Goal: Communication & Community: Participate in discussion

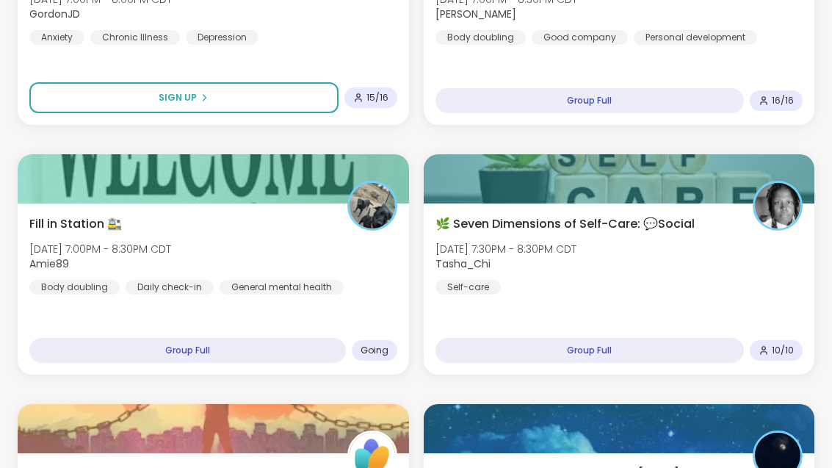
scroll to position [1169, 0]
click at [322, 250] on div "Fill in Station 🚉 [DATE] 7:00PM - 8:30PM CDT Amie89 Body doubling Daily check-i…" at bounding box center [213, 254] width 368 height 79
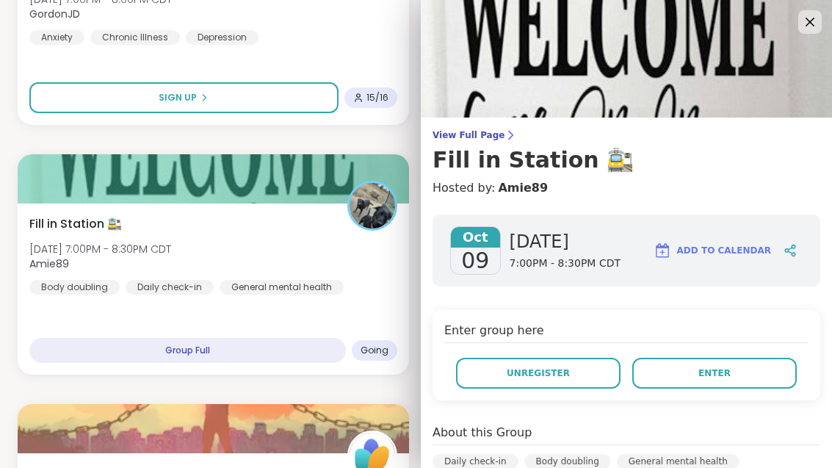
click at [740, 375] on button "Enter" at bounding box center [714, 373] width 165 height 31
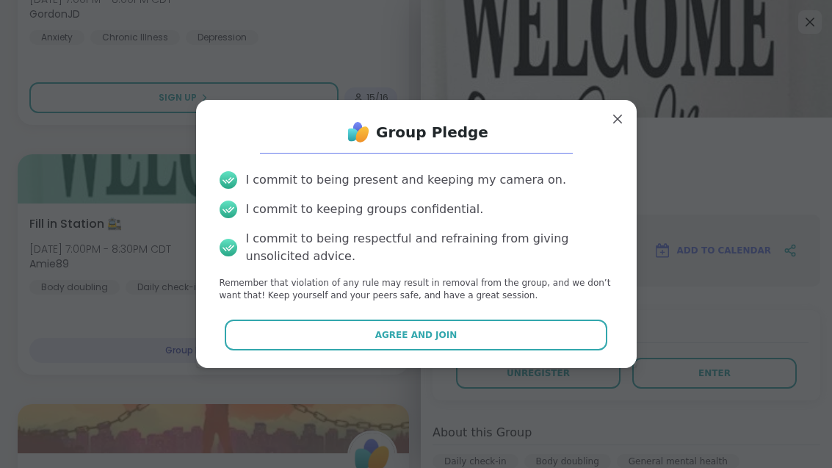
click at [509, 345] on button "Agree and Join" at bounding box center [416, 335] width 383 height 31
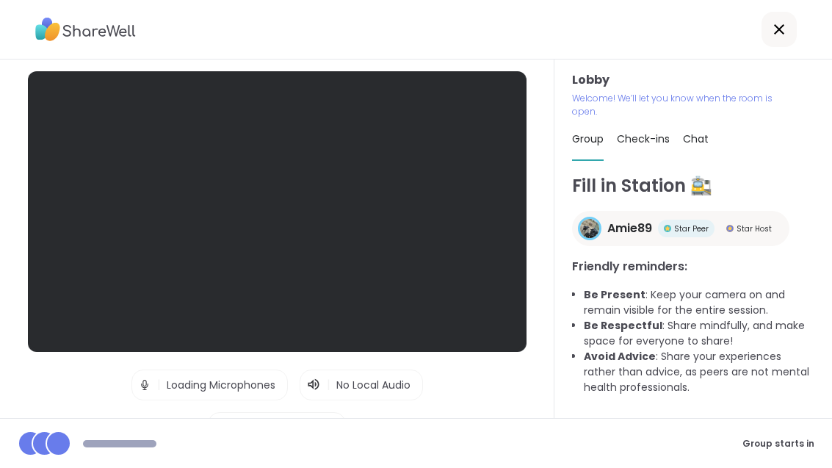
scroll to position [47, 0]
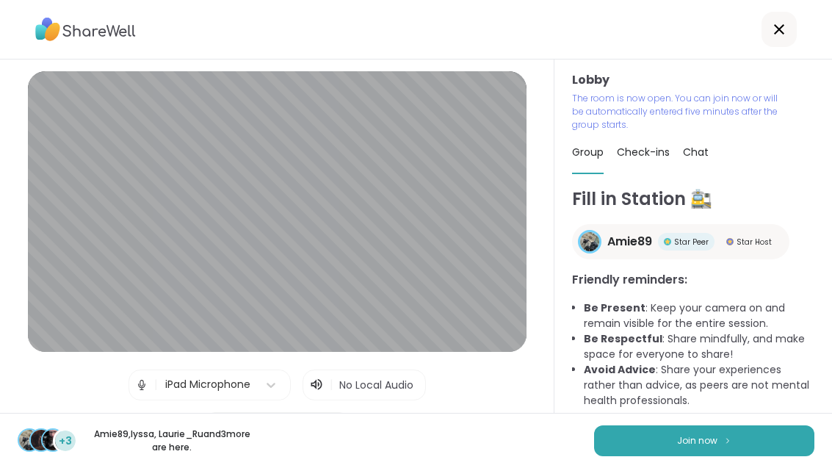
click at [691, 454] on button "Join now" at bounding box center [704, 440] width 220 height 31
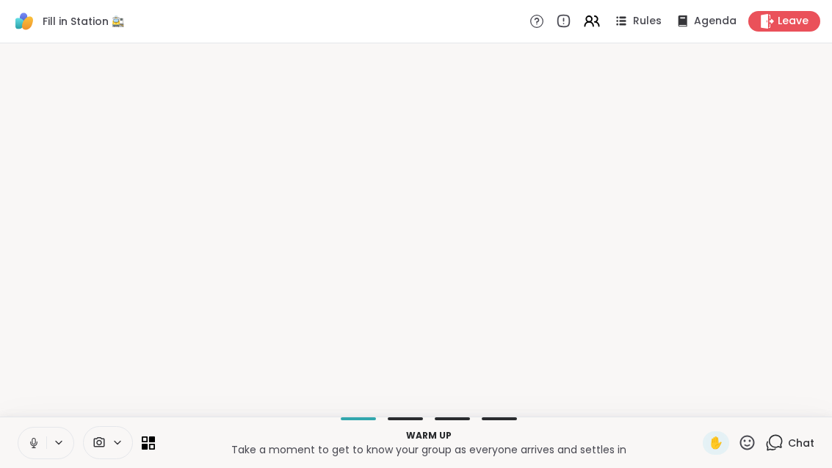
scroll to position [0, 0]
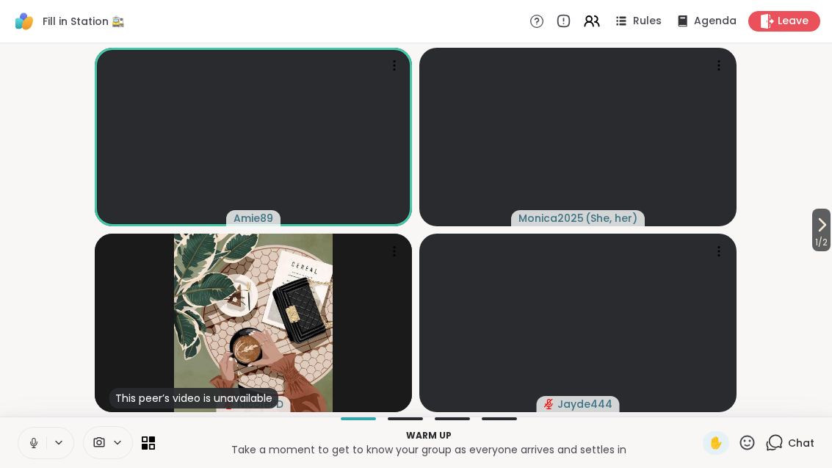
click at [820, 233] on icon at bounding box center [822, 225] width 18 height 18
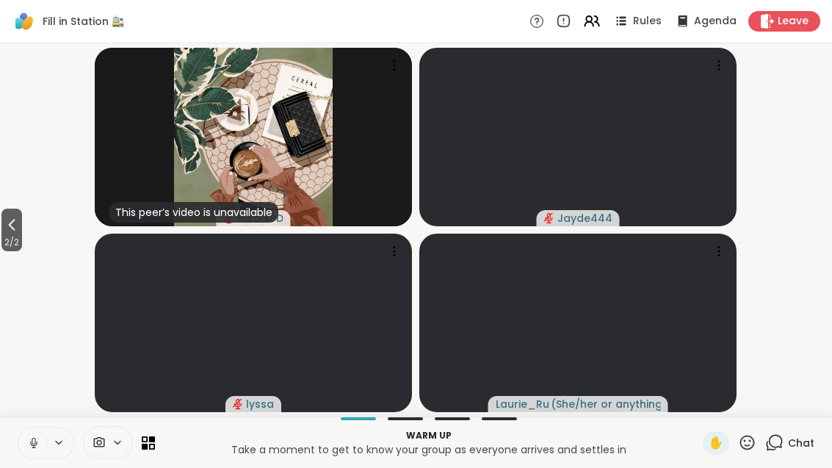
click at [3, 247] on span "2 / 2" at bounding box center [11, 243] width 21 height 18
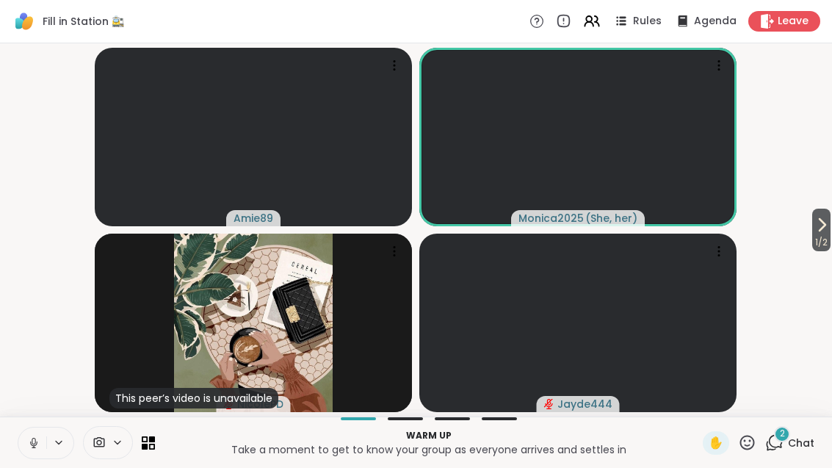
click at [795, 448] on span "Chat" at bounding box center [801, 443] width 26 height 15
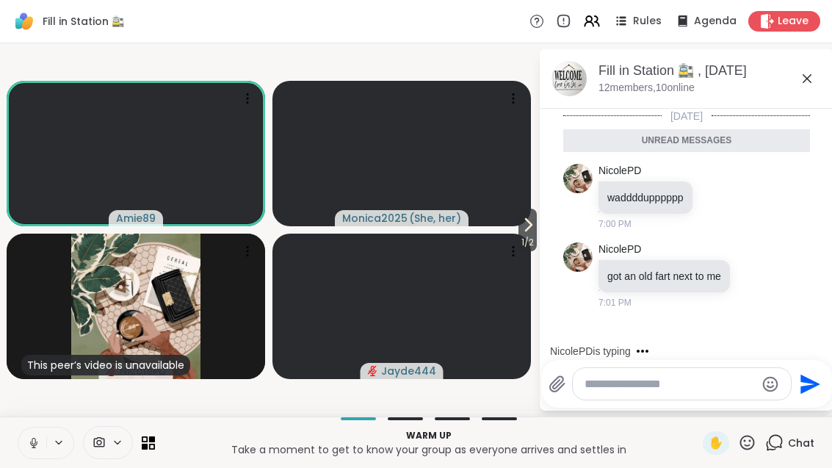
scroll to position [6, 0]
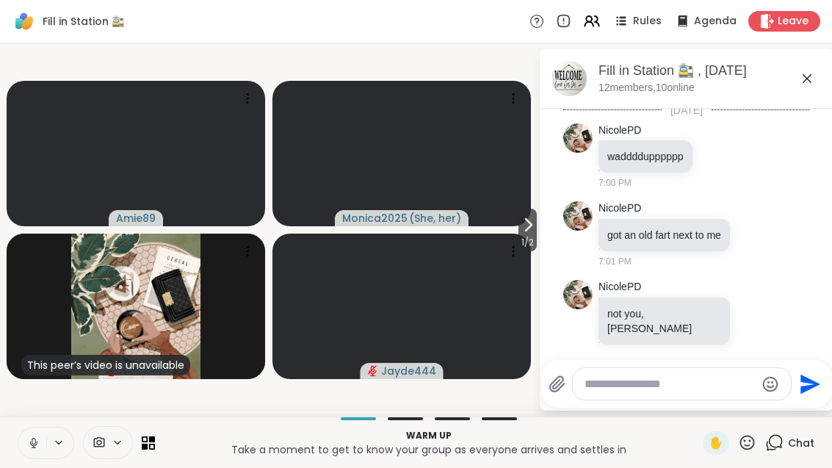
click at [533, 228] on icon at bounding box center [528, 225] width 18 height 18
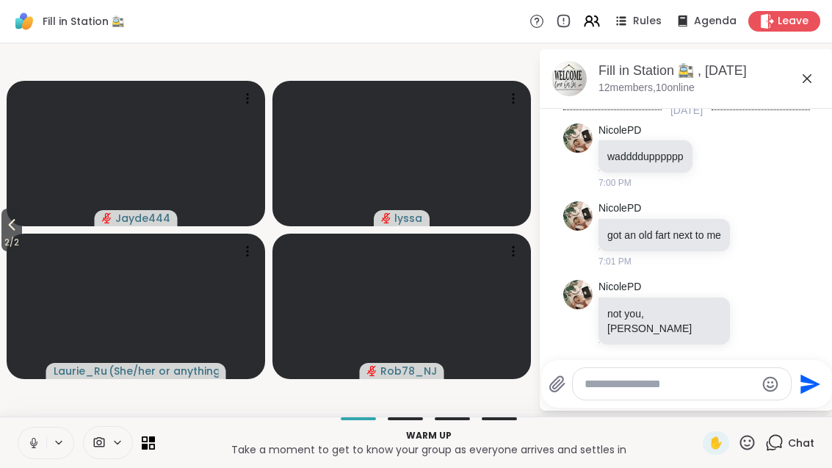
click at [1, 235] on span "2 / 2" at bounding box center [11, 243] width 21 height 18
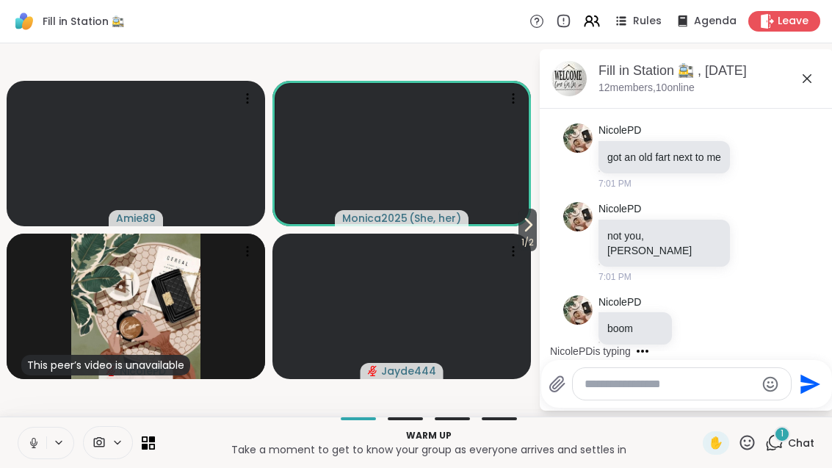
scroll to position [162, 0]
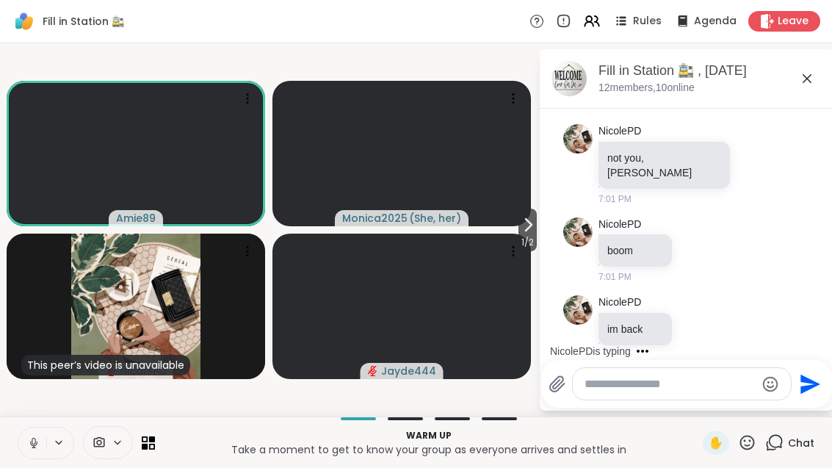
click at [528, 243] on span "1 / 2" at bounding box center [528, 243] width 18 height 18
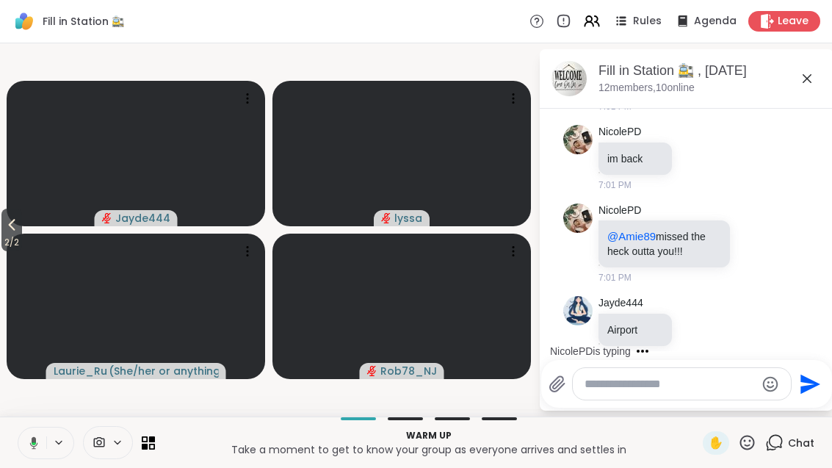
scroll to position [410, 0]
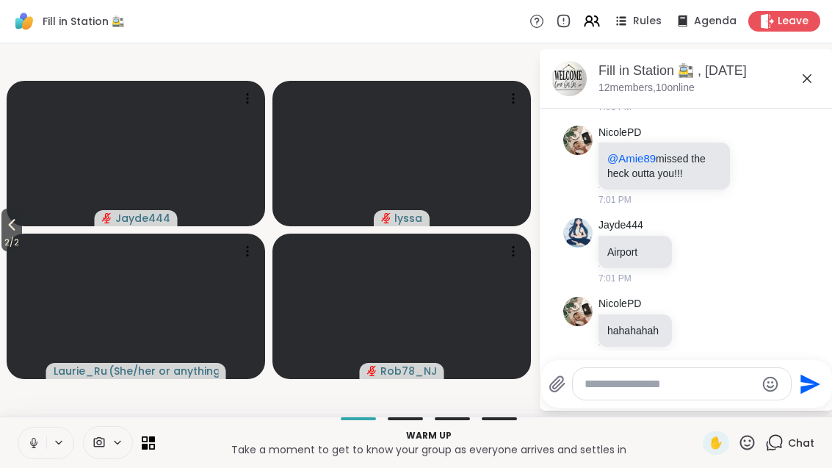
click at [3, 234] on span "2 / 2" at bounding box center [11, 243] width 21 height 18
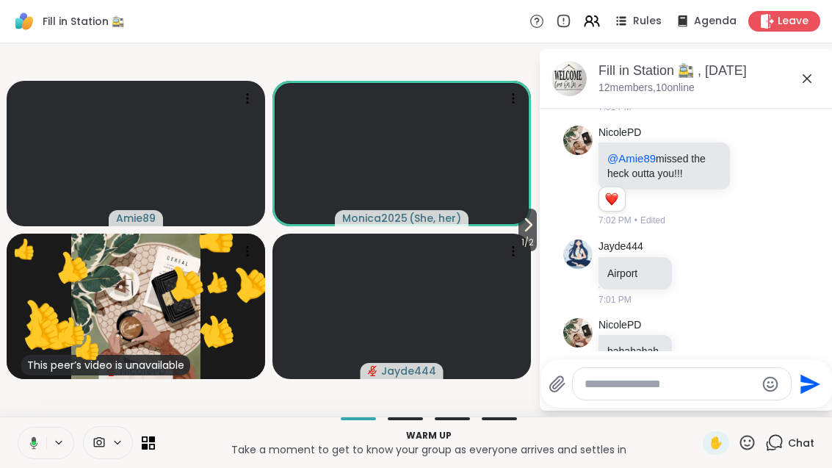
click at [519, 234] on span "1 / 2" at bounding box center [528, 243] width 18 height 18
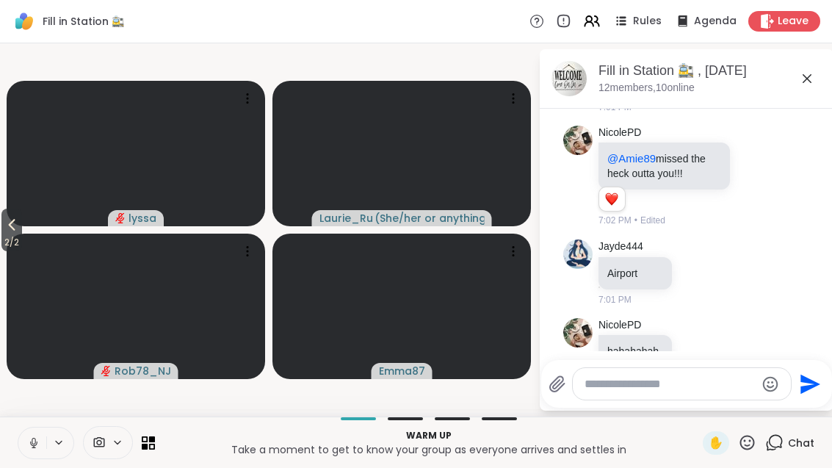
click at [4, 236] on span "2 / 2" at bounding box center [11, 243] width 21 height 18
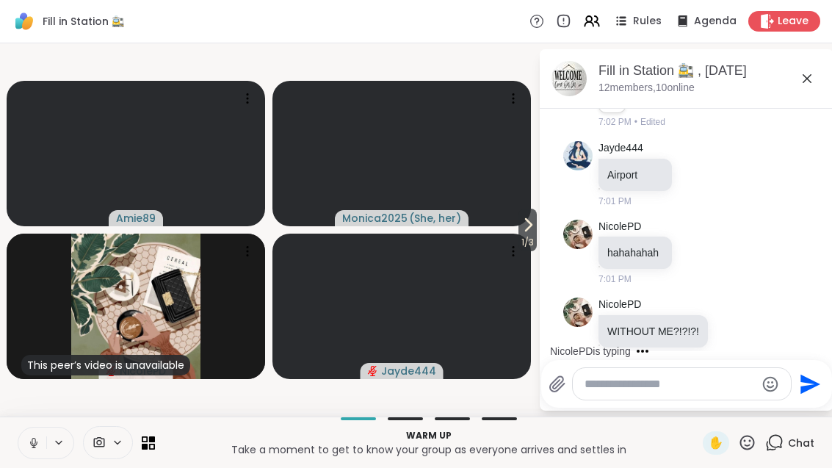
scroll to position [601, 0]
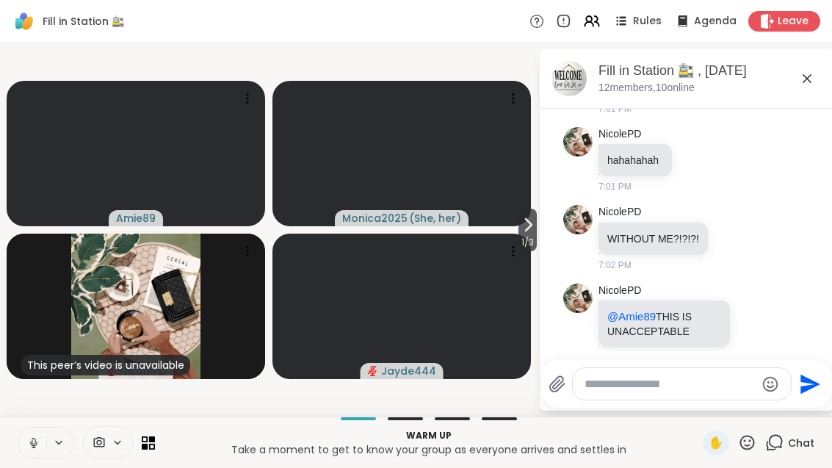
click at [527, 228] on icon at bounding box center [529, 225] width 6 height 12
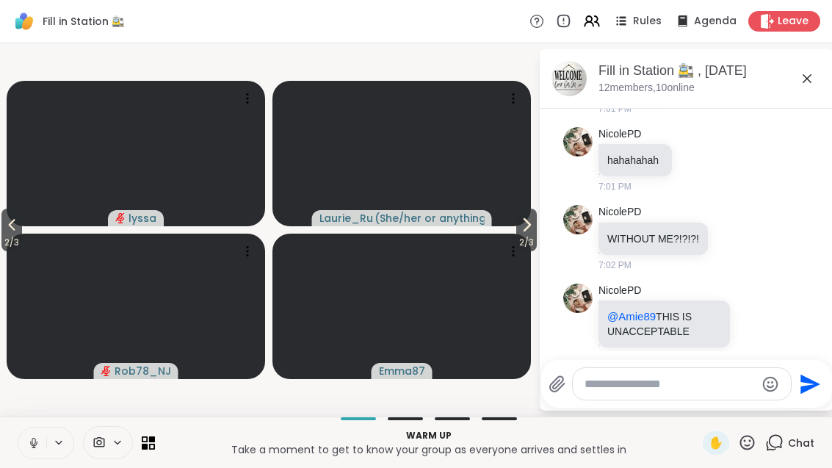
click at [534, 230] on button "2 / 3" at bounding box center [526, 230] width 21 height 43
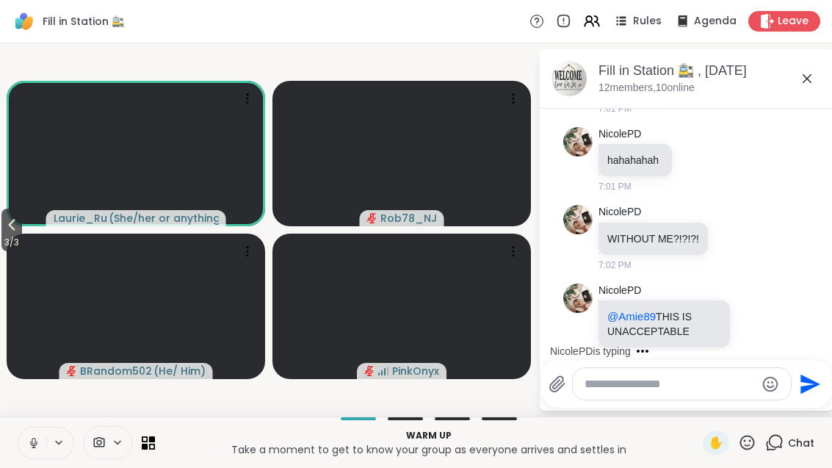
click at [759, 318] on icon at bounding box center [756, 323] width 11 height 11
click at [645, 293] on div "Select Reaction: Heart" at bounding box center [638, 299] width 13 height 13
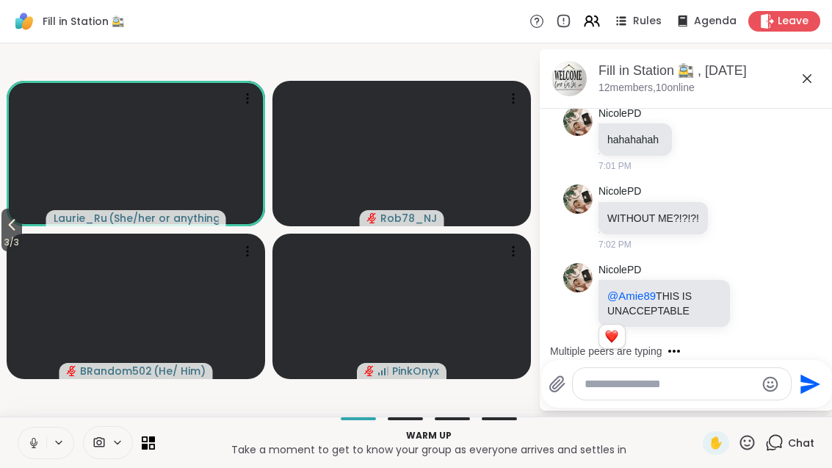
click at [762, 306] on icon at bounding box center [755, 313] width 13 height 15
click at [570, 283] on div "Select Reaction: Joy" at bounding box center [574, 289] width 13 height 13
click at [746, 209] on icon at bounding box center [749, 218] width 13 height 18
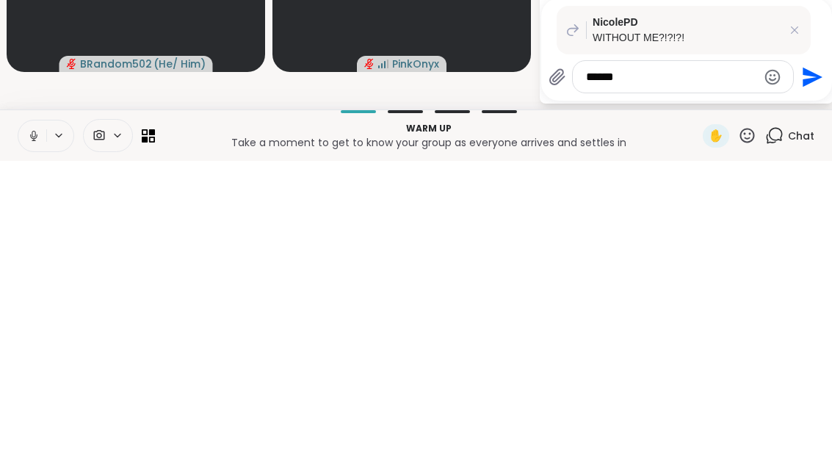
type textarea "******"
click at [807, 372] on icon "Send" at bounding box center [811, 384] width 24 height 24
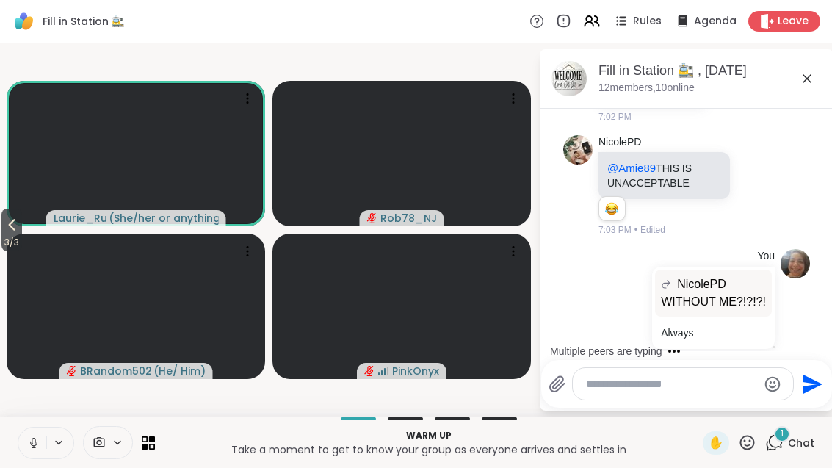
scroll to position [930, 0]
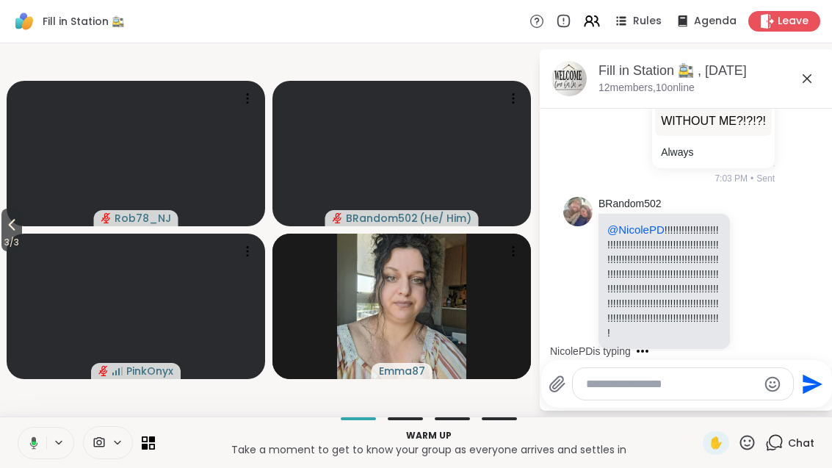
click at [22, 232] on button "3 / 3" at bounding box center [11, 230] width 21 height 43
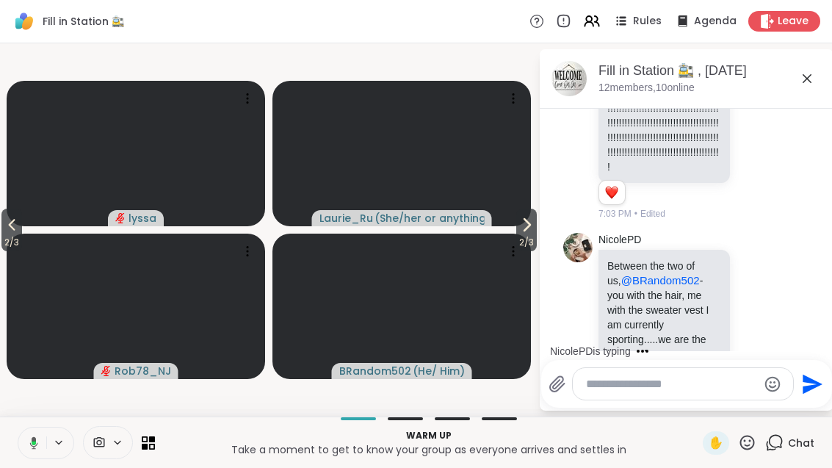
scroll to position [1224, 0]
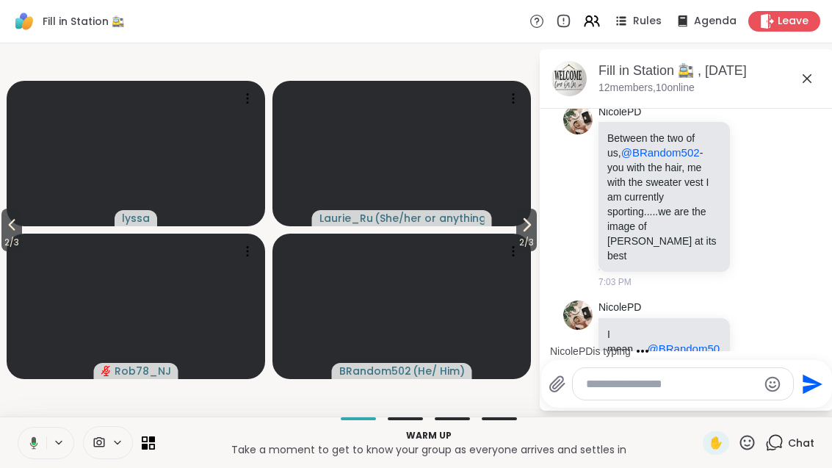
click at [532, 242] on span "2 / 3" at bounding box center [526, 243] width 21 height 18
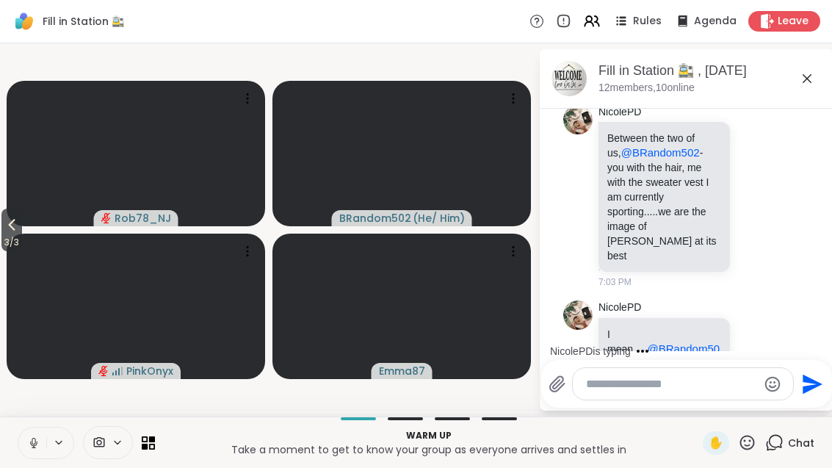
scroll to position [1331, 0]
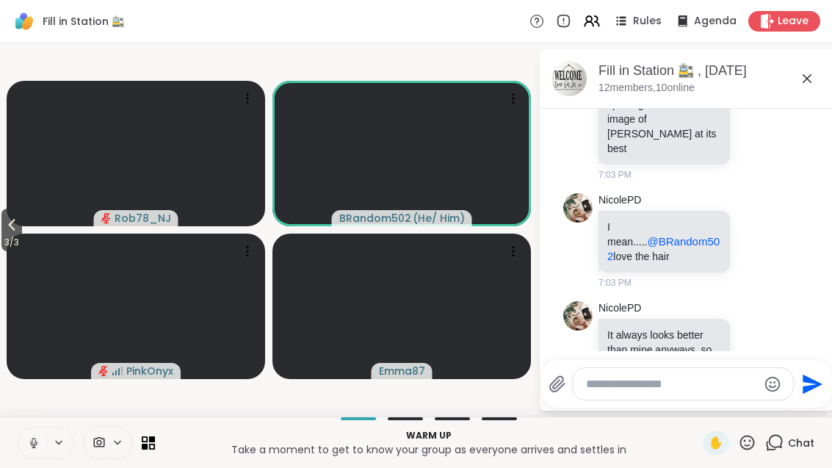
click at [7, 243] on span "3 / 3" at bounding box center [11, 243] width 21 height 18
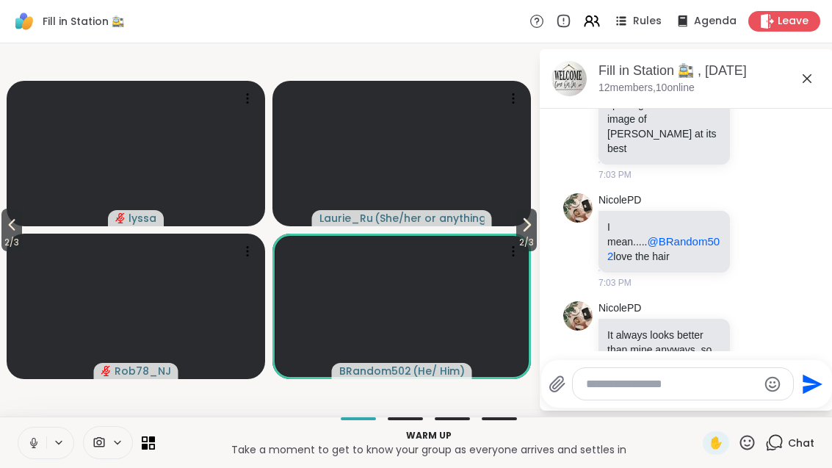
click at [14, 235] on span "2 / 3" at bounding box center [11, 243] width 21 height 18
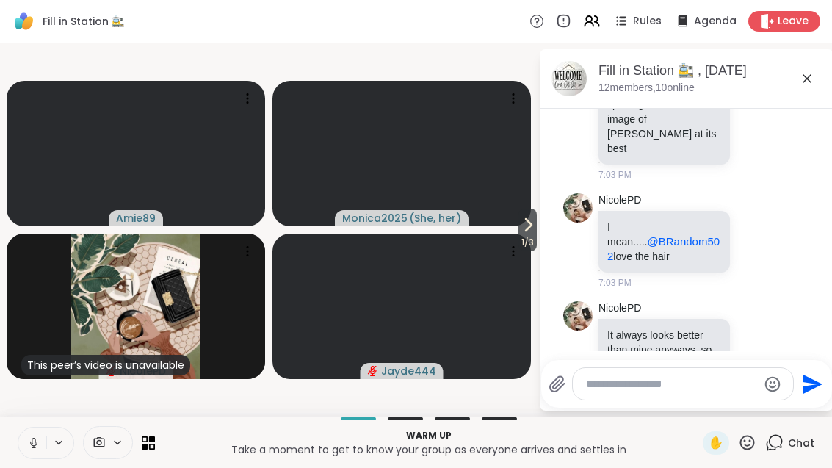
click at [526, 236] on span "1 / 3" at bounding box center [528, 243] width 18 height 18
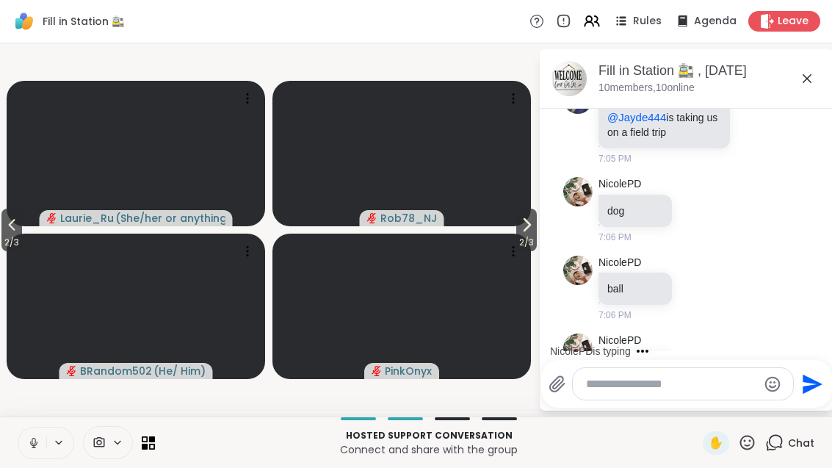
scroll to position [2452, 0]
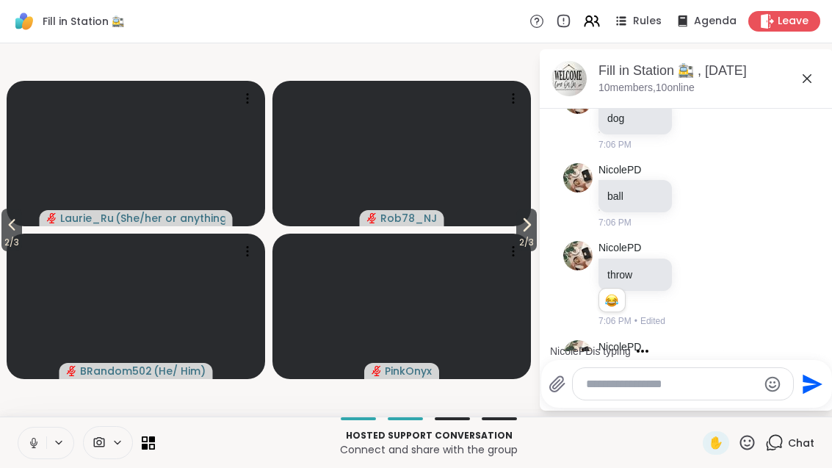
click at [777, 372] on icon at bounding box center [771, 381] width 13 height 18
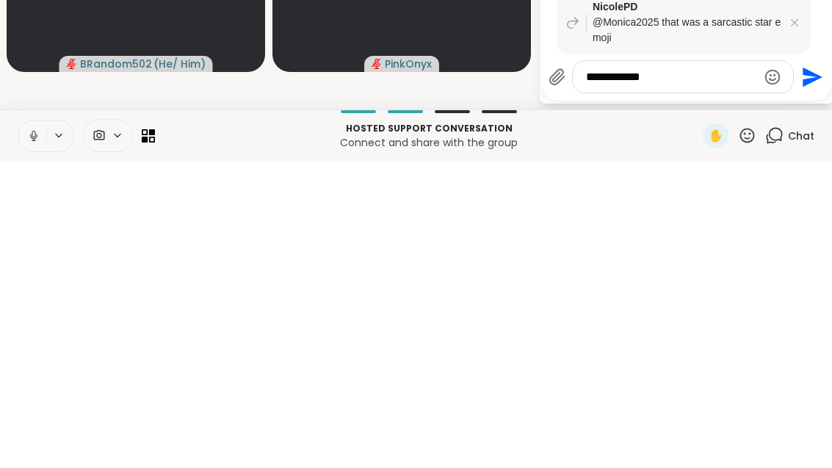
type textarea "**********"
click at [819, 372] on icon "Send" at bounding box center [811, 384] width 24 height 24
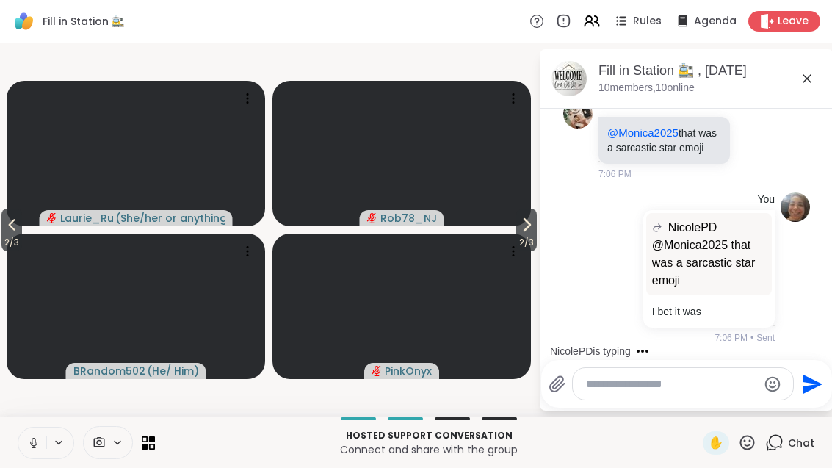
scroll to position [2771, 0]
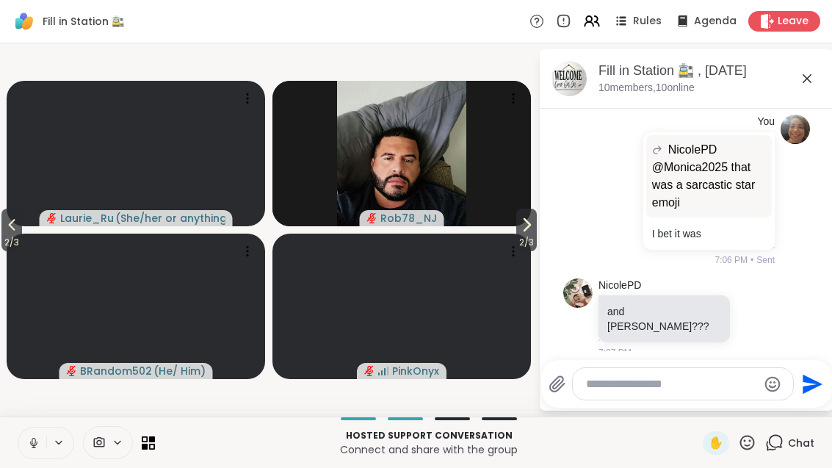
click at [524, 229] on icon at bounding box center [527, 225] width 6 height 12
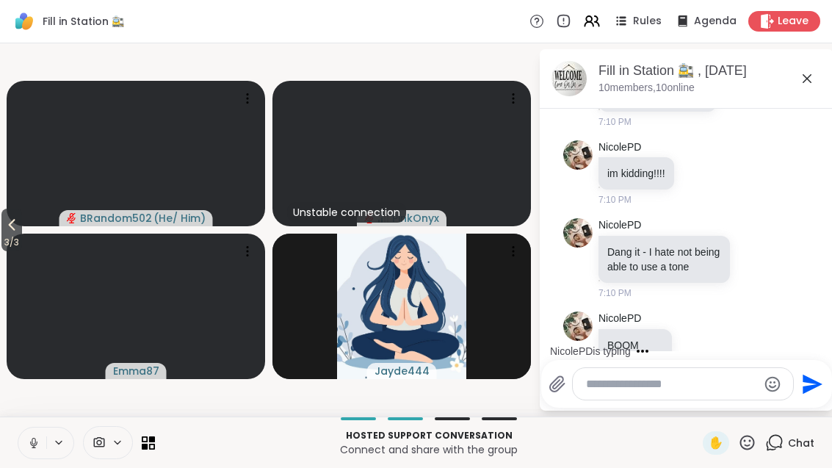
scroll to position [3536, 0]
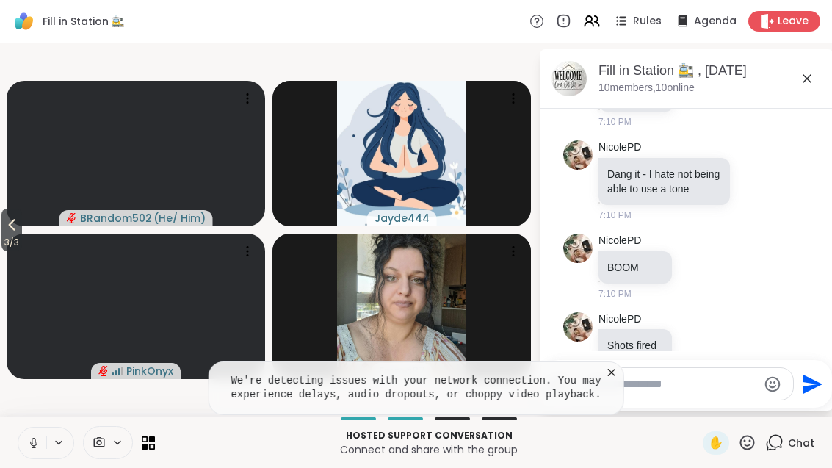
click at [2, 226] on button "3 / 3" at bounding box center [11, 230] width 21 height 43
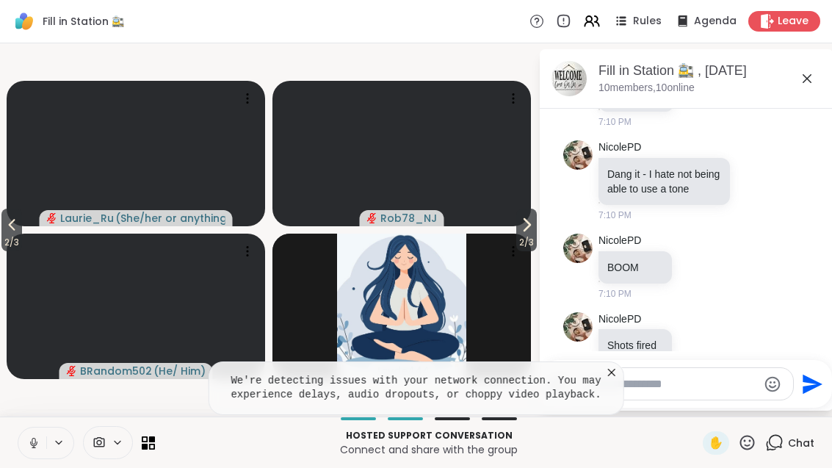
click at [617, 365] on icon at bounding box center [612, 372] width 15 height 15
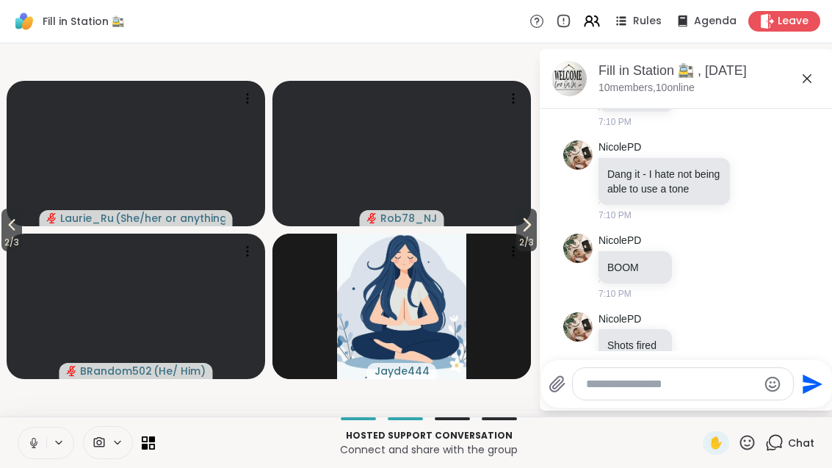
click at [17, 239] on span "2 / 3" at bounding box center [11, 243] width 21 height 18
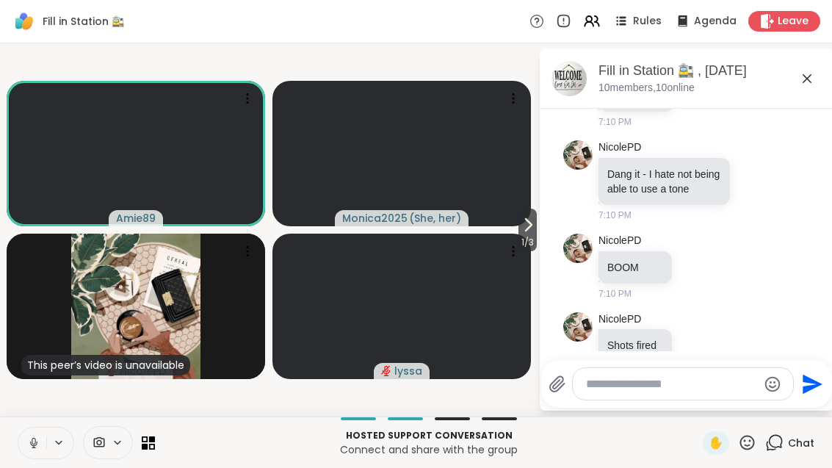
click at [531, 229] on icon at bounding box center [528, 225] width 18 height 18
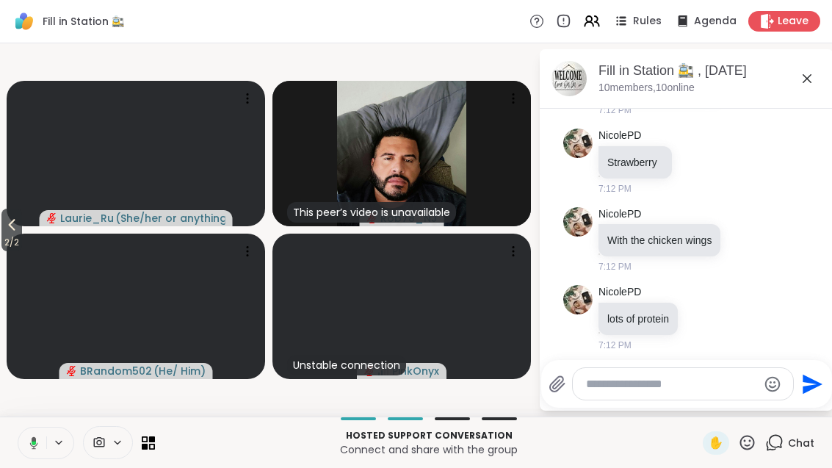
scroll to position [4053, 0]
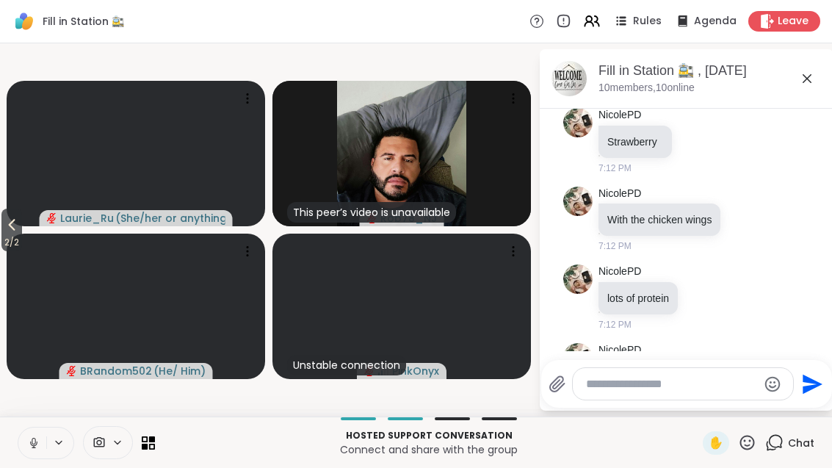
click at [715, 461] on div "7:12 PM • Edited" at bounding box center [666, 467] width 134 height 13
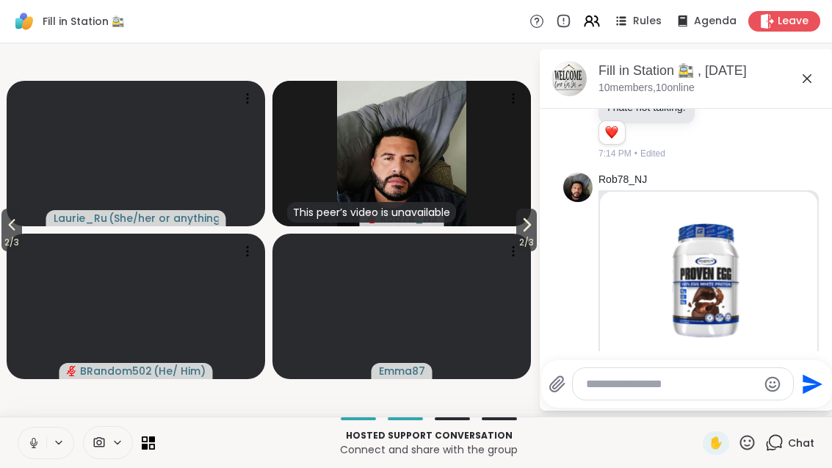
scroll to position [4482, 0]
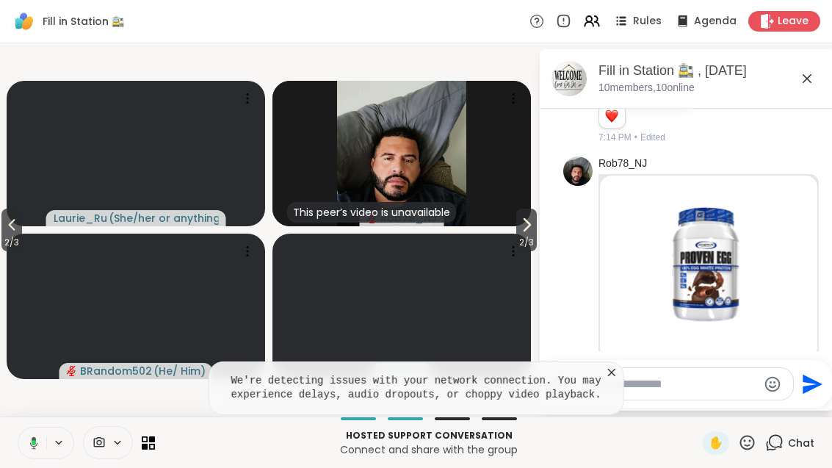
click at [616, 365] on icon at bounding box center [612, 372] width 15 height 15
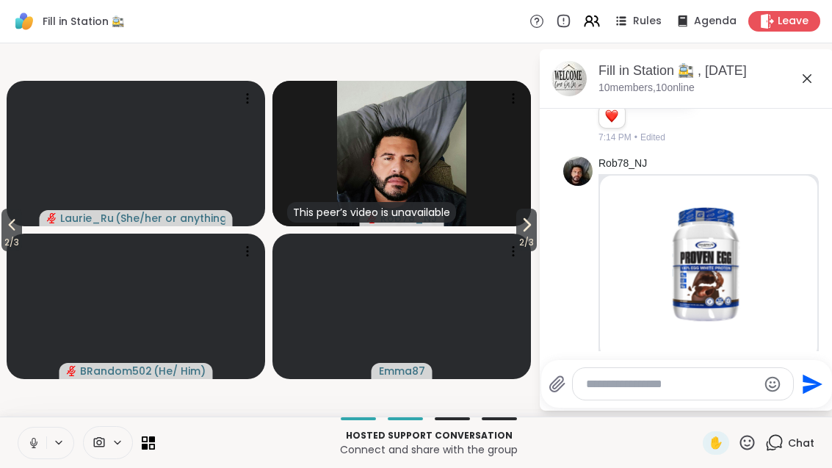
click at [535, 242] on span "2 / 3" at bounding box center [526, 243] width 21 height 18
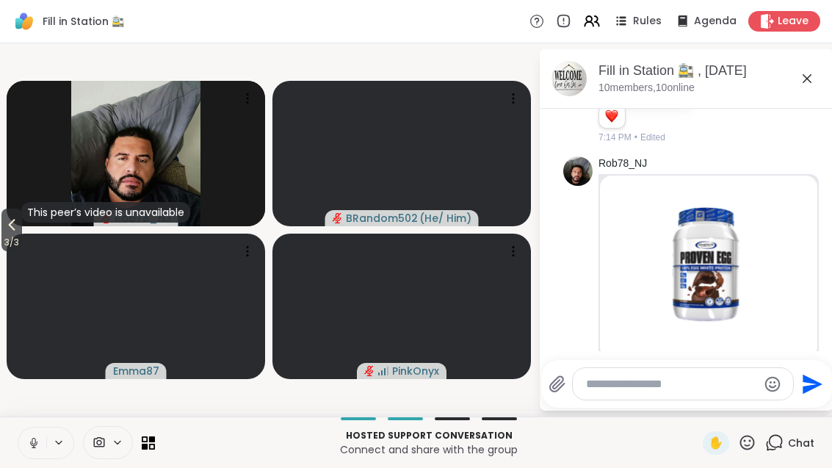
click at [12, 222] on icon at bounding box center [12, 225] width 18 height 18
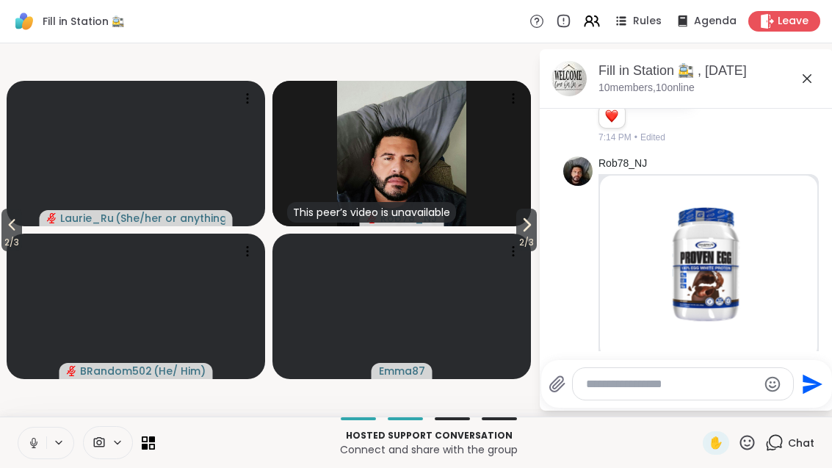
click at [17, 234] on span "2 / 3" at bounding box center [11, 243] width 21 height 18
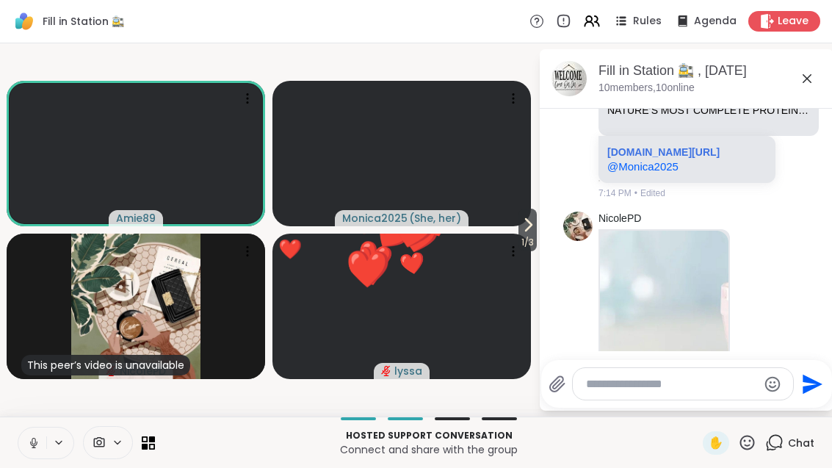
scroll to position [4788, 0]
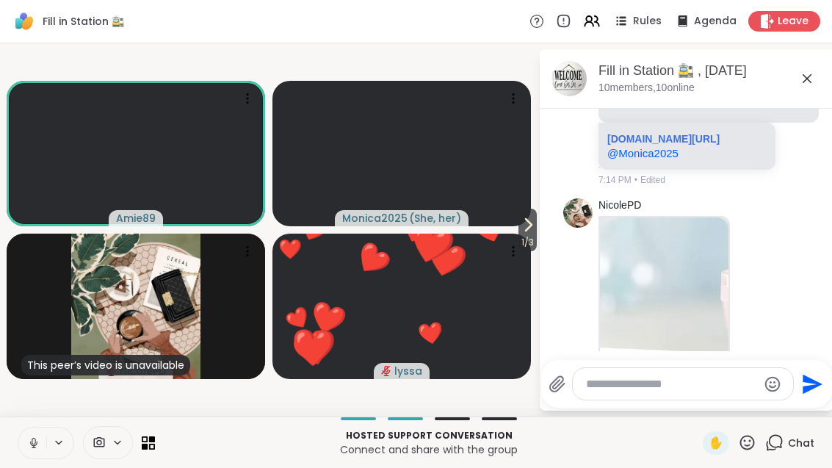
click at [668, 217] on img at bounding box center [664, 324] width 129 height 214
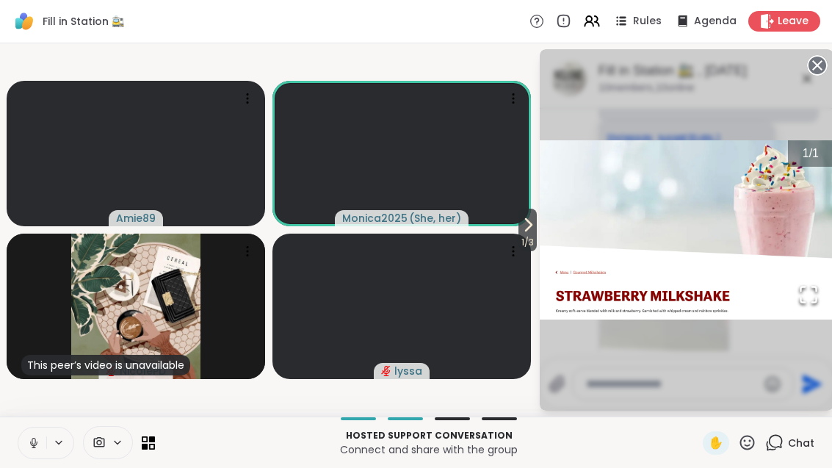
click at [820, 70] on circle at bounding box center [818, 66] width 18 height 18
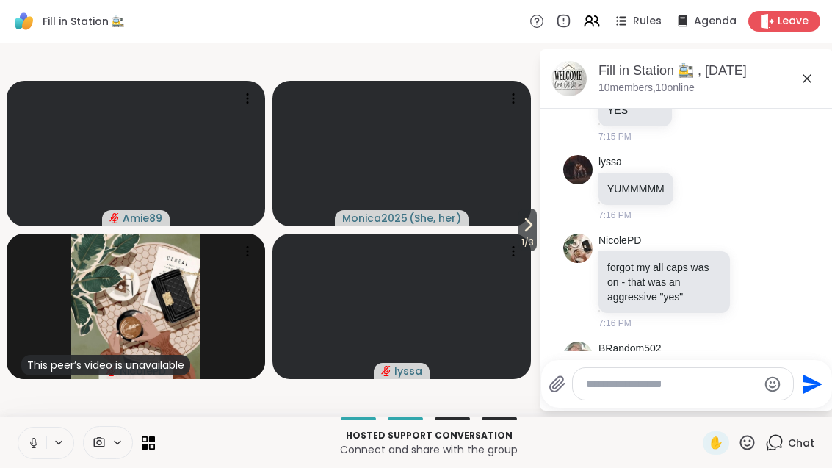
scroll to position [5334, 0]
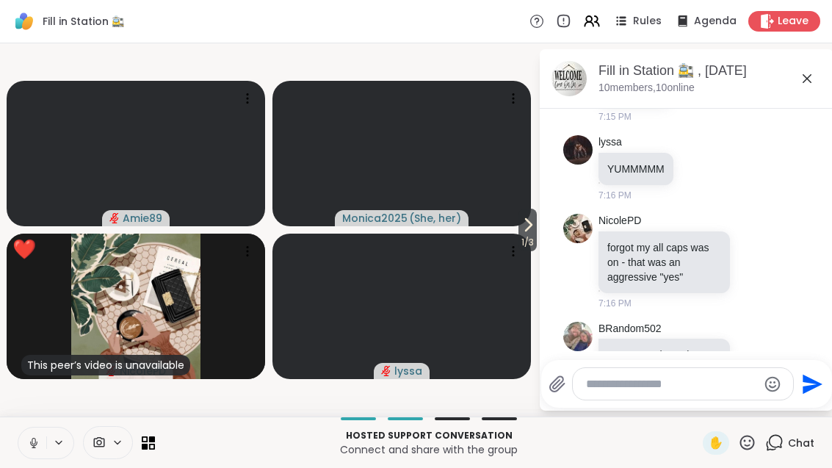
click at [524, 248] on span "1 / 3" at bounding box center [528, 243] width 18 height 18
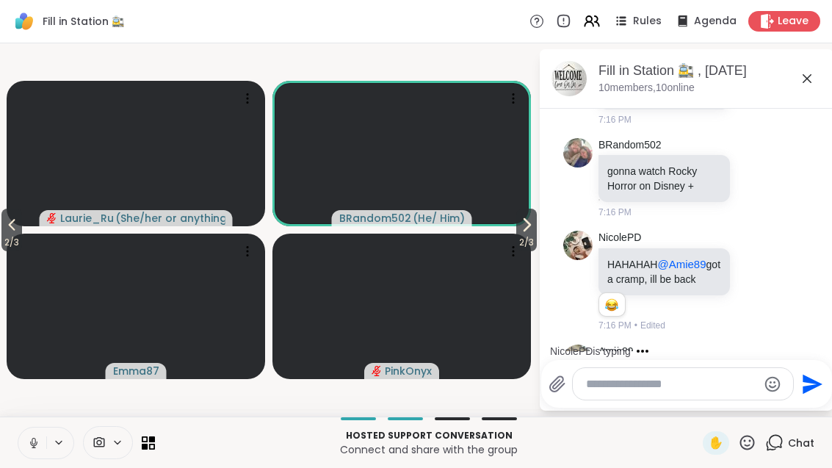
scroll to position [5654, 0]
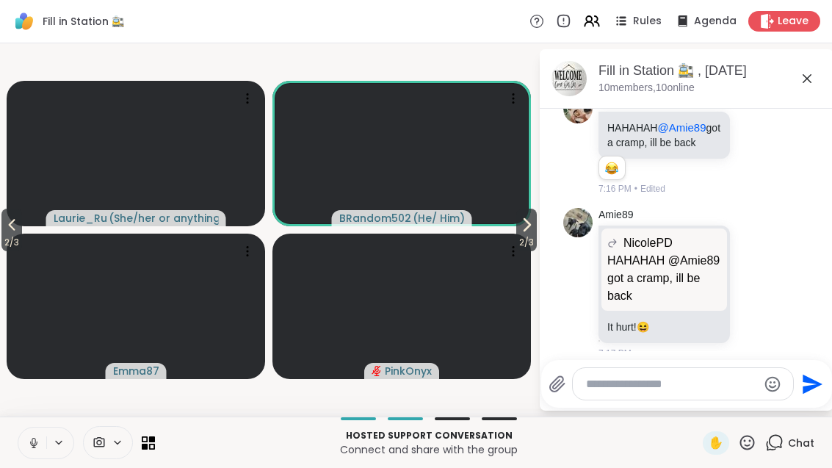
click at [526, 226] on icon at bounding box center [527, 225] width 6 height 12
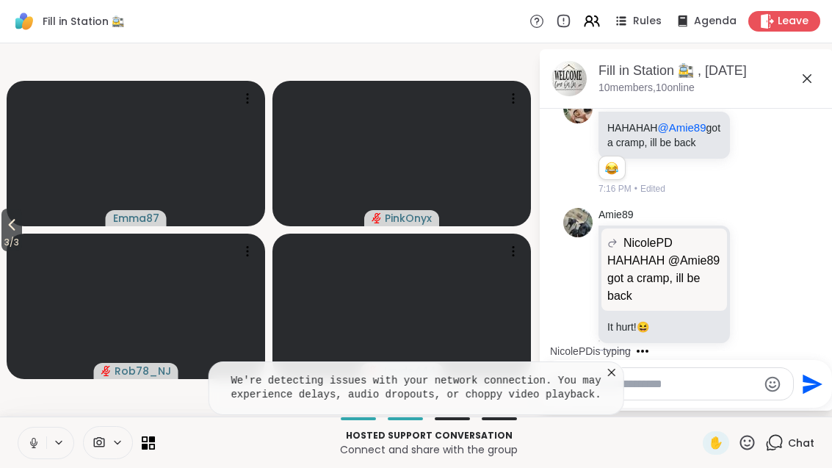
click at [2, 237] on span "3 / 3" at bounding box center [11, 243] width 21 height 18
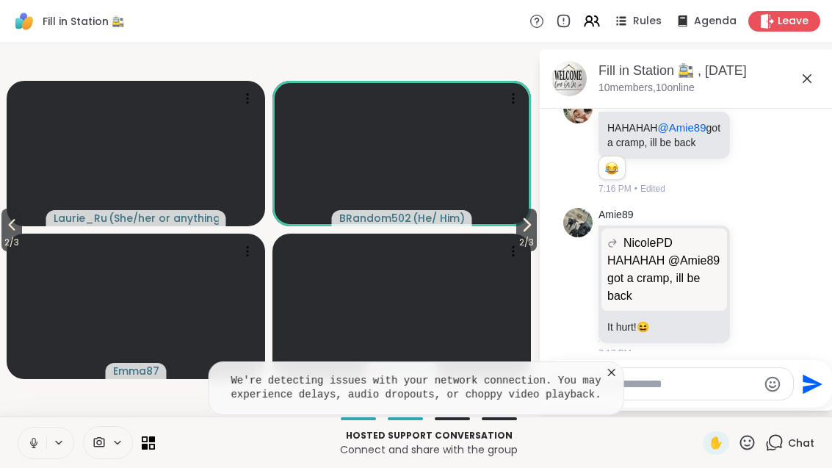
click at [22, 240] on span "2 / 3" at bounding box center [11, 243] width 21 height 18
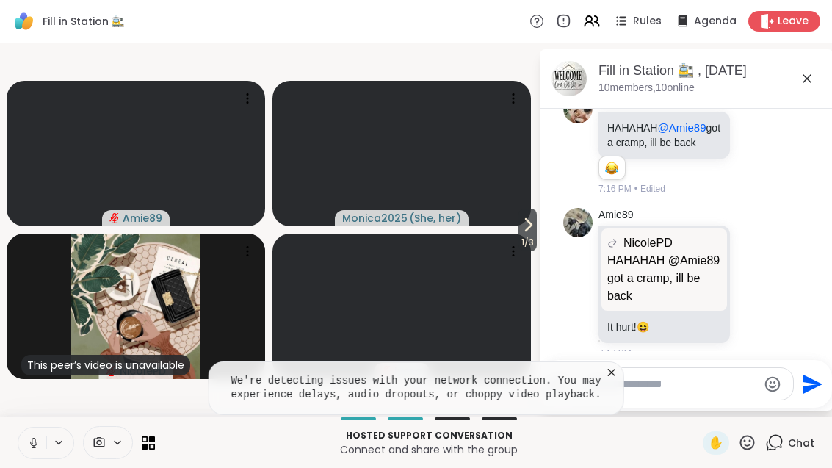
click at [528, 236] on span "1 / 3" at bounding box center [528, 243] width 18 height 18
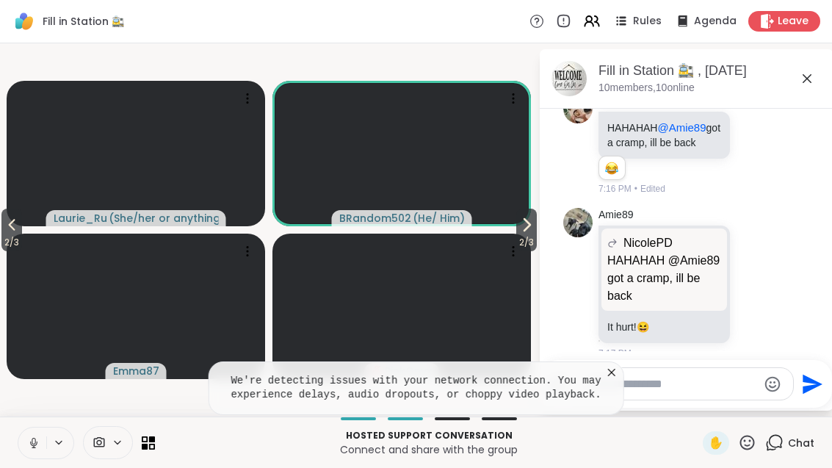
click at [622, 351] on div "[DATE] NicolePD waddddupppppp 7:00 PM [PERSON_NAME] got an old fart next to me …" at bounding box center [687, 230] width 294 height 242
click at [618, 365] on icon at bounding box center [612, 372] width 15 height 15
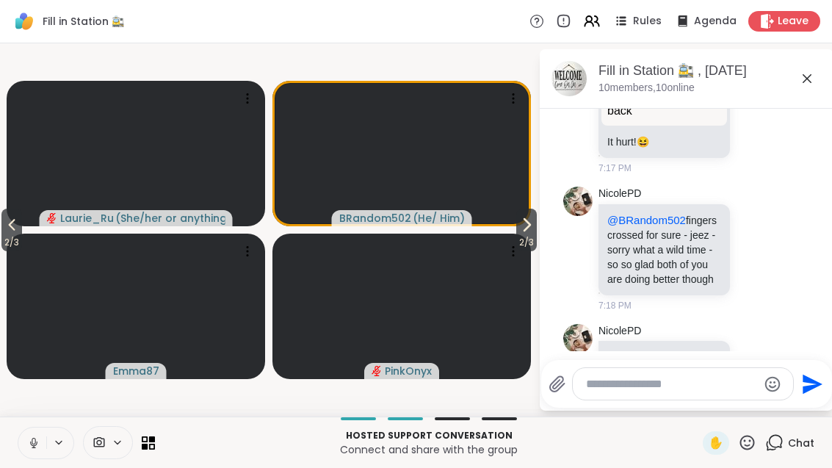
scroll to position [5860, 0]
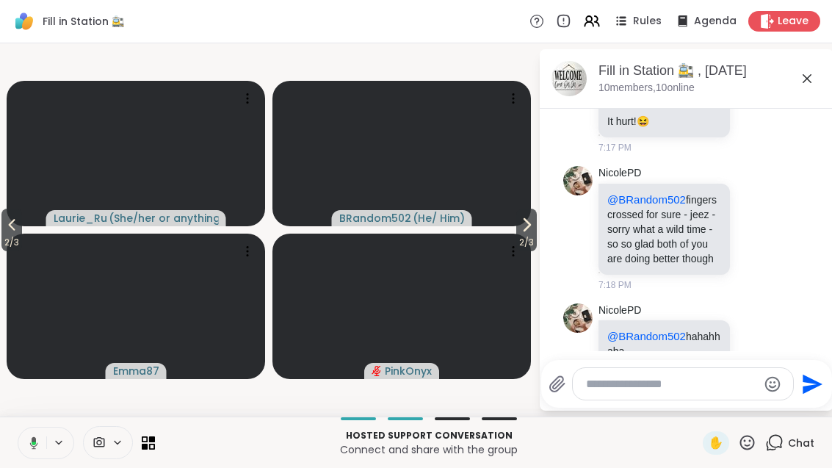
click at [762, 447] on icon at bounding box center [755, 454] width 13 height 15
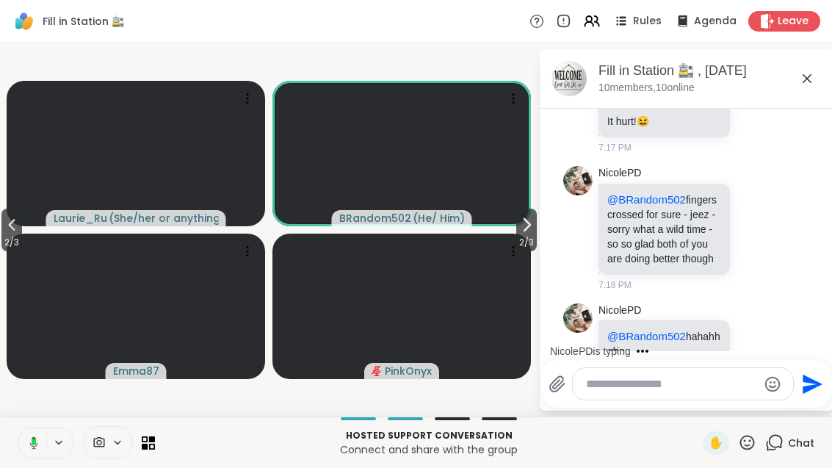
click at [578, 423] on span "Select Reaction: Joy" at bounding box center [574, 430] width 13 height 15
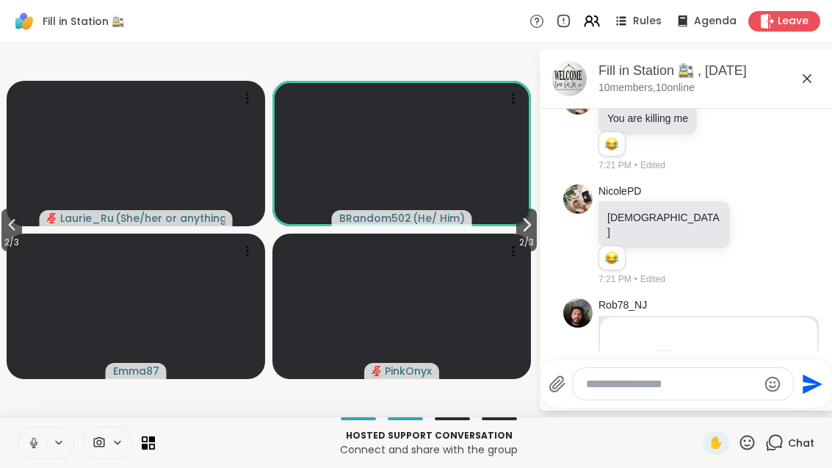
scroll to position [6424, 0]
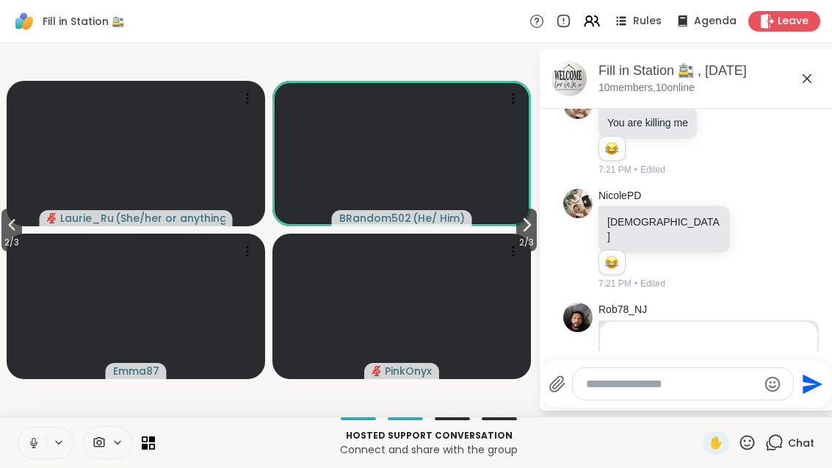
click at [805, 463] on icon at bounding box center [801, 470] width 13 height 15
click at [691, 440] on div "Select Reaction: Heart" at bounding box center [684, 446] width 13 height 13
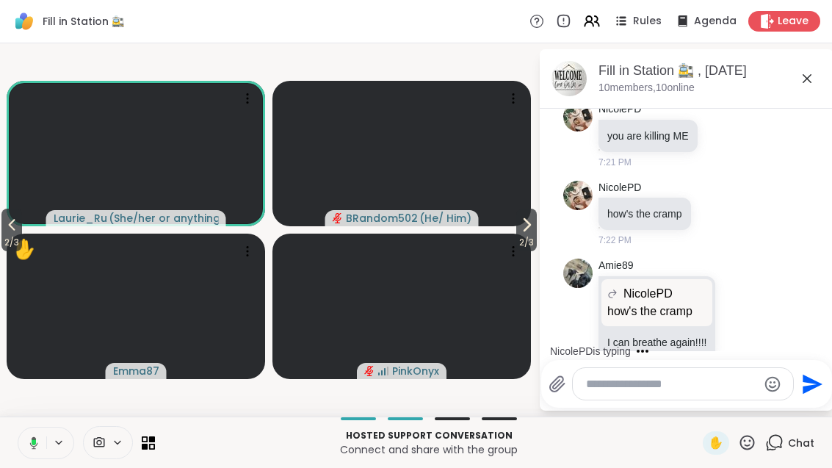
scroll to position [7383, 0]
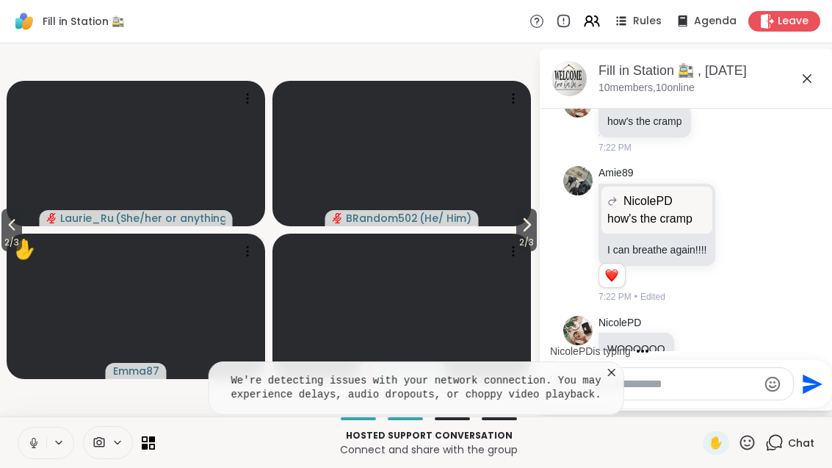
click at [616, 365] on icon at bounding box center [612, 372] width 15 height 15
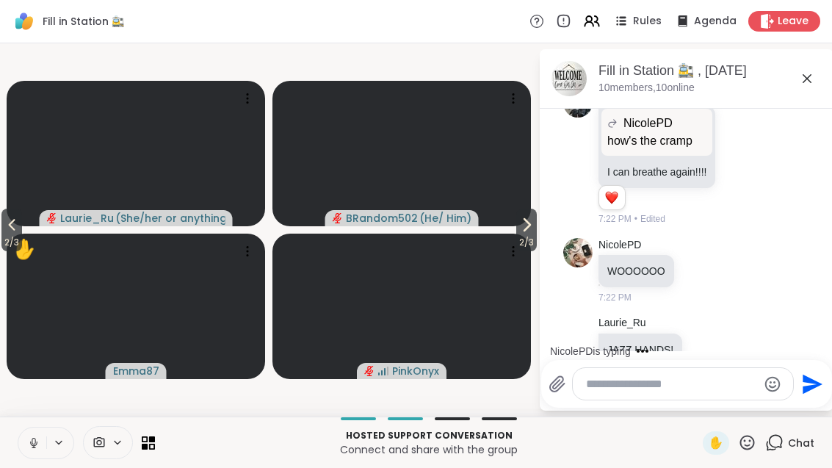
scroll to position [7539, 0]
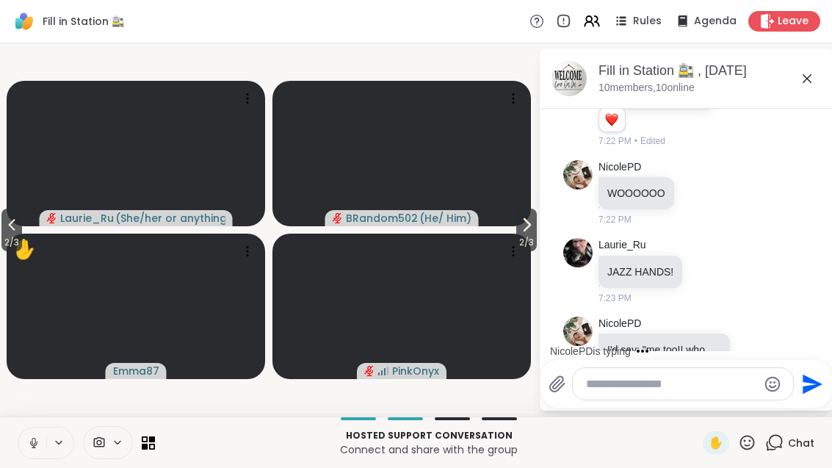
click at [519, 239] on span "2 / 3" at bounding box center [526, 243] width 21 height 18
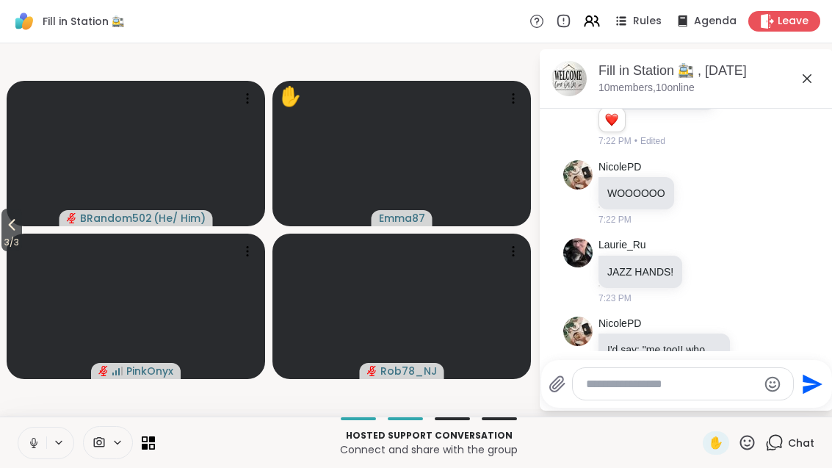
click at [7, 229] on icon at bounding box center [12, 225] width 18 height 18
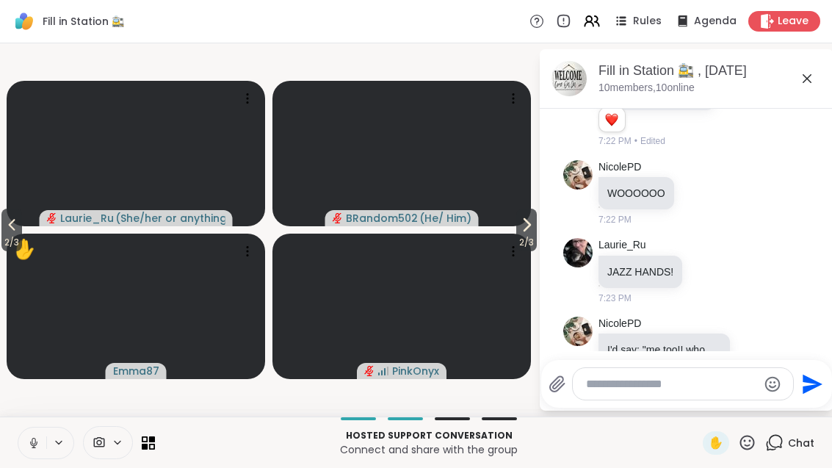
click at [4, 229] on button "2 / 3" at bounding box center [11, 230] width 21 height 43
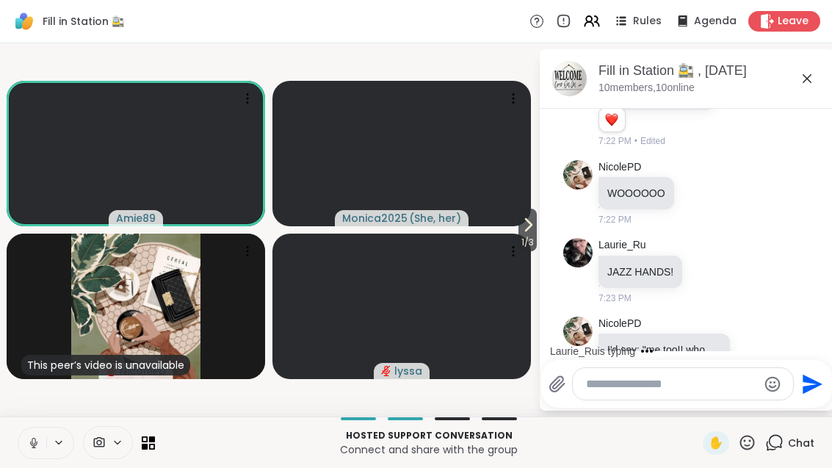
scroll to position [7617, 0]
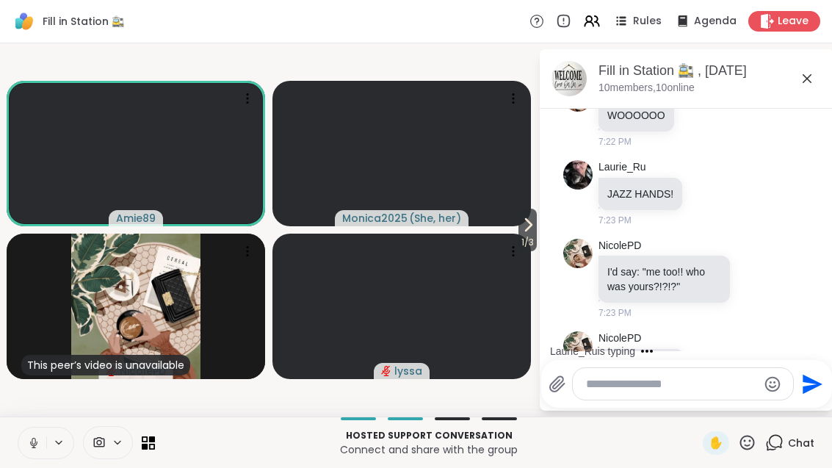
click at [523, 242] on span "1 / 3" at bounding box center [528, 243] width 18 height 18
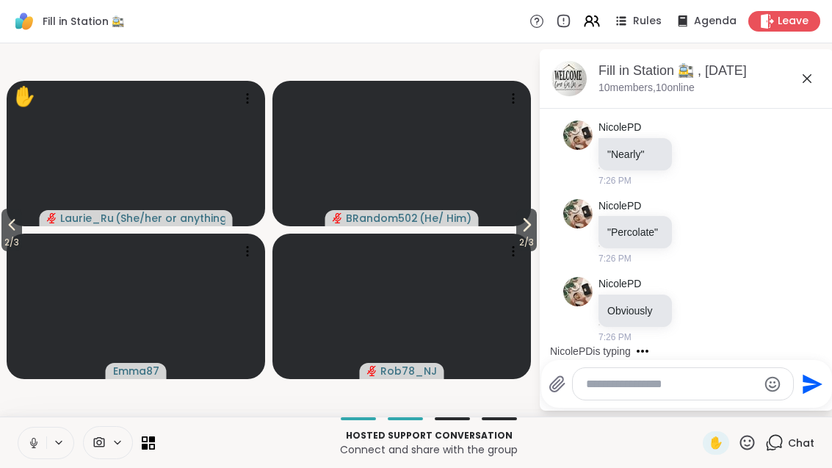
scroll to position [9303, 0]
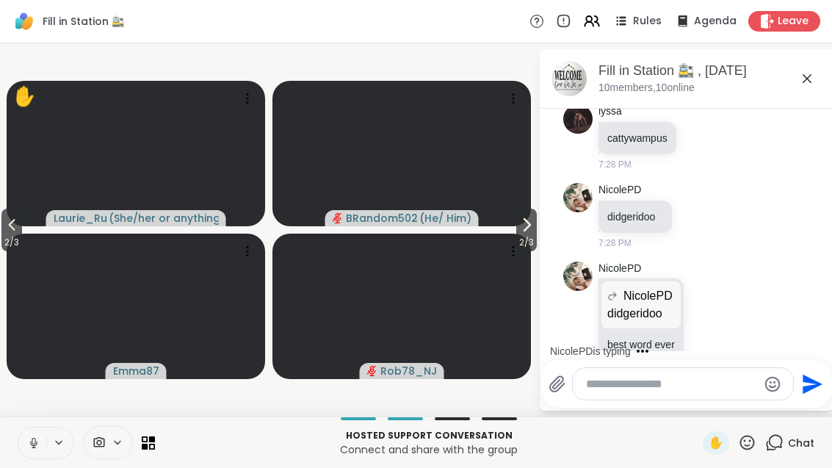
scroll to position [10373, 0]
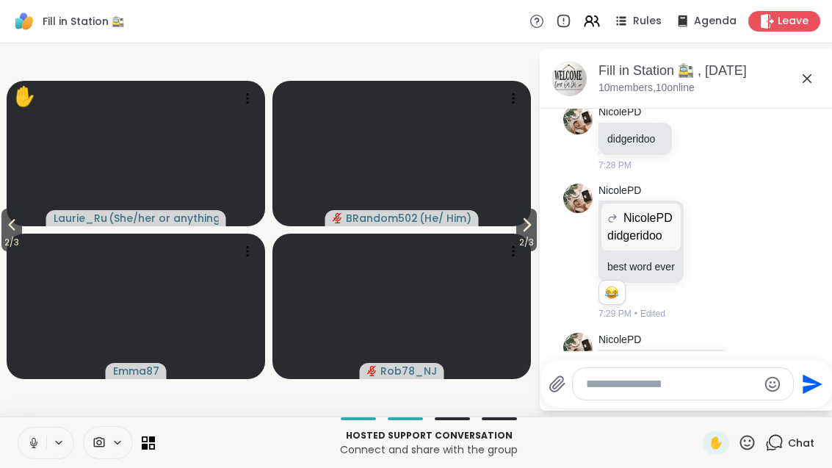
click at [756, 466] on icon at bounding box center [755, 473] width 13 height 15
click at [648, 435] on button "Select Reaction: Heart" at bounding box center [638, 449] width 29 height 29
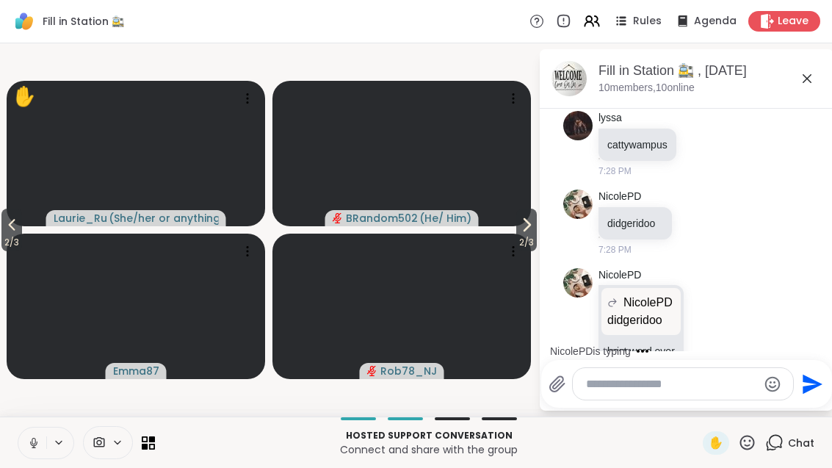
scroll to position [10471, 0]
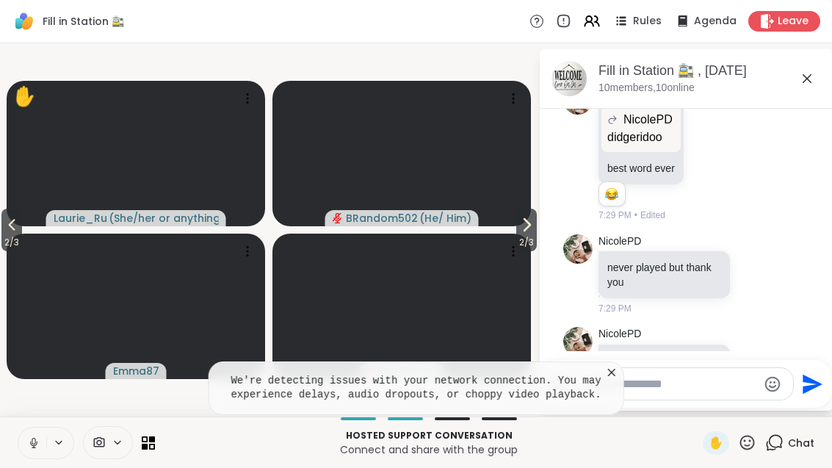
click at [614, 365] on icon at bounding box center [612, 372] width 15 height 15
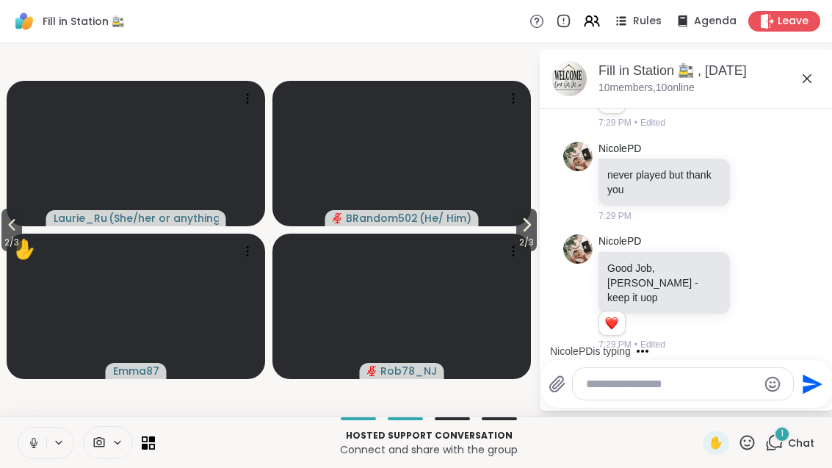
scroll to position [10671, 0]
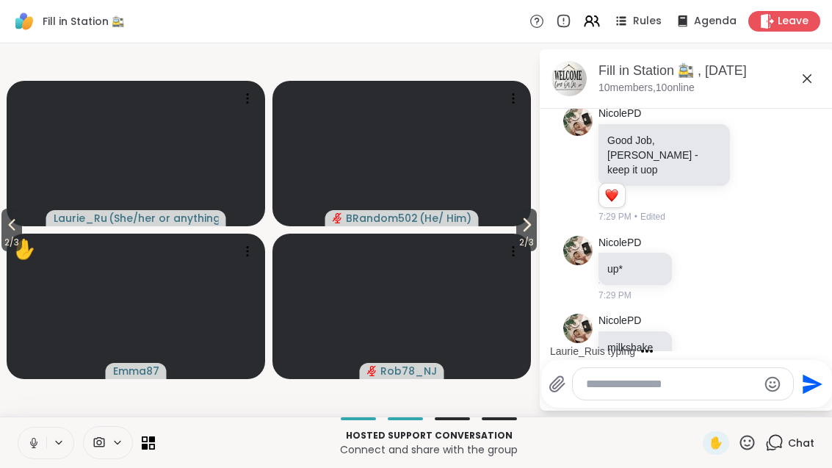
scroll to position [10769, 0]
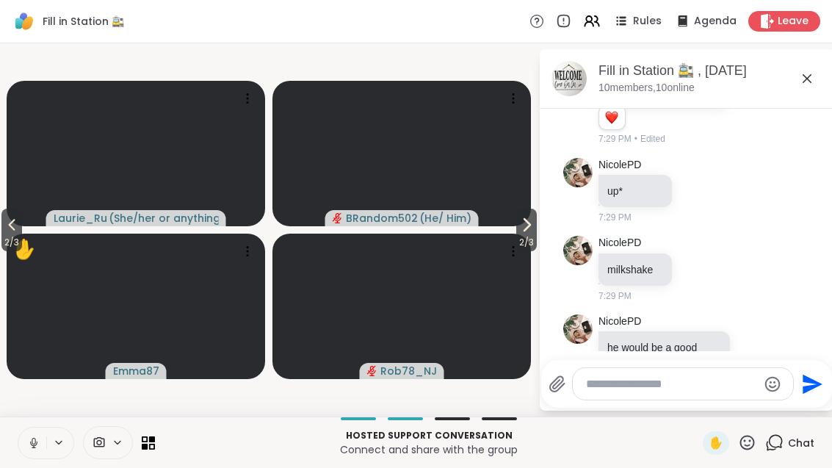
click at [527, 215] on button "2 / 3" at bounding box center [526, 230] width 21 height 43
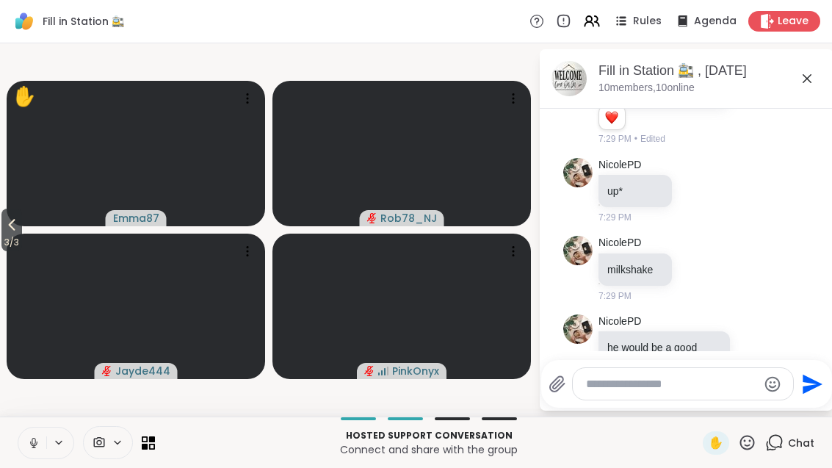
click at [12, 226] on icon at bounding box center [12, 225] width 7 height 12
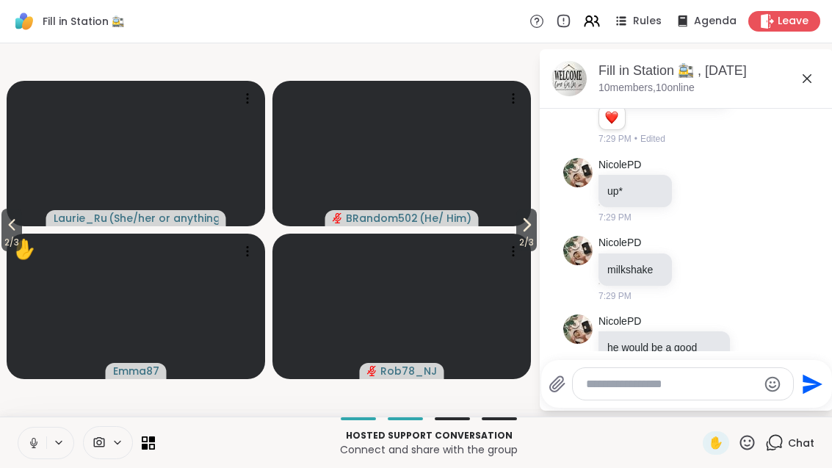
click at [524, 235] on span "2 / 3" at bounding box center [526, 243] width 21 height 18
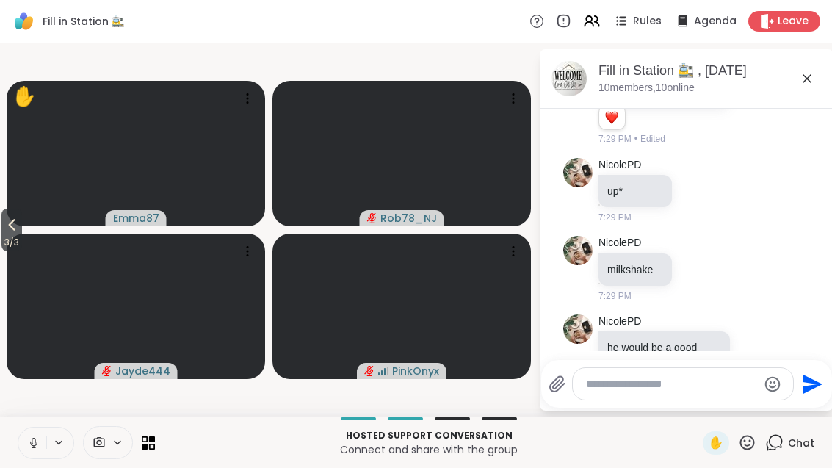
click at [13, 230] on icon at bounding box center [12, 225] width 18 height 18
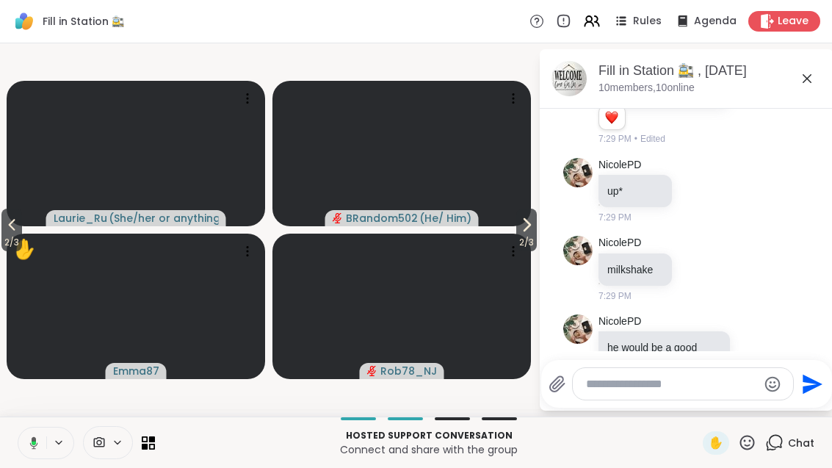
click at [3, 243] on span "2 / 3" at bounding box center [11, 243] width 21 height 18
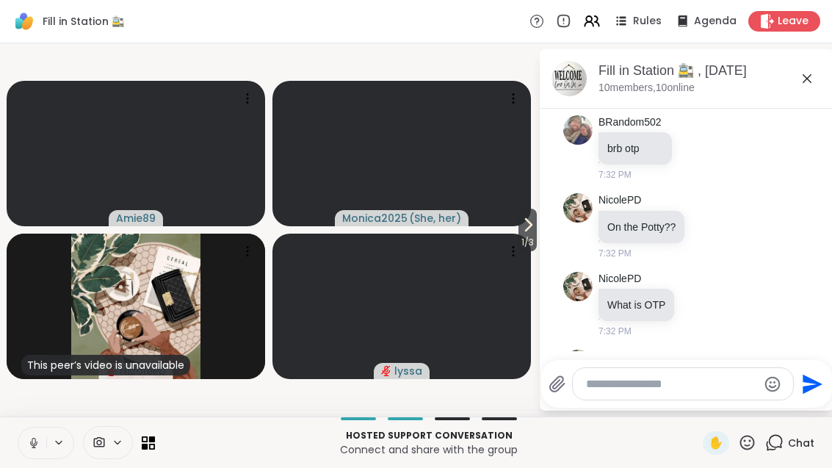
scroll to position [11639, 0]
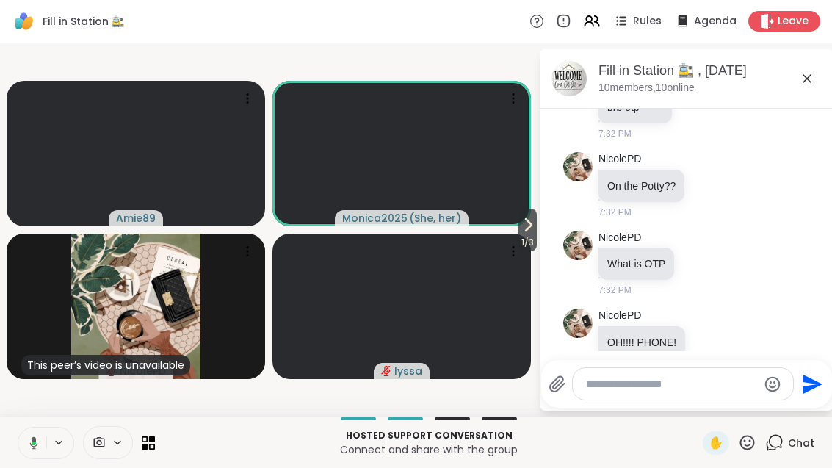
click at [535, 223] on button "1 / 3" at bounding box center [528, 230] width 18 height 43
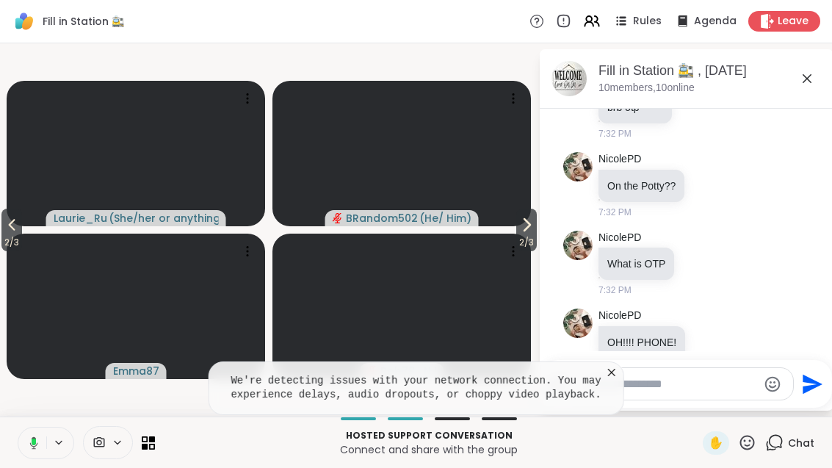
click at [532, 232] on icon at bounding box center [527, 225] width 18 height 18
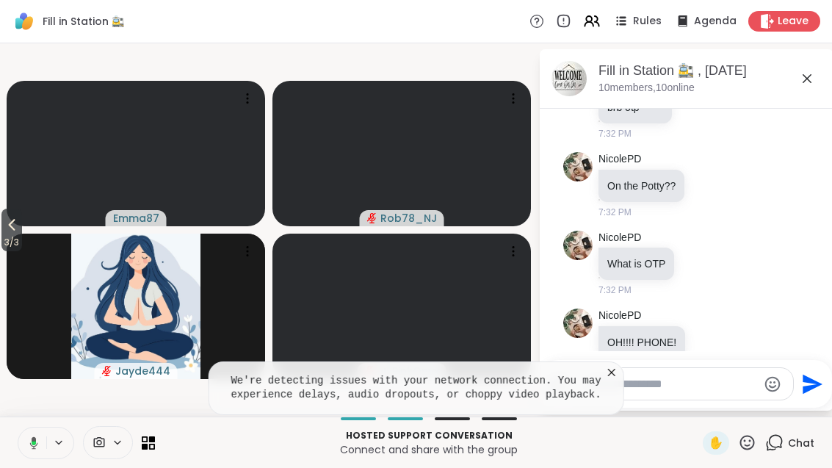
click at [610, 365] on icon at bounding box center [612, 372] width 15 height 15
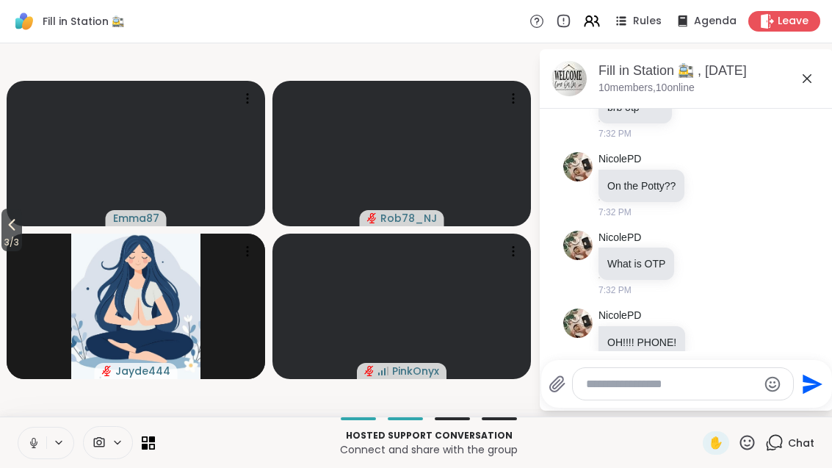
click at [2, 231] on button "3 / 3" at bounding box center [11, 230] width 21 height 43
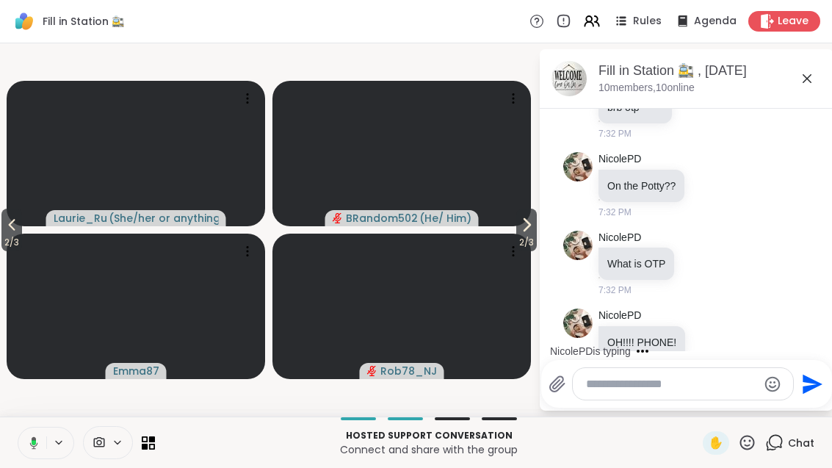
click at [15, 235] on span "2 / 3" at bounding box center [11, 243] width 21 height 18
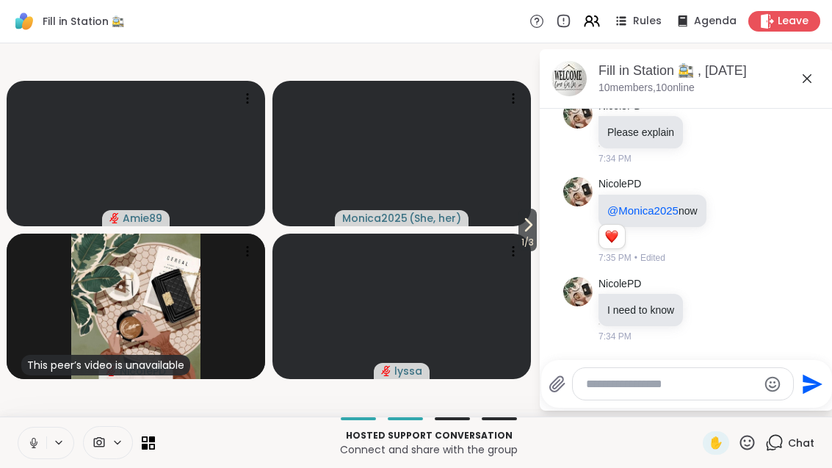
scroll to position [12444, 0]
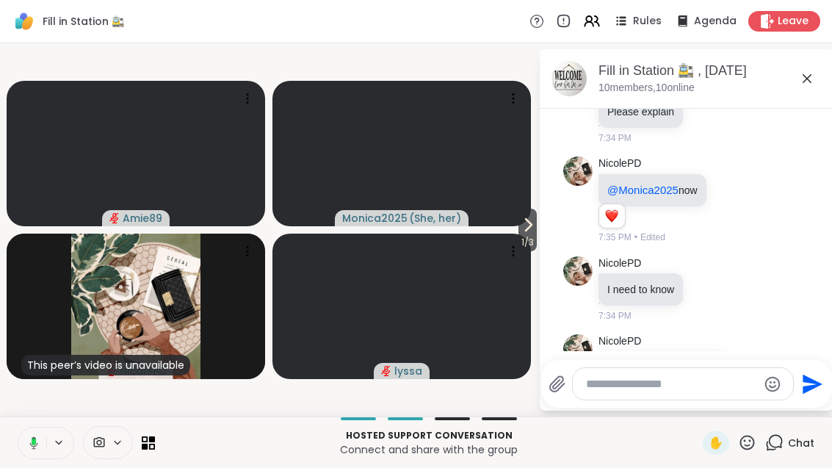
click at [531, 228] on icon at bounding box center [528, 225] width 18 height 18
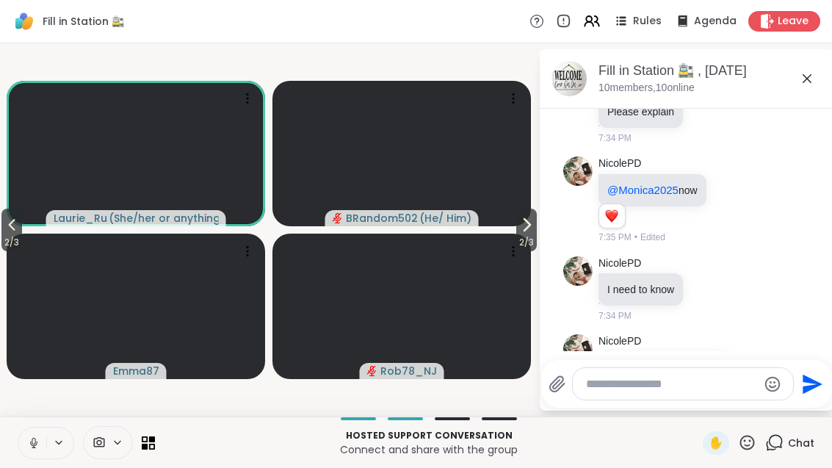
click at [522, 232] on icon at bounding box center [527, 225] width 18 height 18
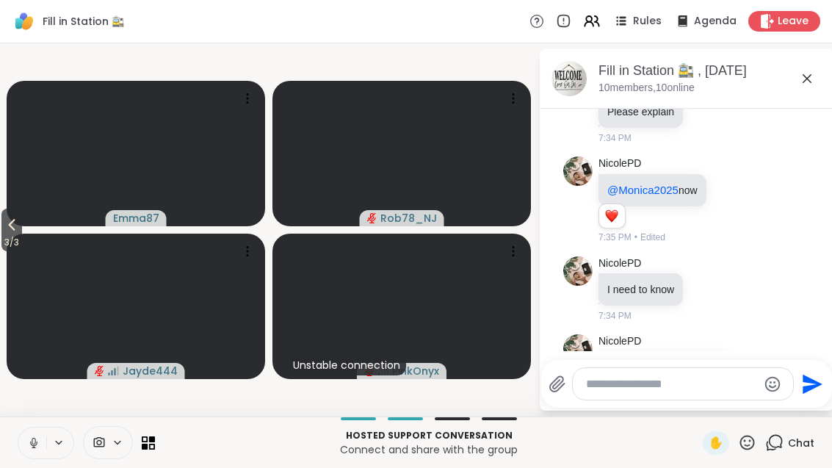
click at [15, 234] on span "3 / 3" at bounding box center [11, 243] width 21 height 18
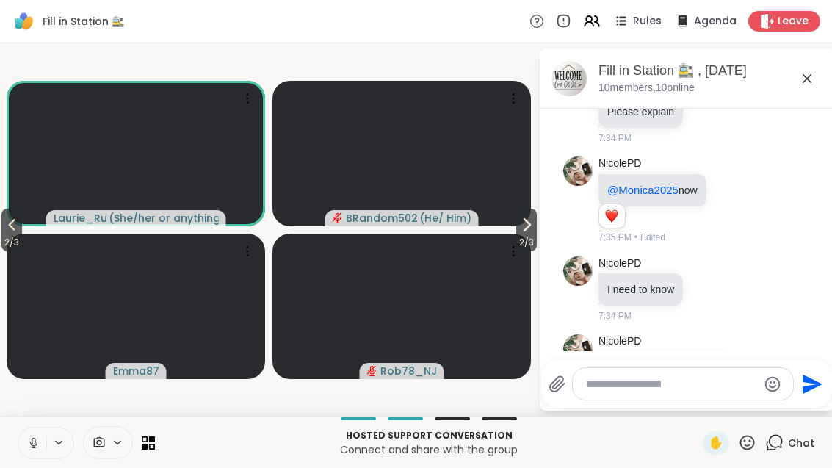
click at [22, 224] on button "2 / 3" at bounding box center [11, 230] width 21 height 43
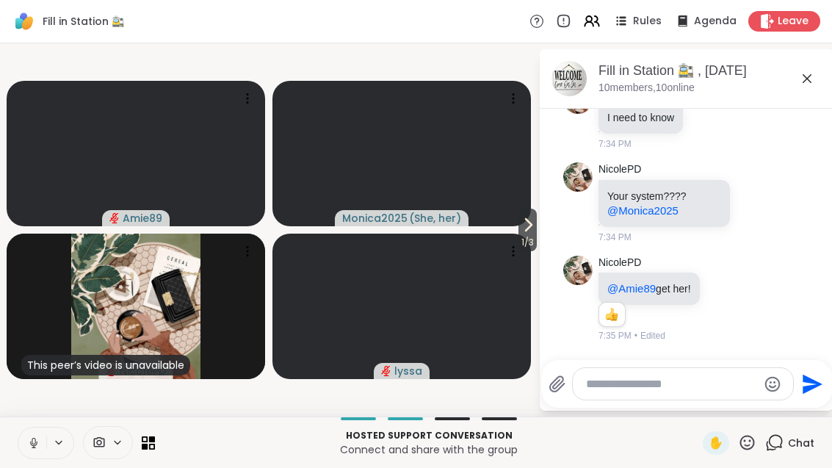
scroll to position [12637, 0]
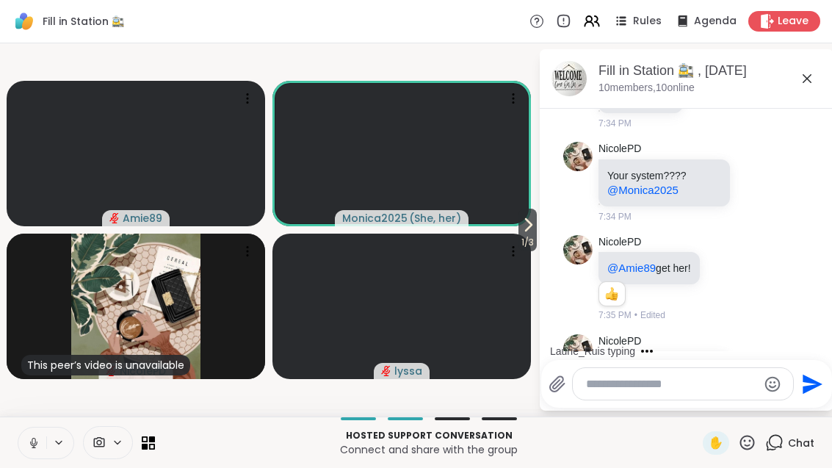
click at [527, 234] on span "1 / 3" at bounding box center [528, 243] width 18 height 18
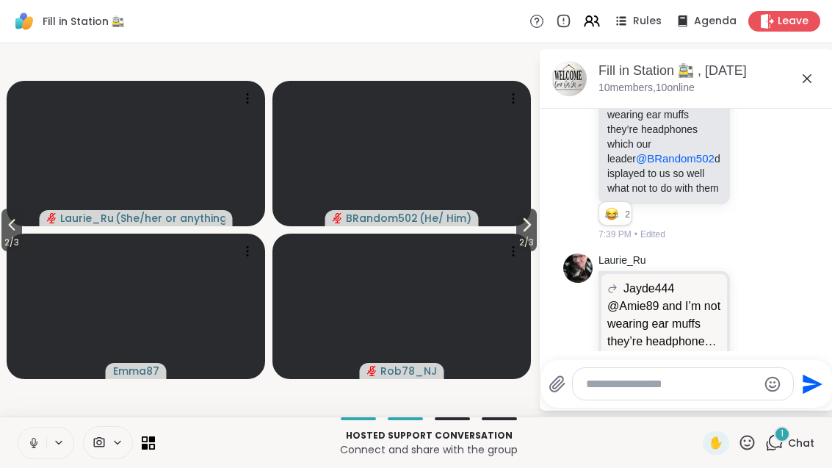
scroll to position [13161, 0]
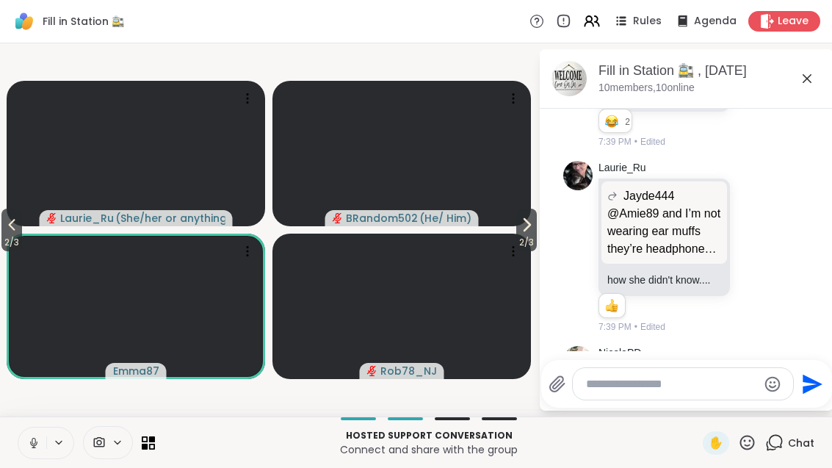
click at [10, 228] on icon at bounding box center [12, 225] width 18 height 18
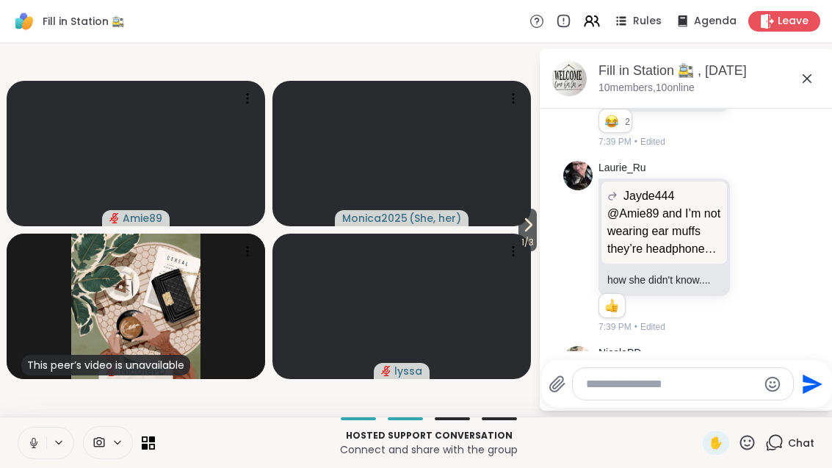
scroll to position [13182, 0]
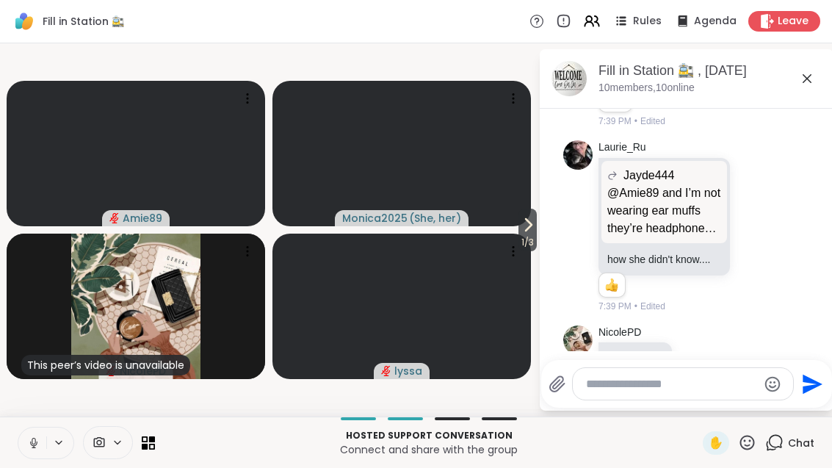
click at [527, 234] on span "1 / 3" at bounding box center [528, 243] width 18 height 18
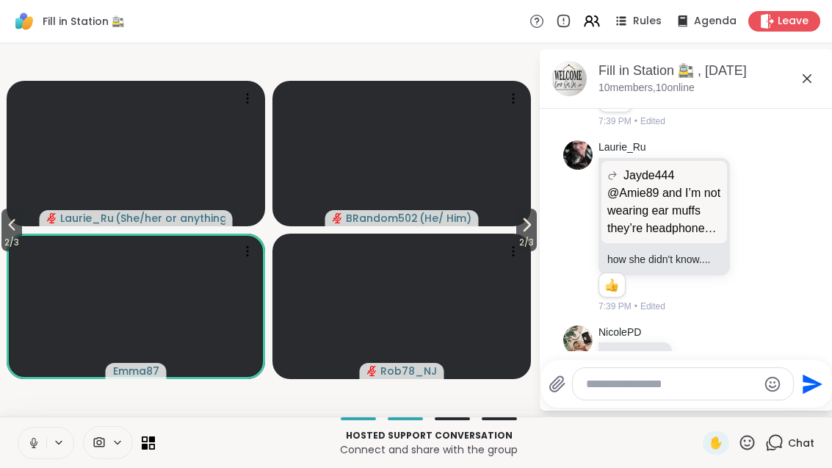
click at [526, 236] on span "2 / 3" at bounding box center [526, 243] width 21 height 18
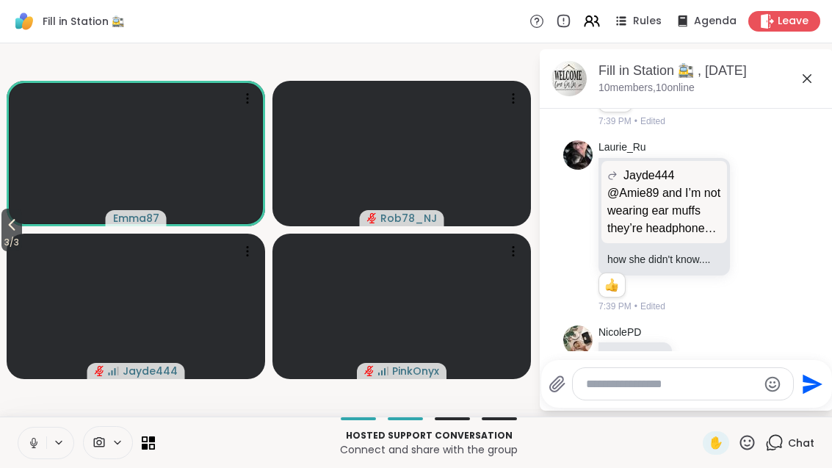
click at [12, 226] on icon at bounding box center [12, 225] width 18 height 18
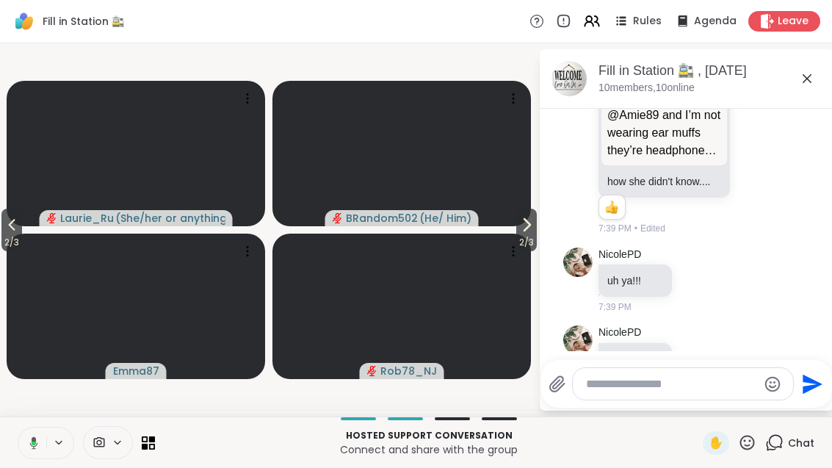
scroll to position [13280, 0]
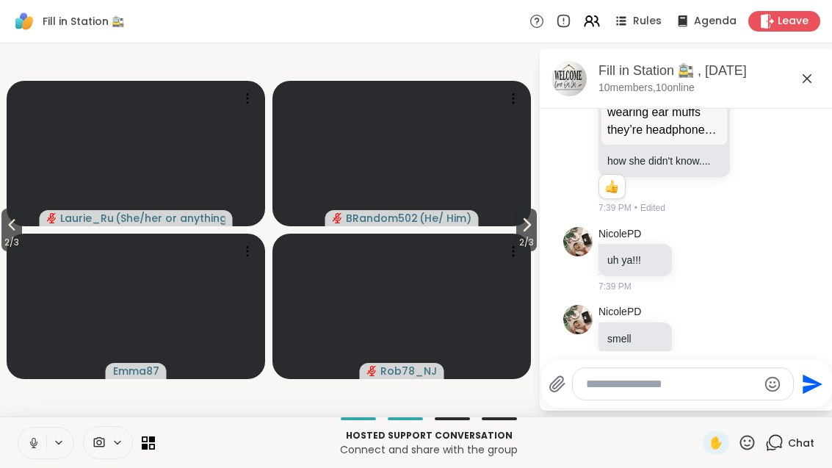
click at [523, 242] on span "2 / 3" at bounding box center [526, 243] width 21 height 18
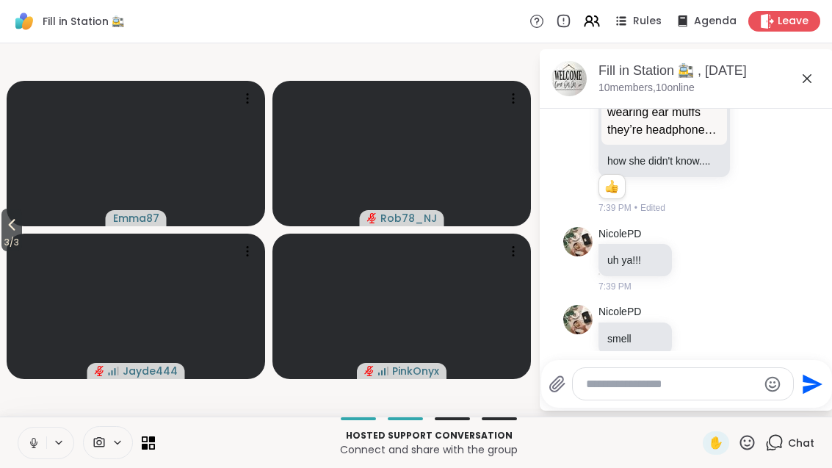
click at [7, 234] on span "3 / 3" at bounding box center [11, 243] width 21 height 18
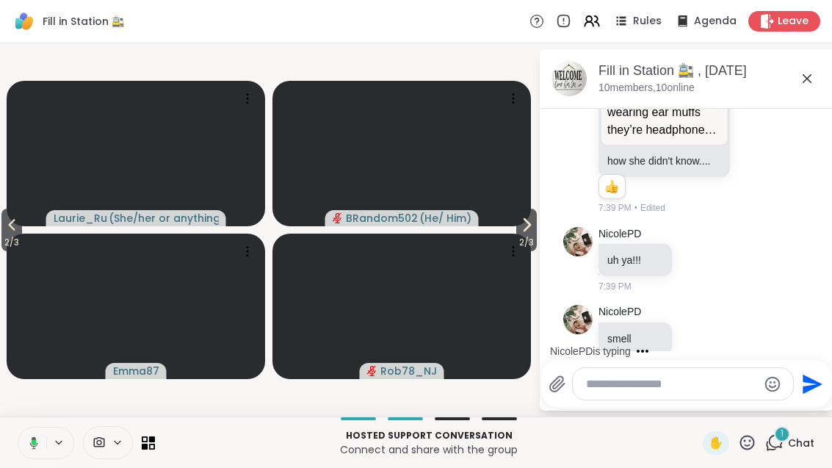
scroll to position [13358, 0]
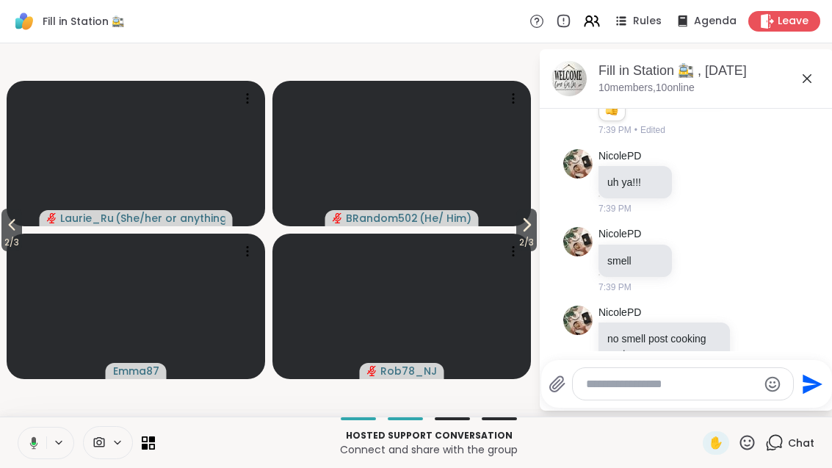
click at [3, 232] on button "2 / 3" at bounding box center [11, 230] width 21 height 43
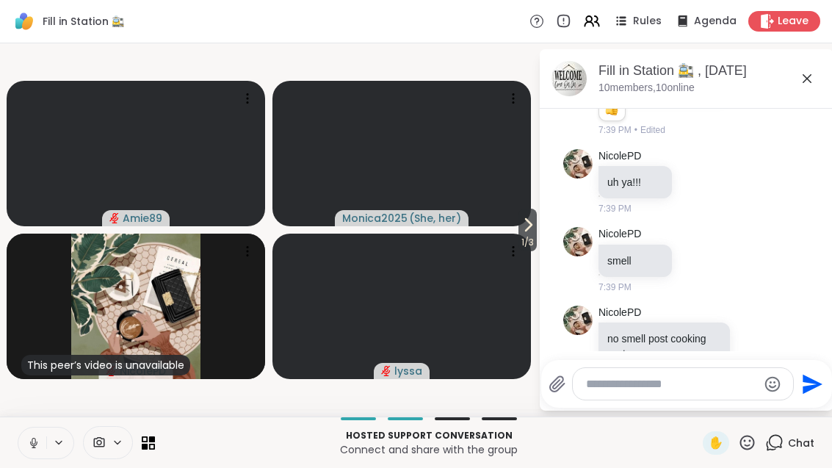
click at [519, 226] on icon at bounding box center [528, 225] width 18 height 18
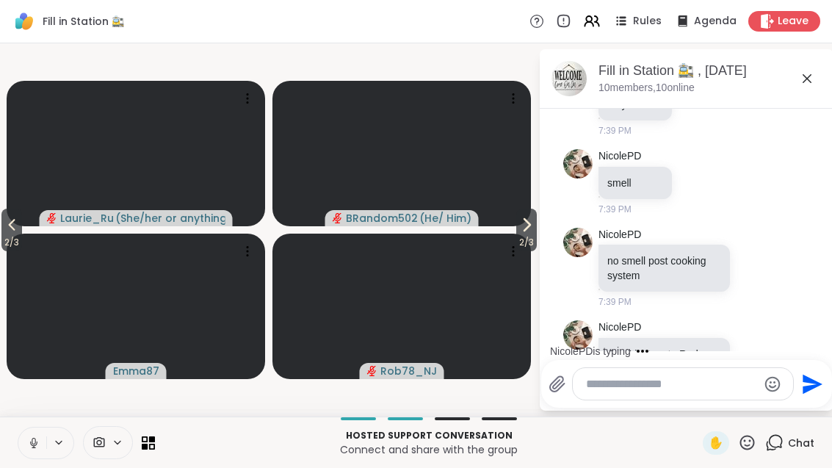
scroll to position [13514, 0]
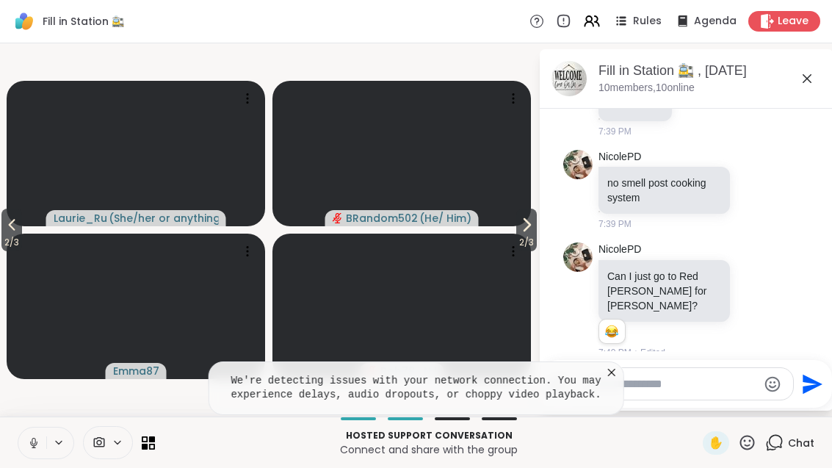
click at [616, 365] on icon at bounding box center [612, 372] width 15 height 15
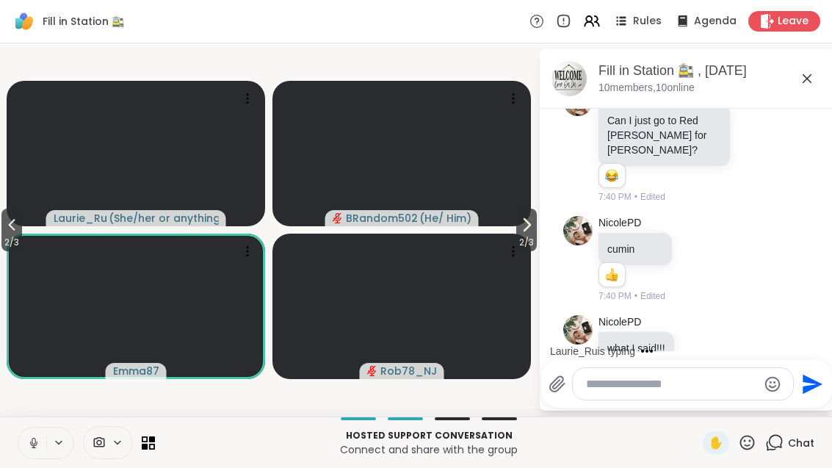
scroll to position [13747, 0]
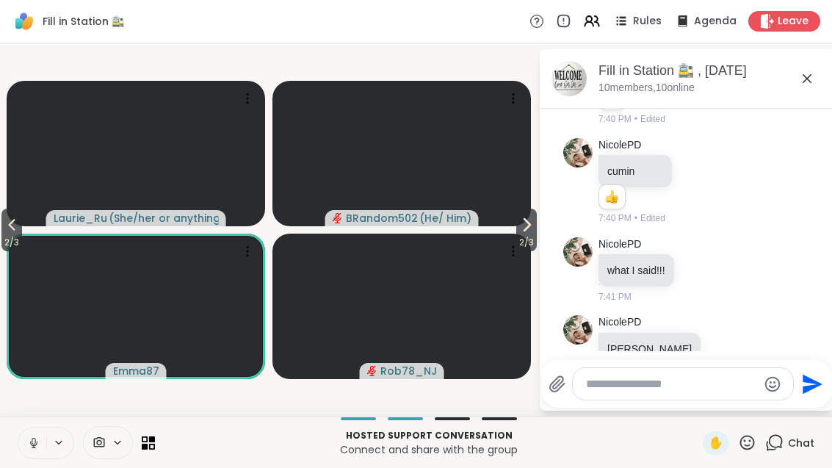
click at [676, 381] on textarea "Type your message" at bounding box center [671, 384] width 171 height 15
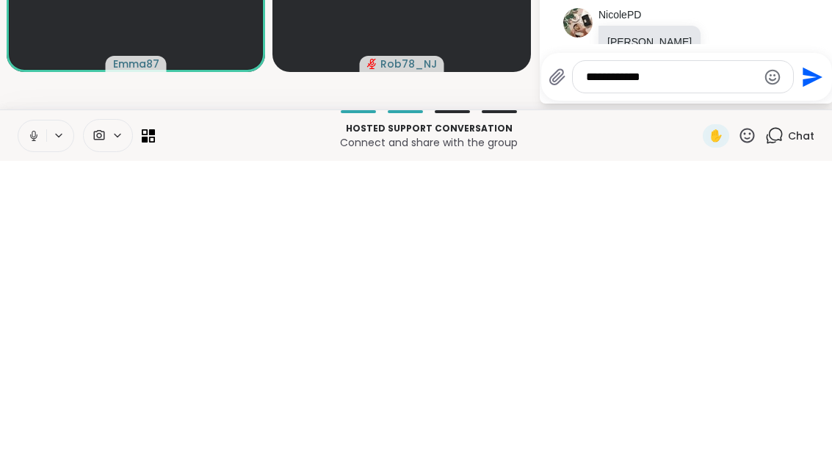
type textarea "**********"
click at [822, 367] on button "Send" at bounding box center [810, 383] width 33 height 33
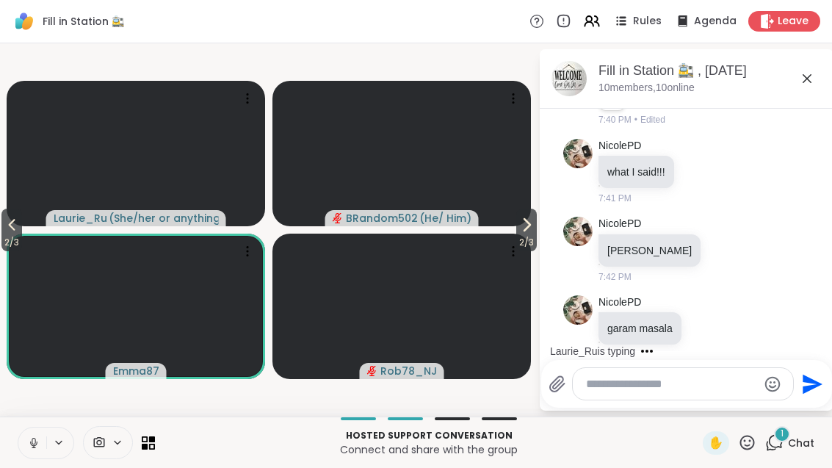
scroll to position [13923, 0]
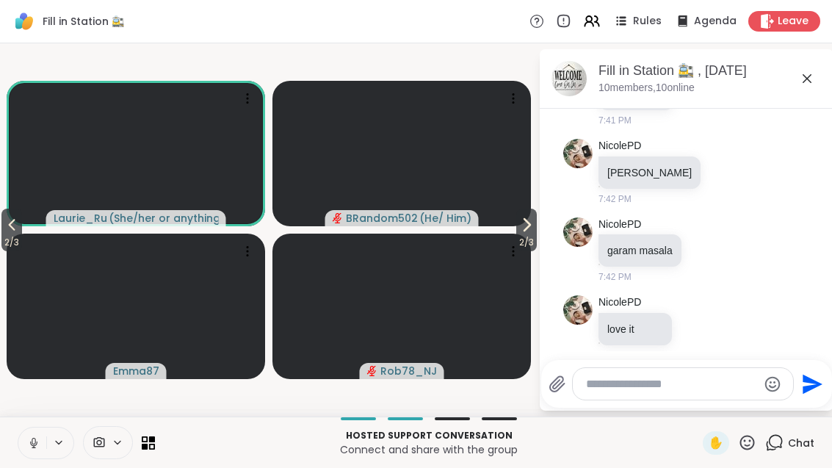
click at [526, 234] on span "2 / 3" at bounding box center [526, 243] width 21 height 18
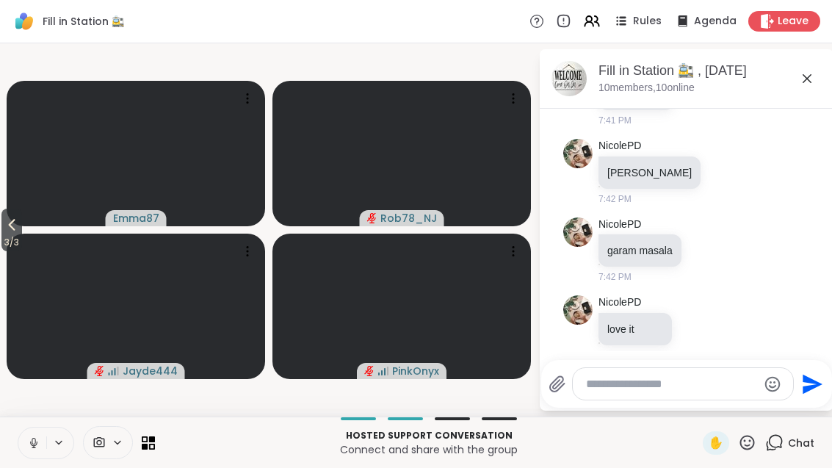
click at [4, 234] on span "3 / 3" at bounding box center [11, 243] width 21 height 18
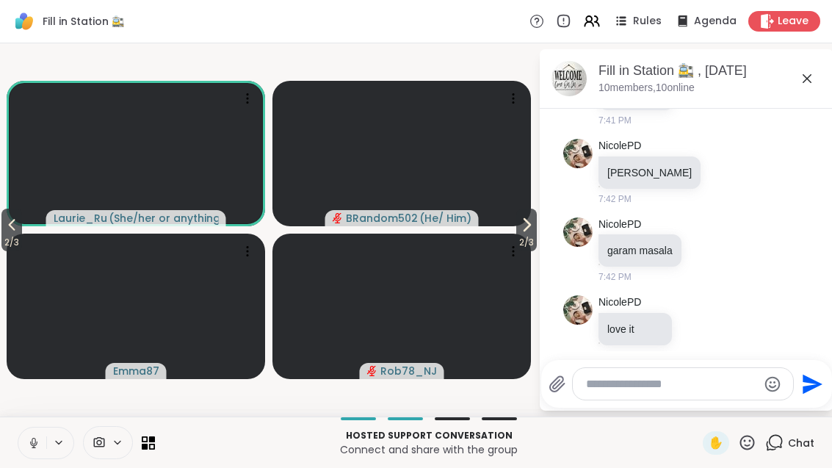
click at [22, 222] on button "2 / 3" at bounding box center [11, 230] width 21 height 43
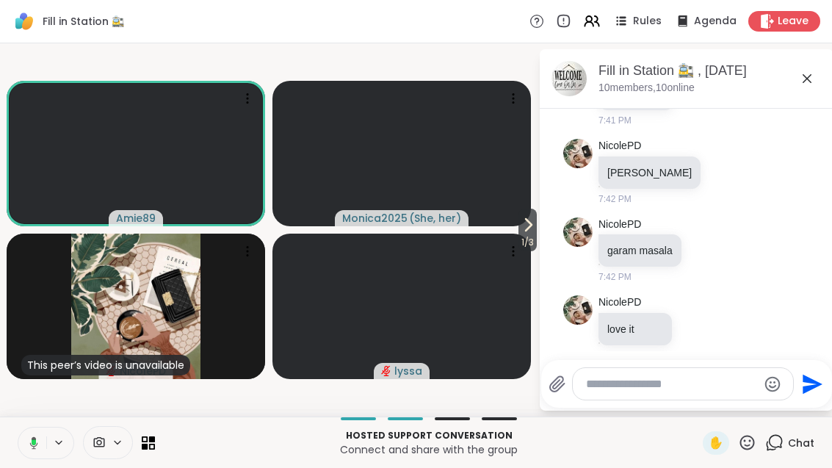
click at [532, 243] on span "1 / 3" at bounding box center [528, 243] width 18 height 18
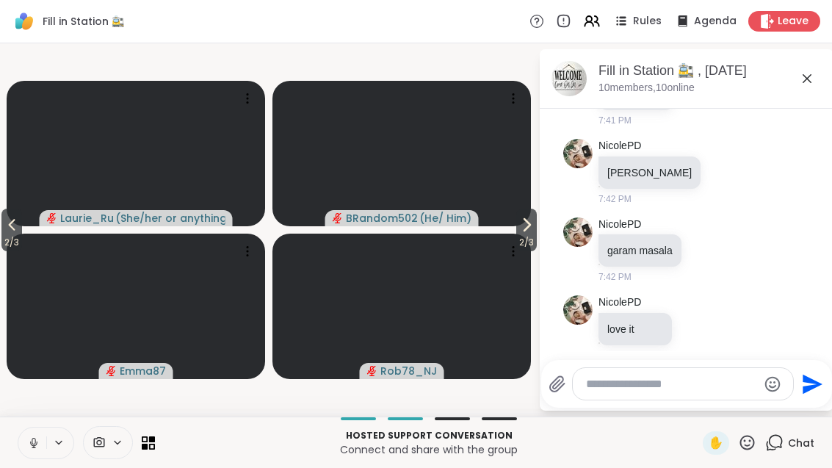
click at [535, 228] on button "2 / 3" at bounding box center [526, 230] width 21 height 43
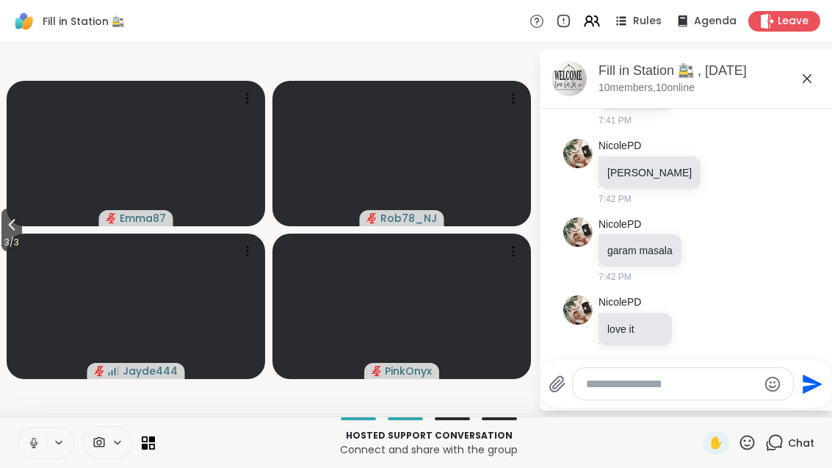
click at [16, 237] on span "3 / 3" at bounding box center [11, 243] width 21 height 18
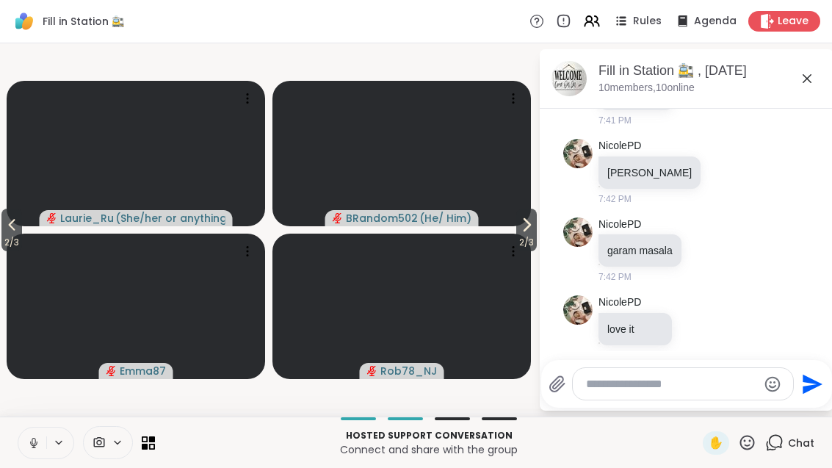
click at [8, 227] on icon at bounding box center [12, 225] width 18 height 18
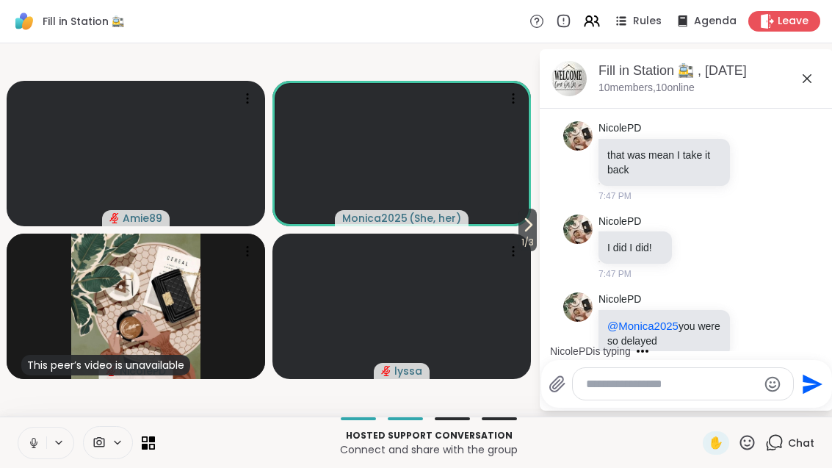
scroll to position [14966, 0]
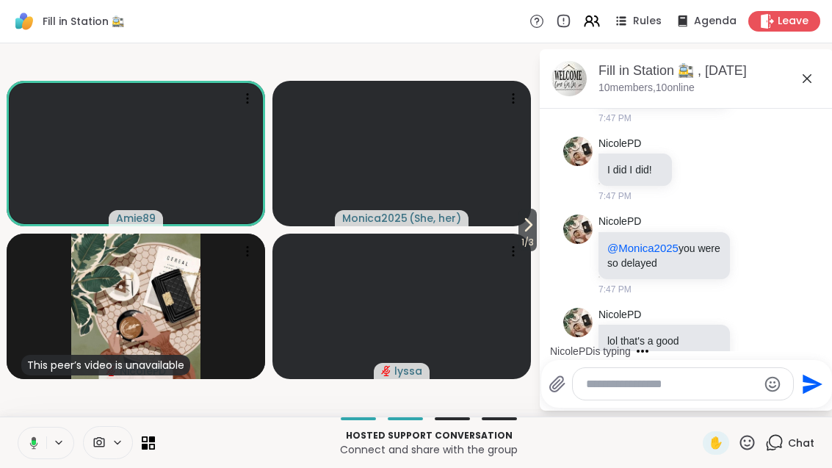
click at [519, 228] on icon at bounding box center [528, 225] width 18 height 18
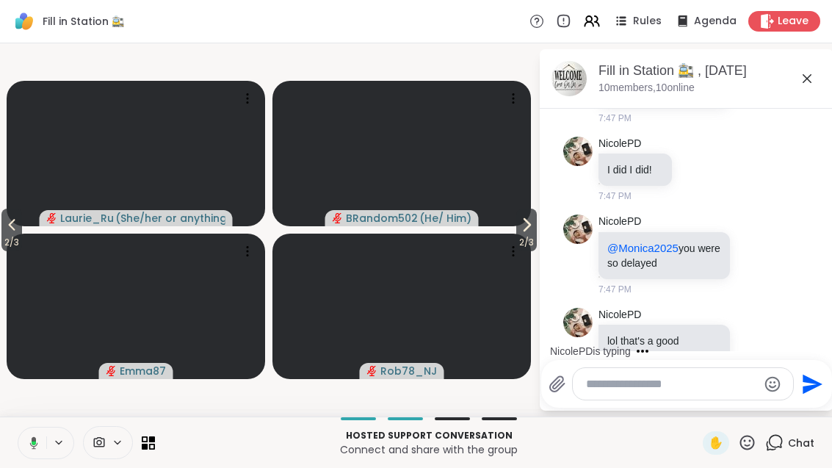
scroll to position [15059, 0]
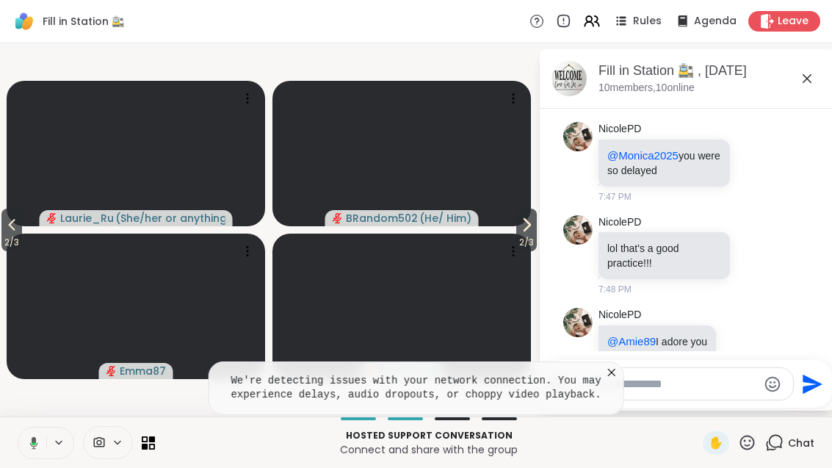
click at [516, 232] on button "2 / 3" at bounding box center [526, 230] width 21 height 43
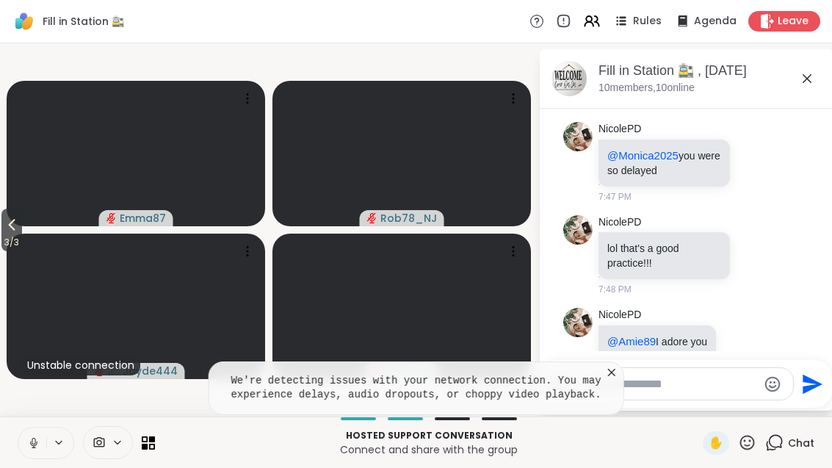
click at [5, 229] on icon at bounding box center [12, 225] width 18 height 18
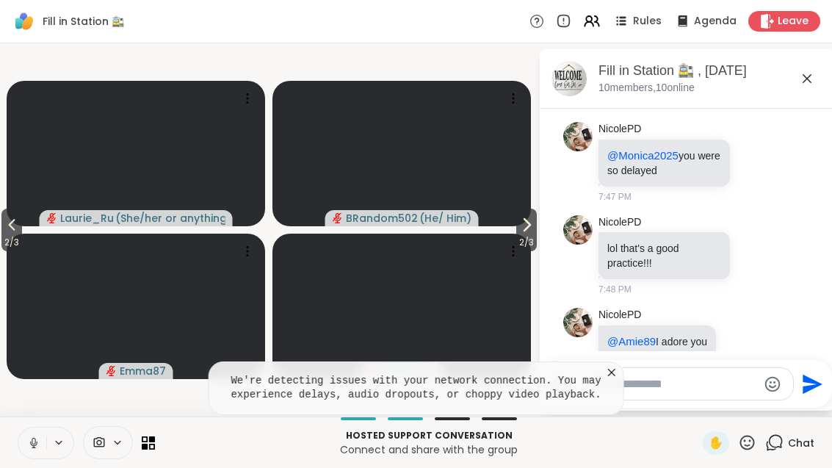
click at [3, 242] on span "2 / 3" at bounding box center [11, 243] width 21 height 18
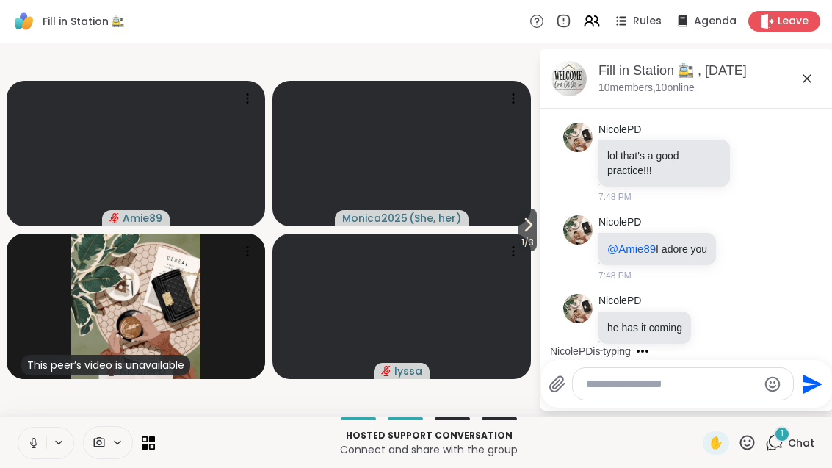
scroll to position [15244, 0]
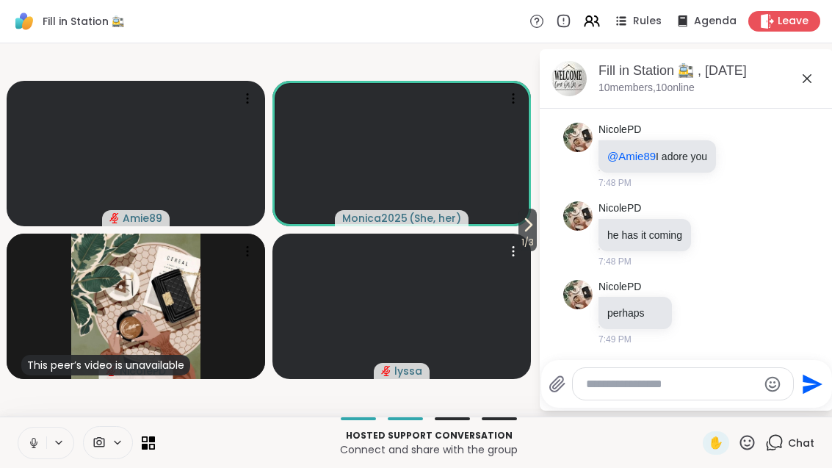
click at [513, 237] on video at bounding box center [402, 306] width 259 height 145
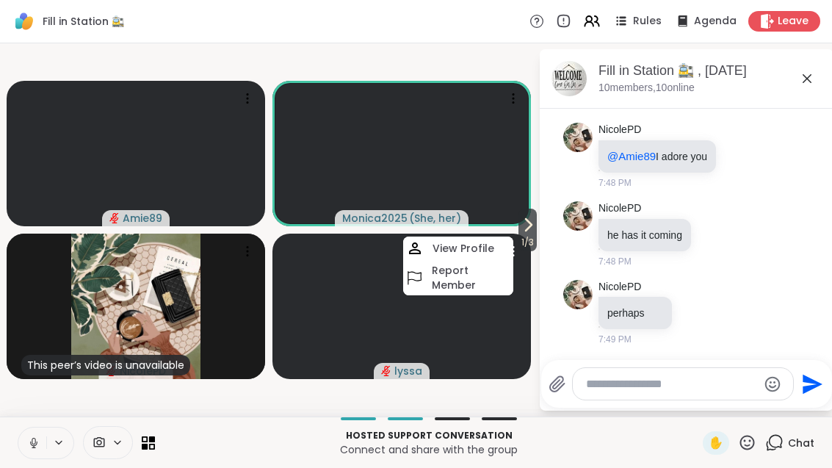
click at [534, 233] on icon at bounding box center [528, 225] width 18 height 18
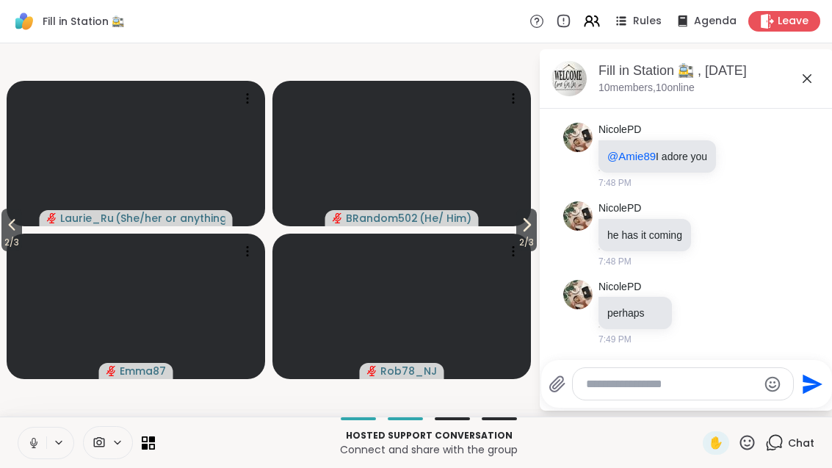
scroll to position [15265, 0]
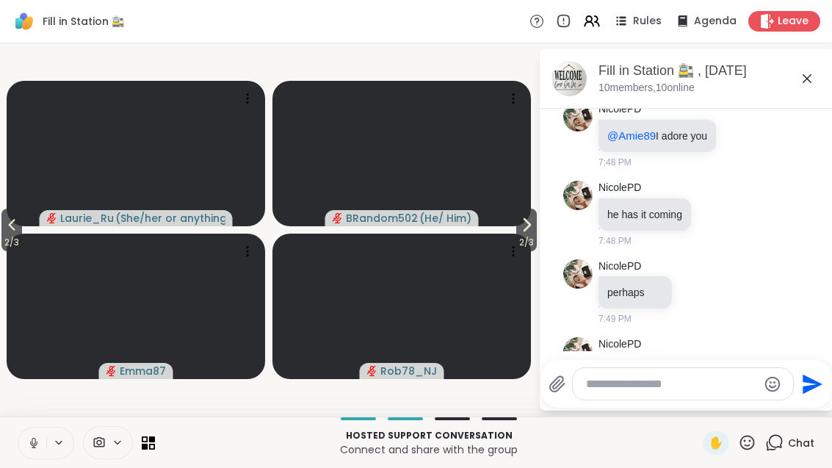
click at [528, 235] on span "2 / 3" at bounding box center [526, 243] width 21 height 18
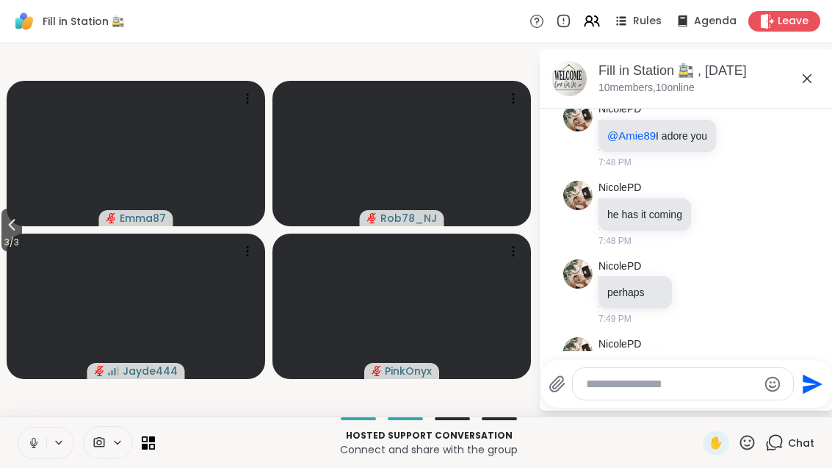
click at [8, 228] on icon at bounding box center [12, 225] width 18 height 18
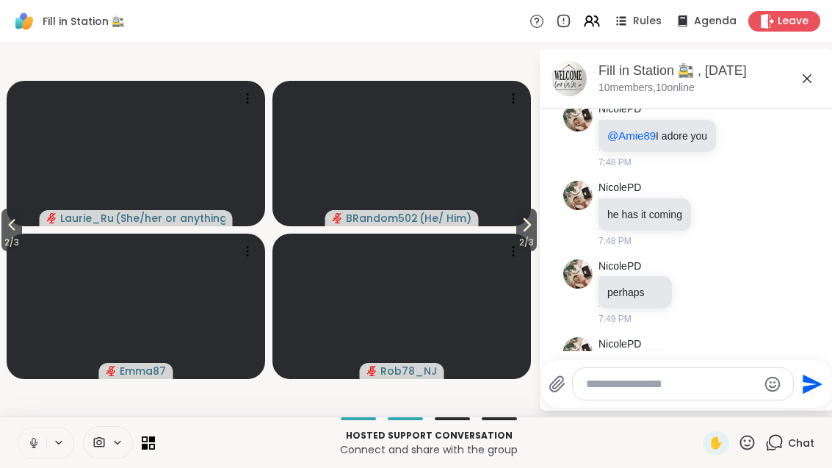
click at [10, 236] on span "2 / 3" at bounding box center [11, 243] width 21 height 18
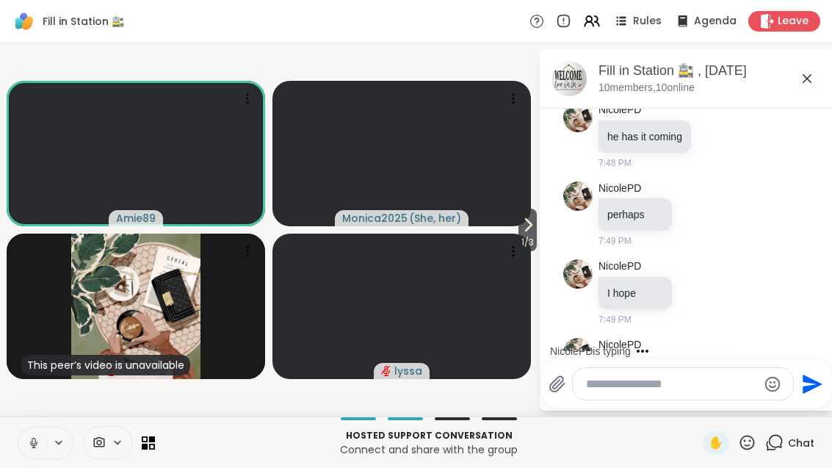
scroll to position [15420, 0]
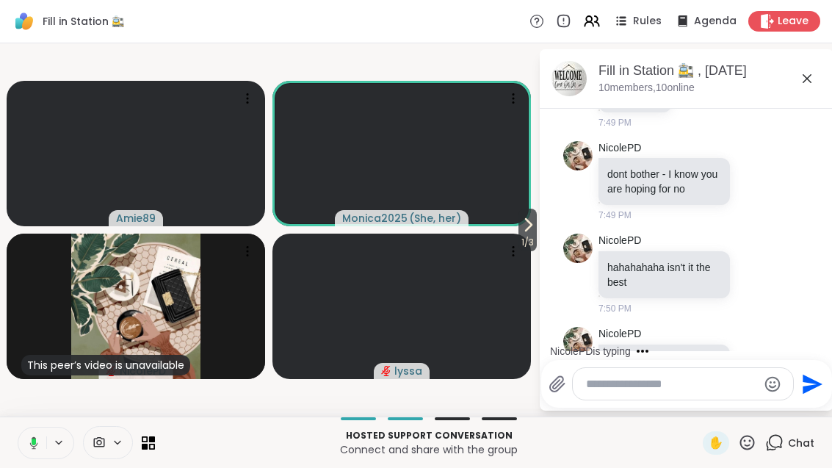
scroll to position [15617, 0]
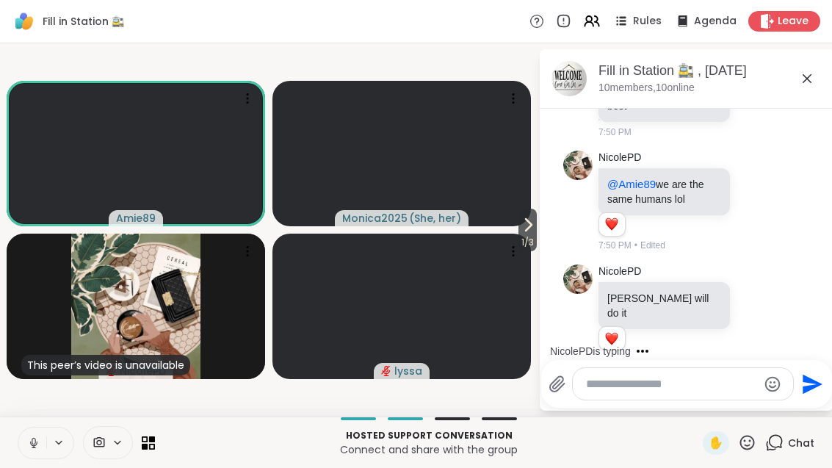
scroll to position [15793, 0]
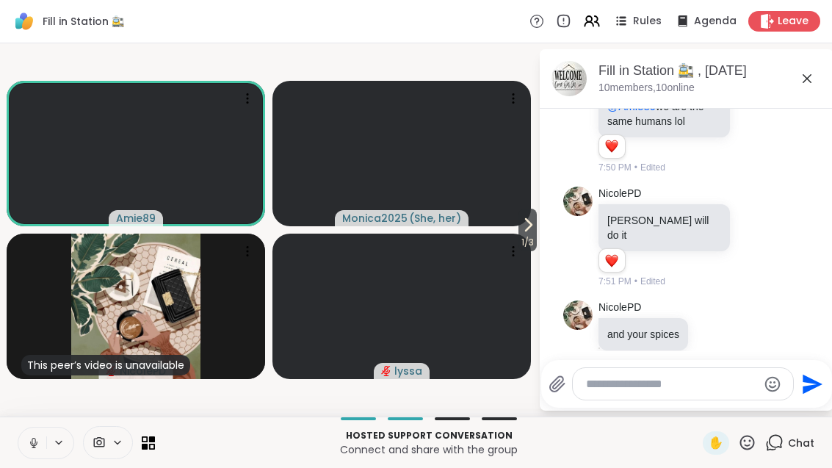
click at [524, 233] on icon at bounding box center [528, 225] width 18 height 18
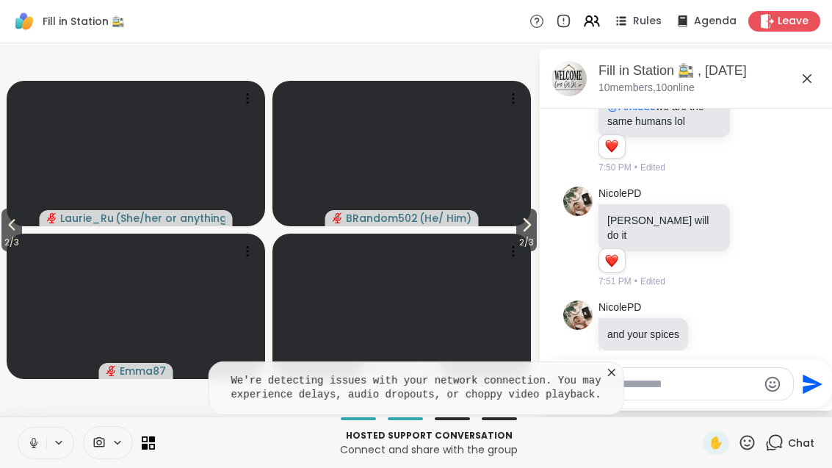
click at [4, 236] on span "2 / 3" at bounding box center [11, 243] width 21 height 18
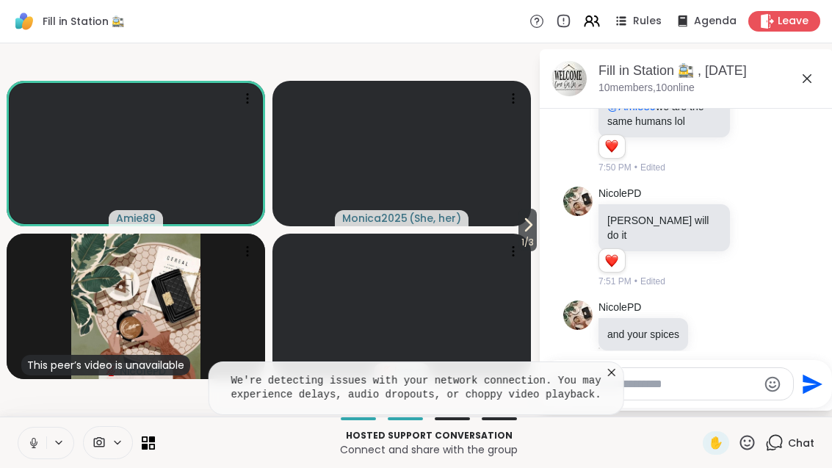
click at [611, 365] on icon at bounding box center [612, 372] width 15 height 15
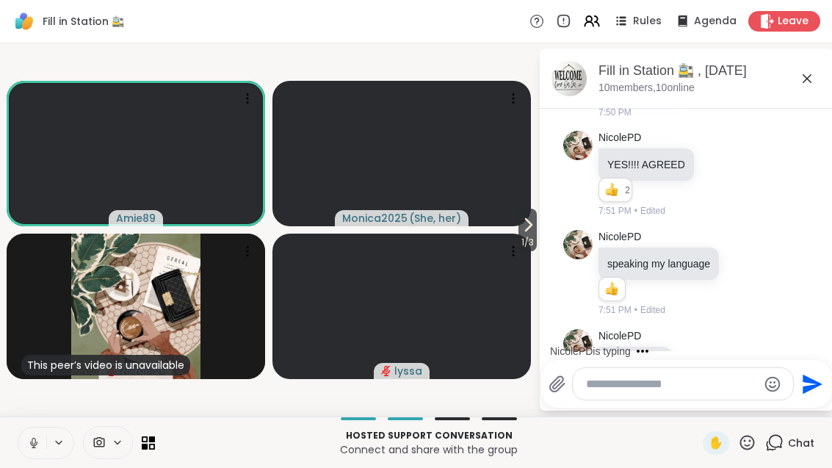
scroll to position [16120, 0]
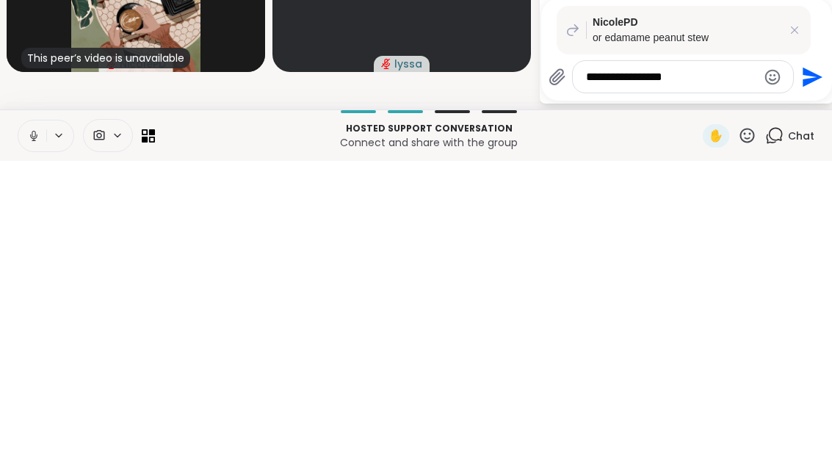
type textarea "**********"
click at [800, 372] on icon "Send" at bounding box center [811, 384] width 24 height 24
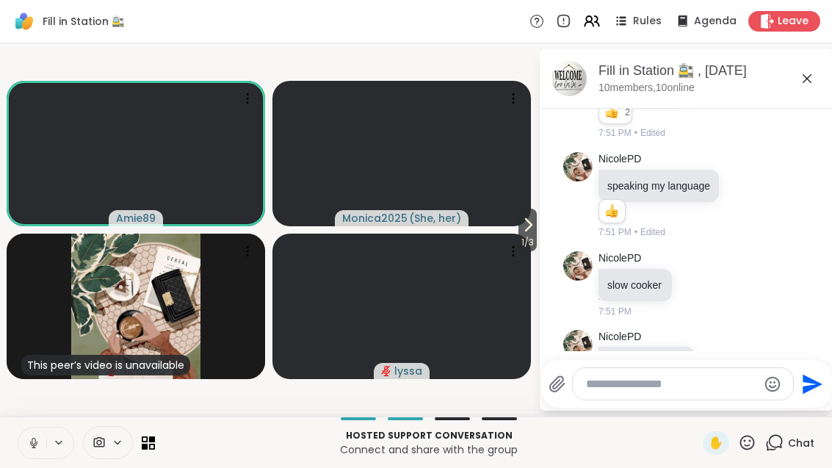
scroll to position [16265, 0]
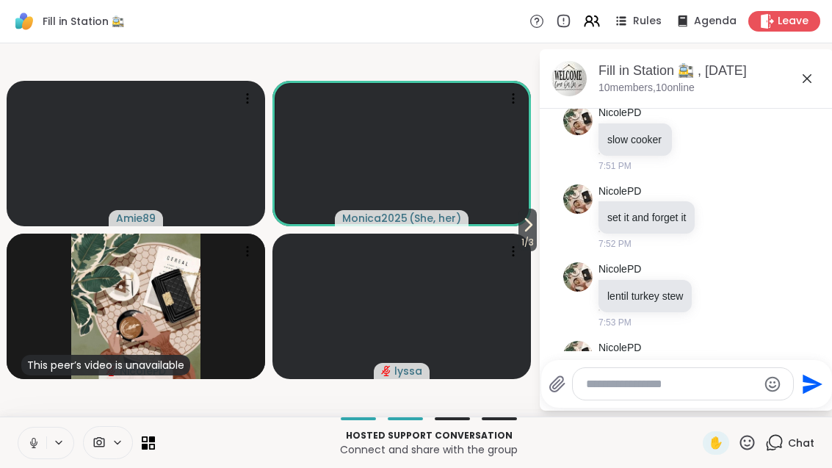
click at [534, 228] on icon at bounding box center [528, 225] width 18 height 18
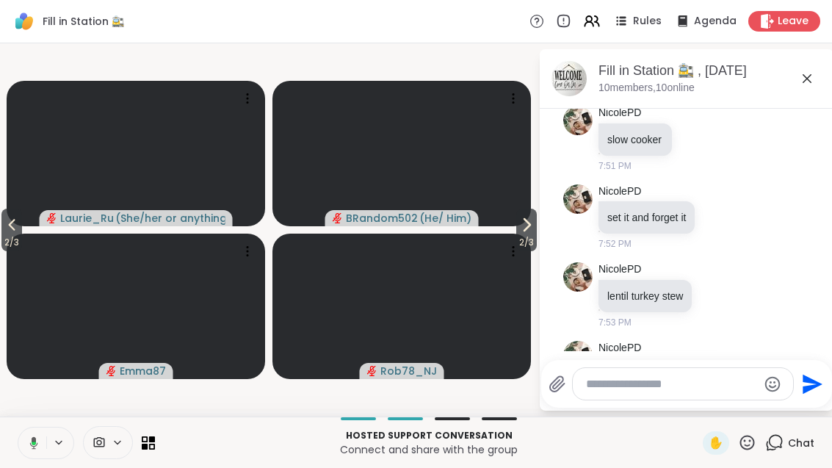
click at [516, 228] on button "2 / 3" at bounding box center [526, 230] width 21 height 43
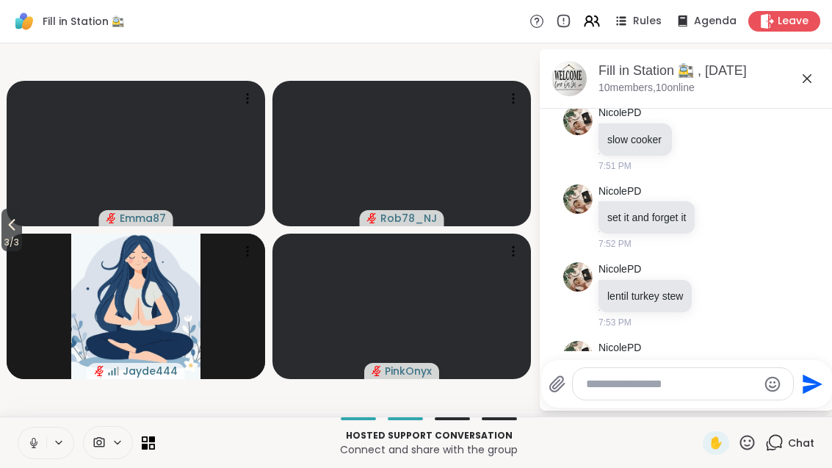
click at [7, 232] on icon at bounding box center [12, 225] width 18 height 18
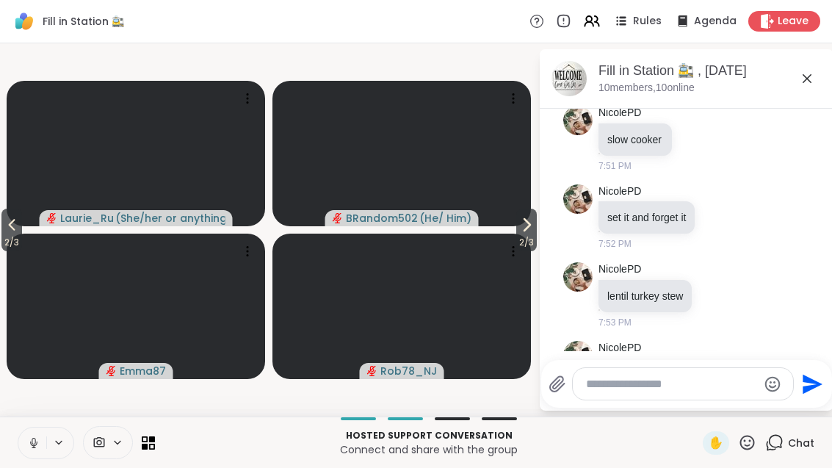
click at [5, 230] on icon at bounding box center [12, 225] width 18 height 18
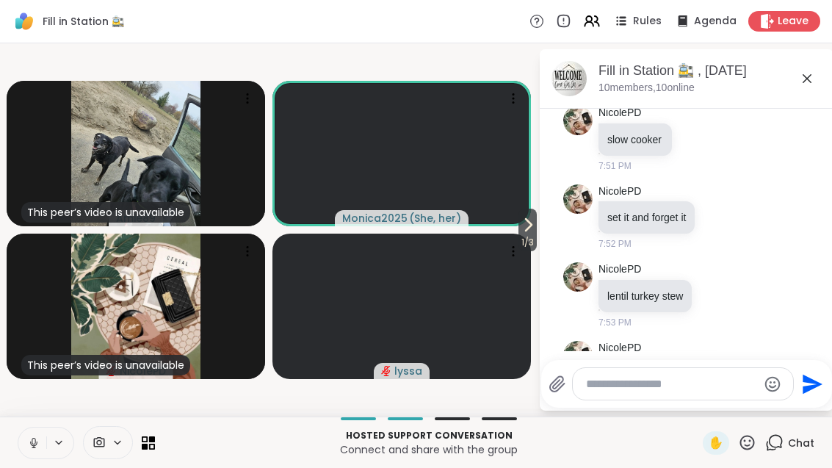
click at [526, 230] on icon at bounding box center [529, 225] width 6 height 12
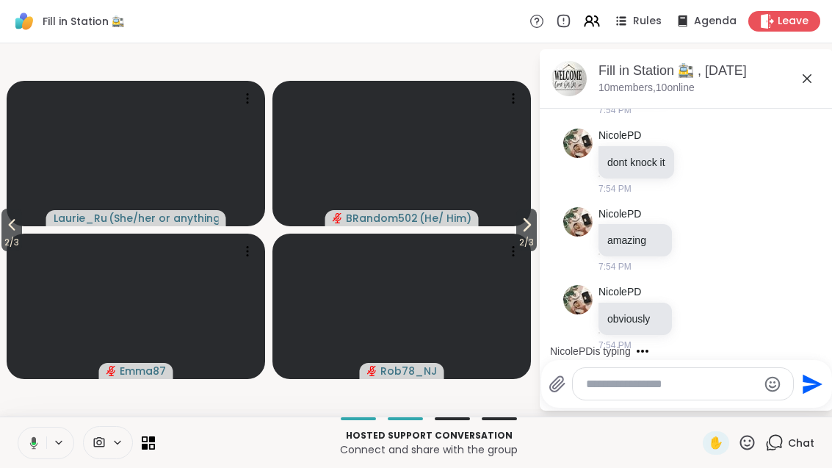
scroll to position [16986, 0]
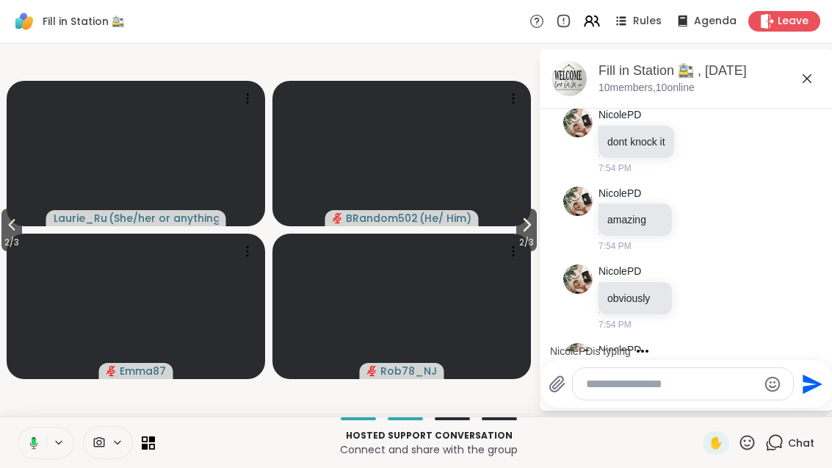
click at [10, 247] on span "2 / 3" at bounding box center [11, 243] width 21 height 18
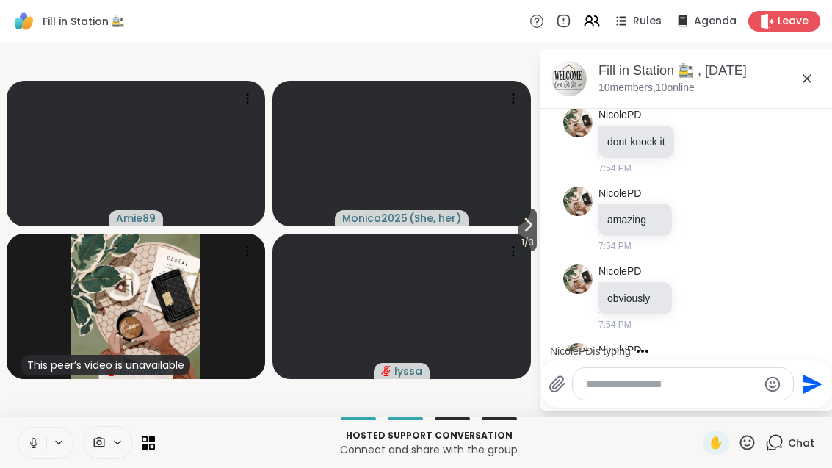
scroll to position [17079, 0]
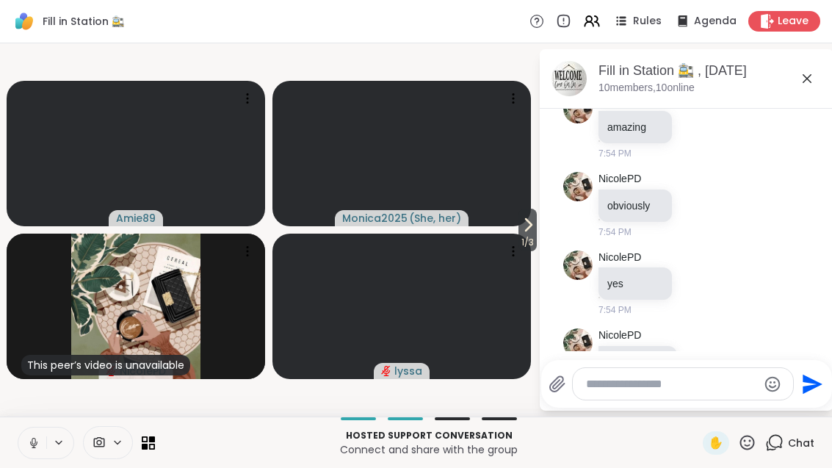
click at [521, 218] on icon at bounding box center [528, 225] width 18 height 18
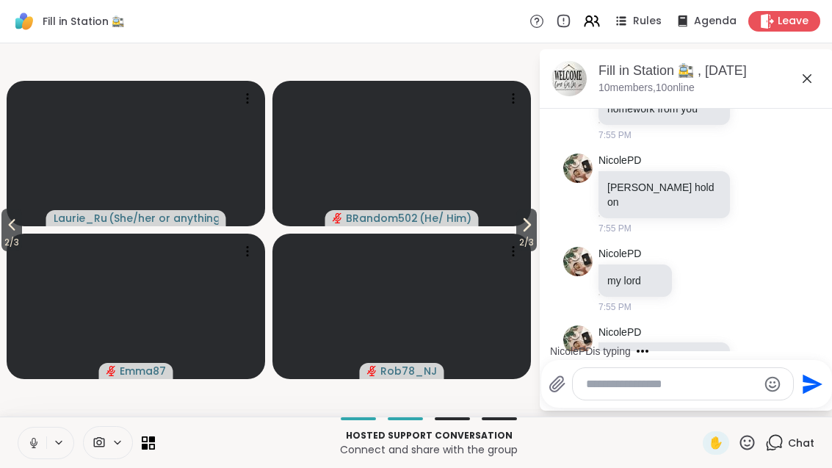
scroll to position [18044, 0]
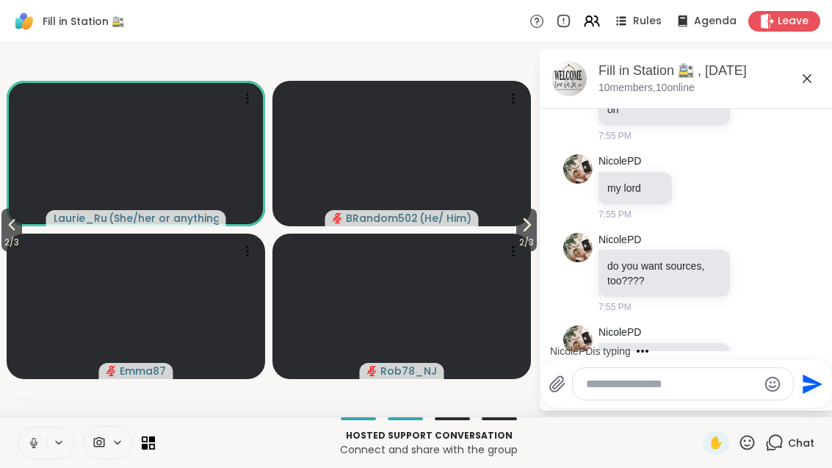
click at [529, 244] on span "2 / 3" at bounding box center [526, 243] width 21 height 18
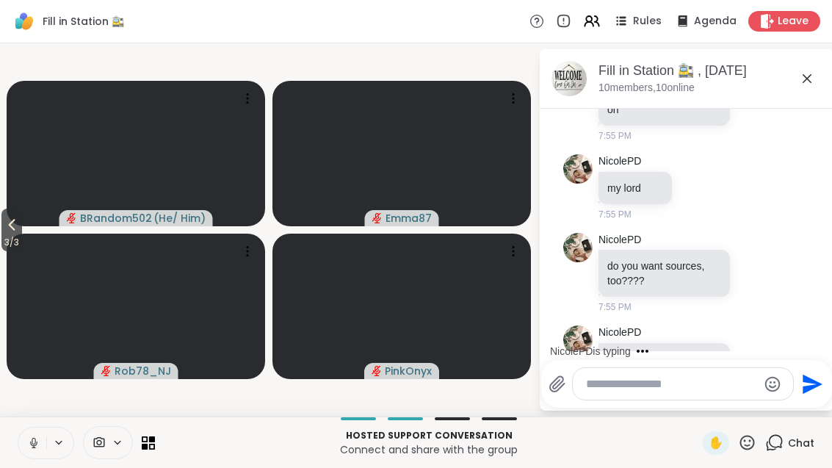
click at [4, 227] on button "3 / 3" at bounding box center [11, 230] width 21 height 43
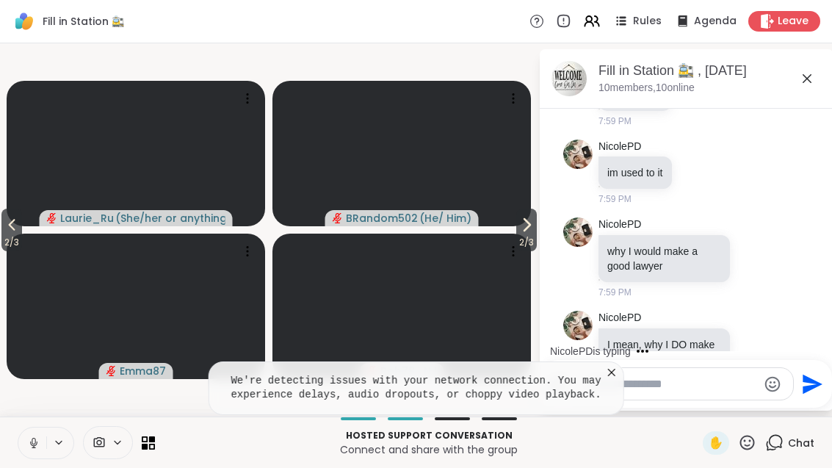
scroll to position [20173, 0]
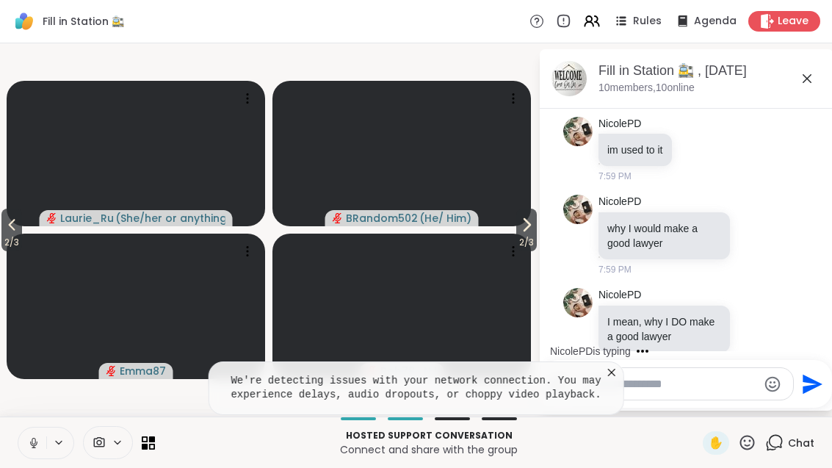
click at [613, 365] on icon at bounding box center [612, 372] width 15 height 15
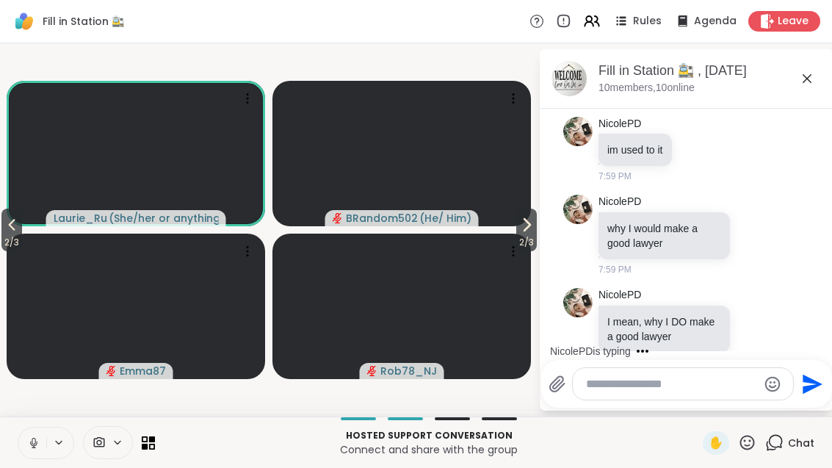
scroll to position [20265, 0]
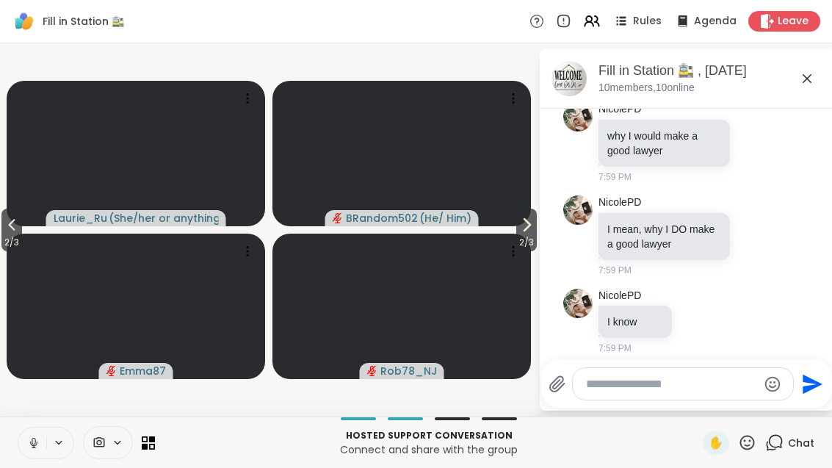
click at [530, 235] on span "2 / 3" at bounding box center [526, 243] width 21 height 18
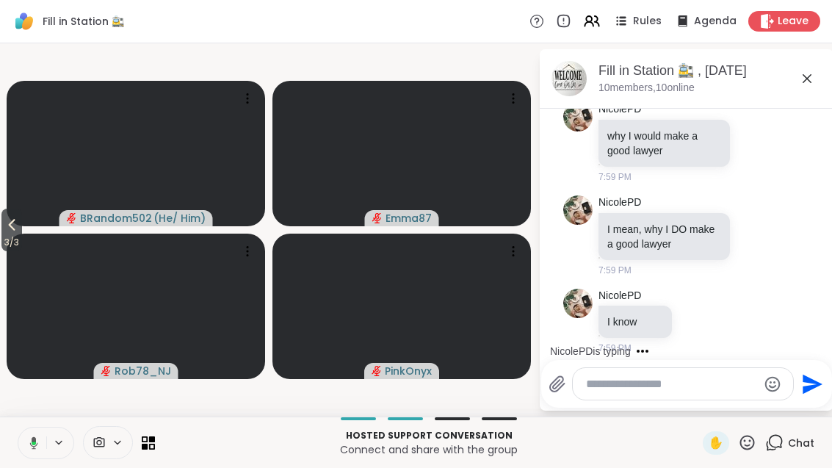
click at [1, 223] on button "3 / 3" at bounding box center [11, 230] width 21 height 43
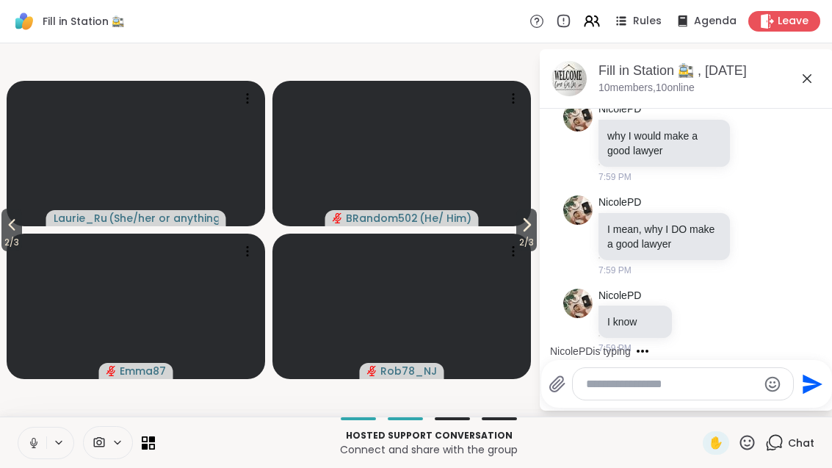
click at [13, 234] on span "2 / 3" at bounding box center [11, 243] width 21 height 18
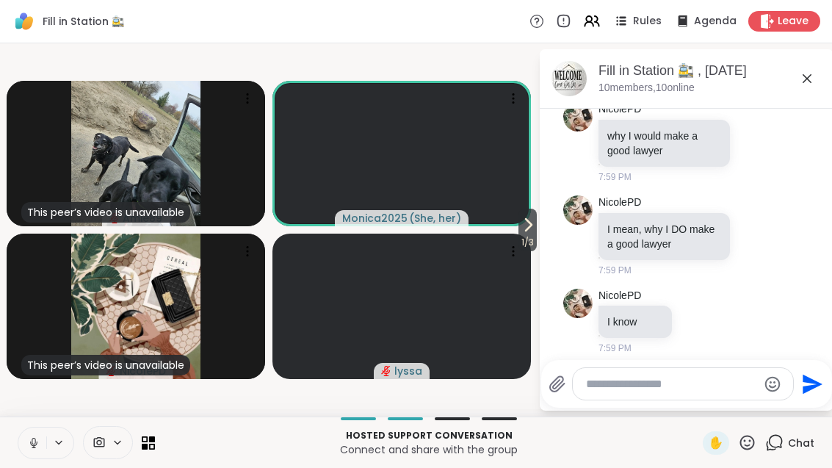
click at [519, 222] on icon at bounding box center [528, 225] width 18 height 18
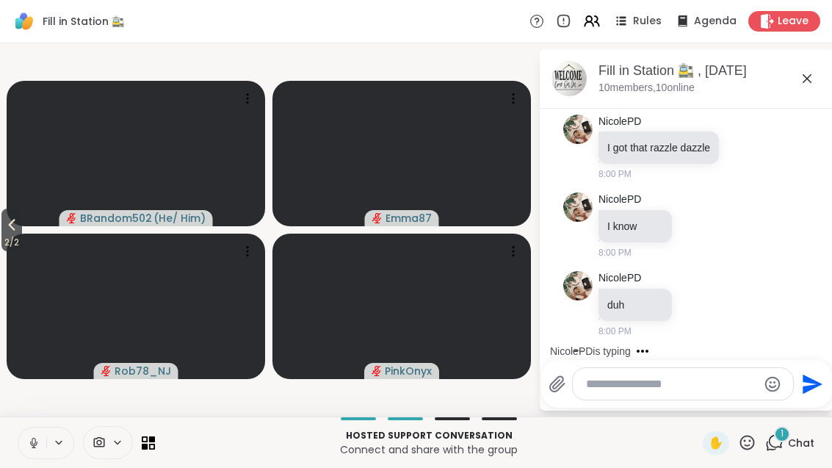
scroll to position [20732, 0]
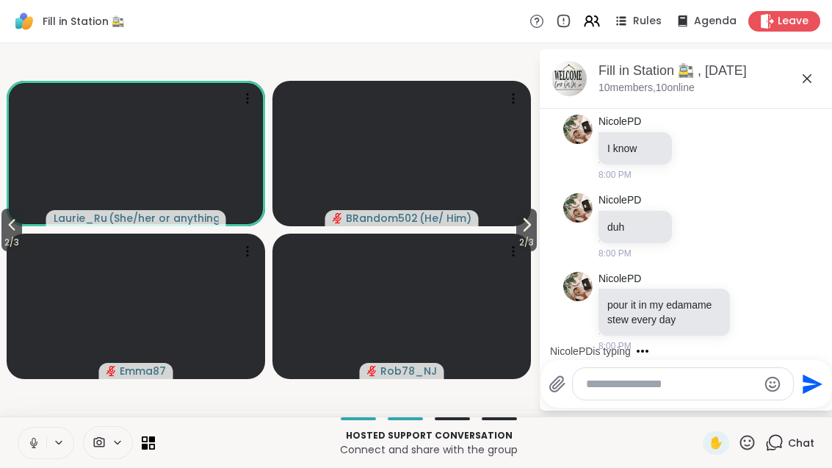
click at [535, 242] on span "2 / 3" at bounding box center [526, 243] width 21 height 18
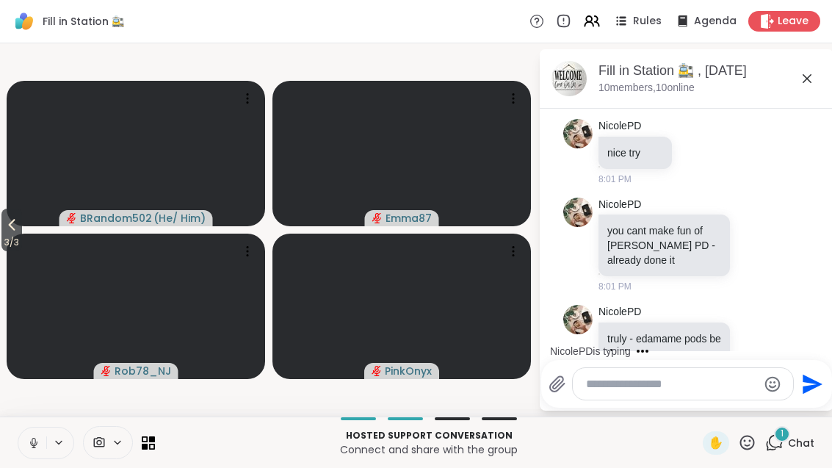
scroll to position [21462, 0]
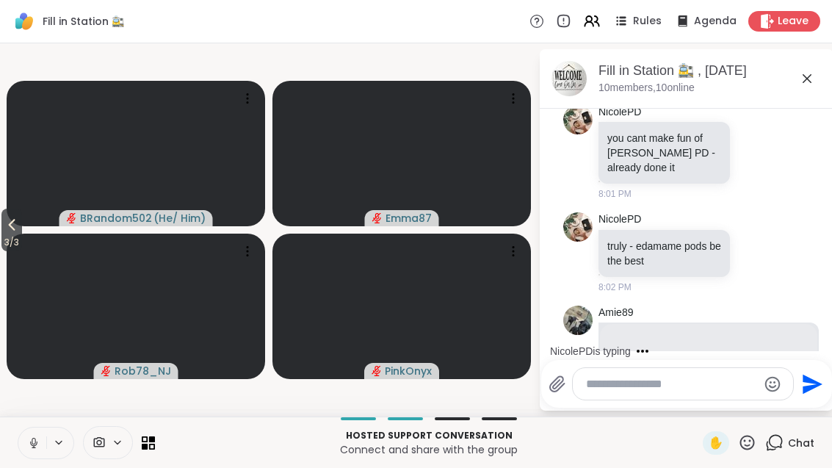
click at [12, 228] on icon at bounding box center [12, 225] width 18 height 18
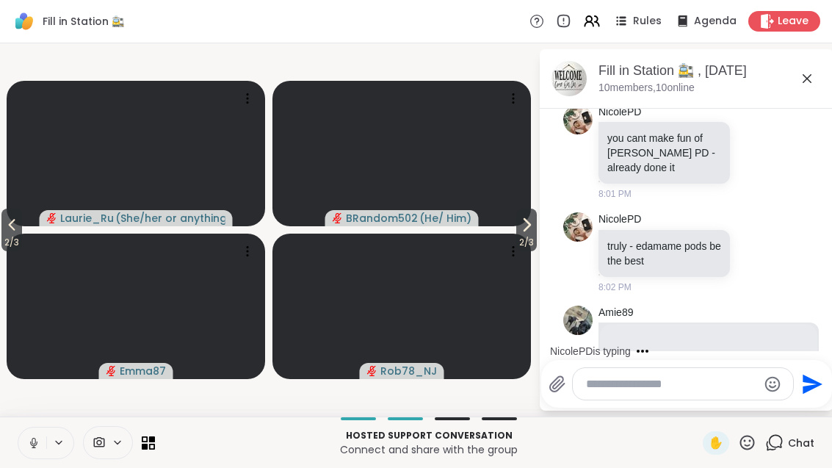
click at [8, 236] on span "2 / 3" at bounding box center [11, 243] width 21 height 18
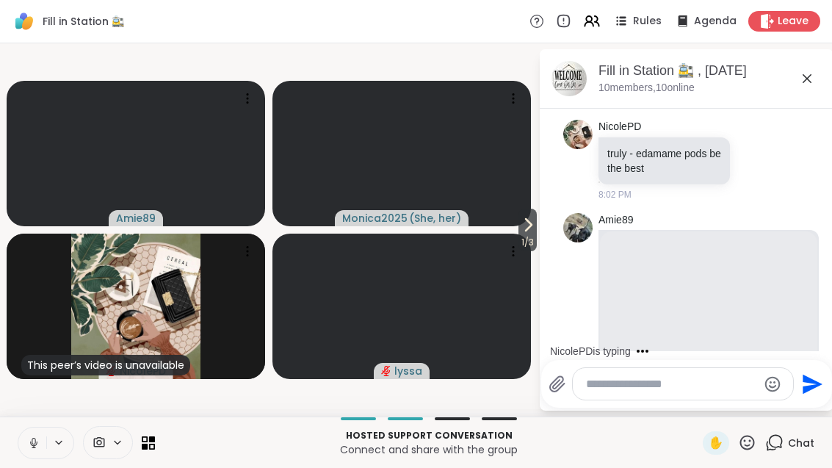
scroll to position [21632, 0]
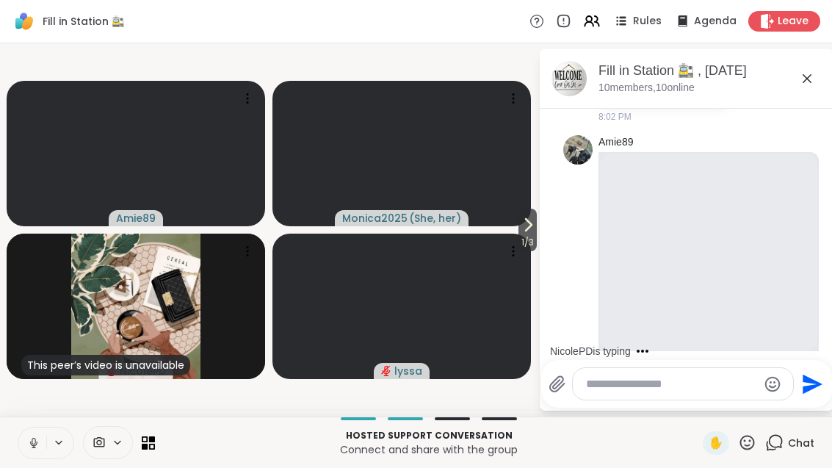
click at [529, 217] on icon at bounding box center [528, 225] width 18 height 18
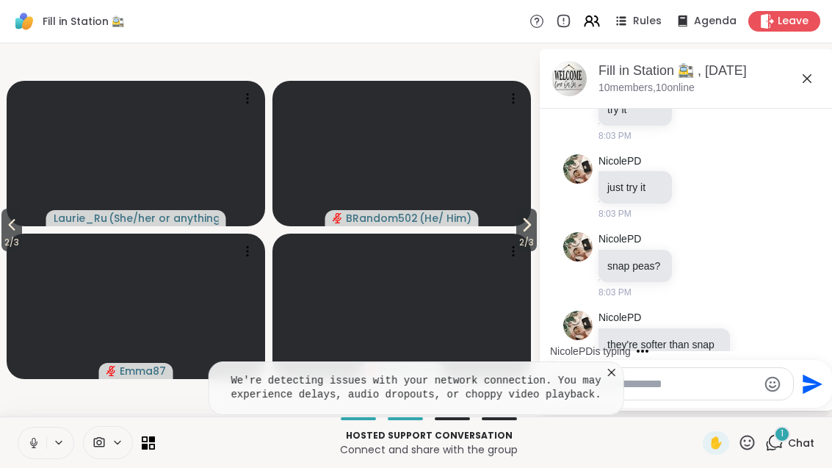
scroll to position [22615, 0]
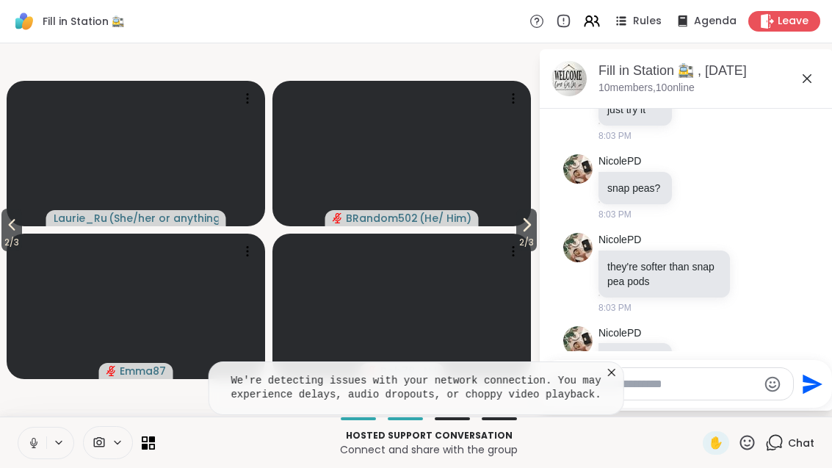
click at [613, 365] on icon at bounding box center [612, 372] width 15 height 15
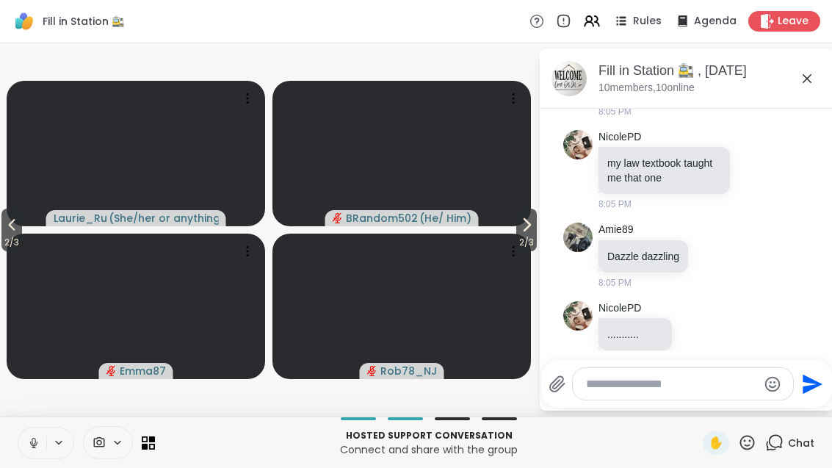
scroll to position [24696, 0]
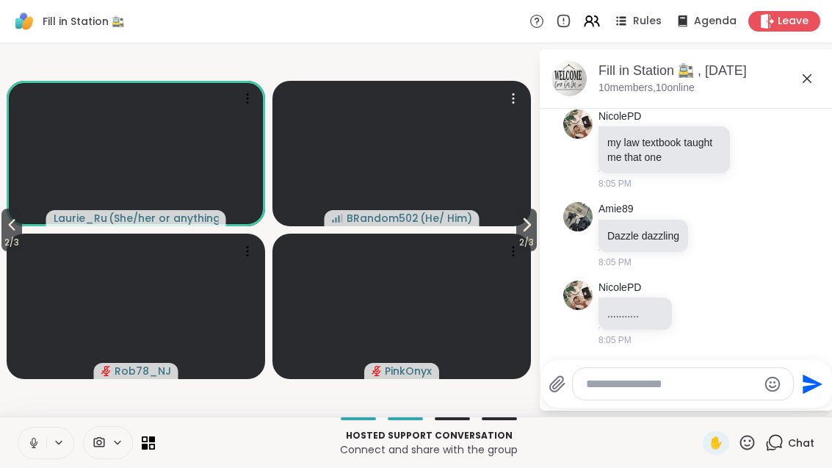
click at [505, 225] on video at bounding box center [402, 153] width 259 height 145
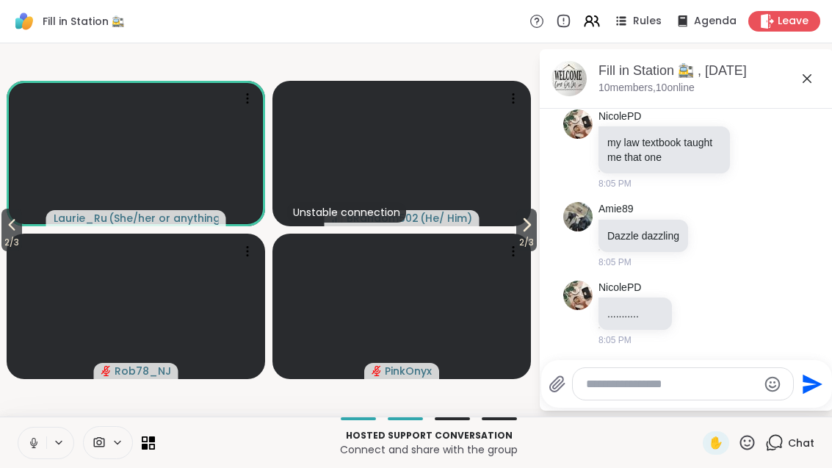
click at [522, 237] on span "2 / 3" at bounding box center [526, 243] width 21 height 18
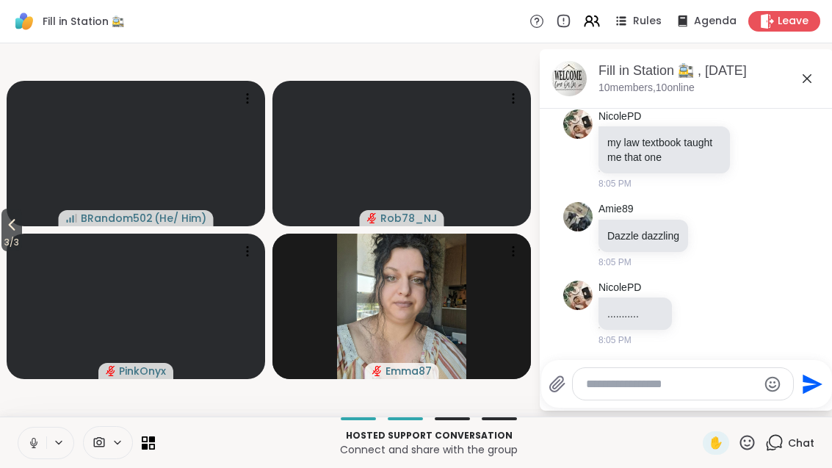
click at [9, 225] on icon at bounding box center [12, 225] width 18 height 18
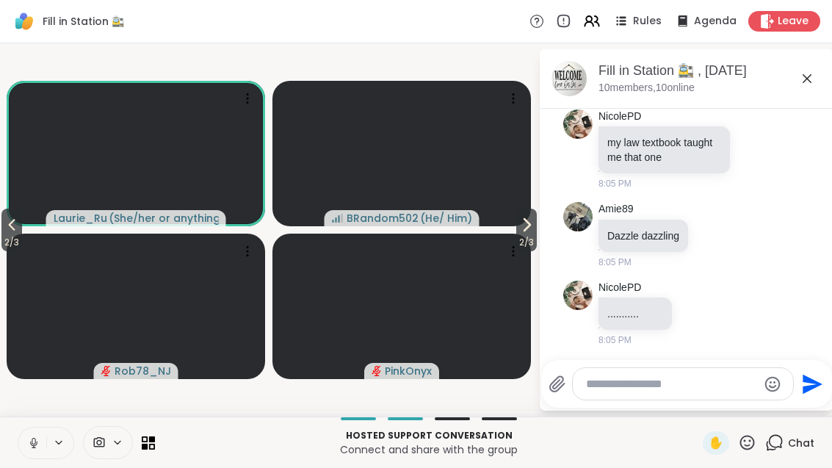
click at [22, 238] on span "2 / 3" at bounding box center [11, 243] width 21 height 18
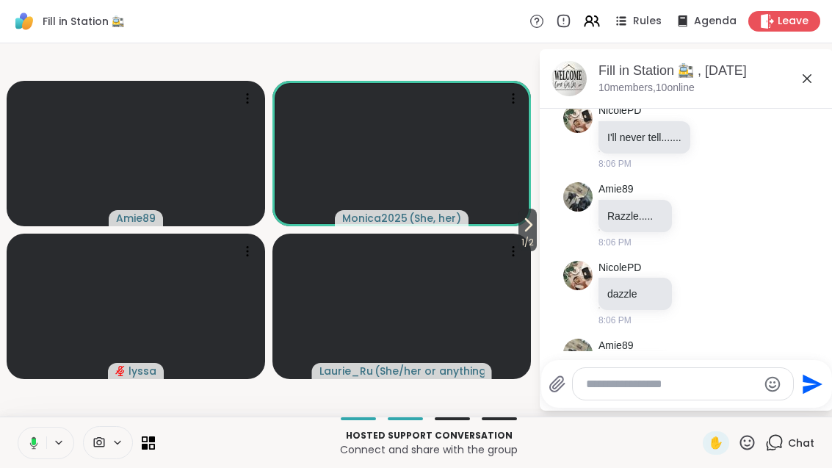
scroll to position [24995, 0]
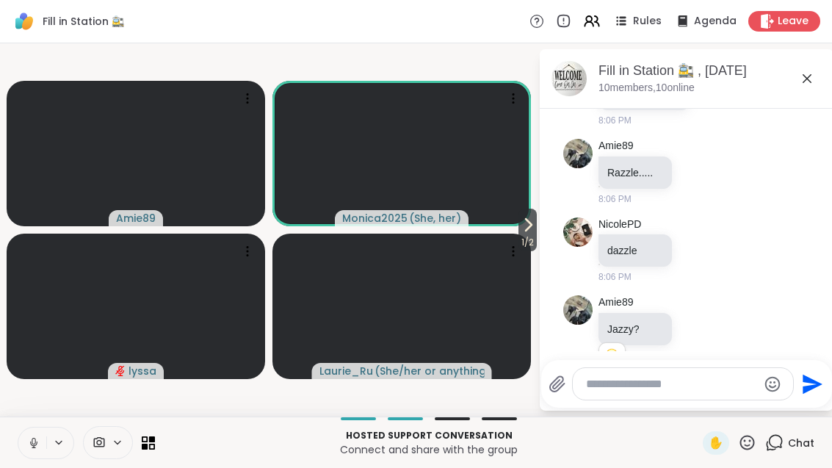
click at [823, 65] on div "Fill in Station 🚉 , [DATE] members, 10 online" at bounding box center [687, 78] width 294 height 59
click at [537, 242] on span "1 / 2" at bounding box center [528, 243] width 18 height 18
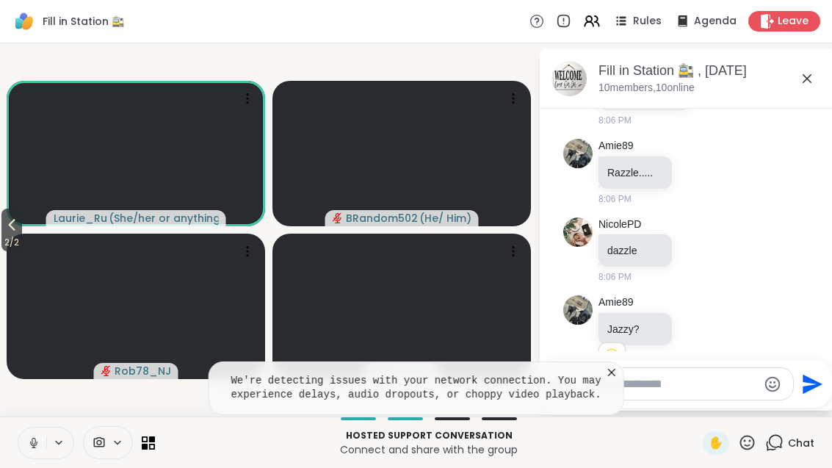
click at [613, 365] on icon at bounding box center [612, 372] width 15 height 15
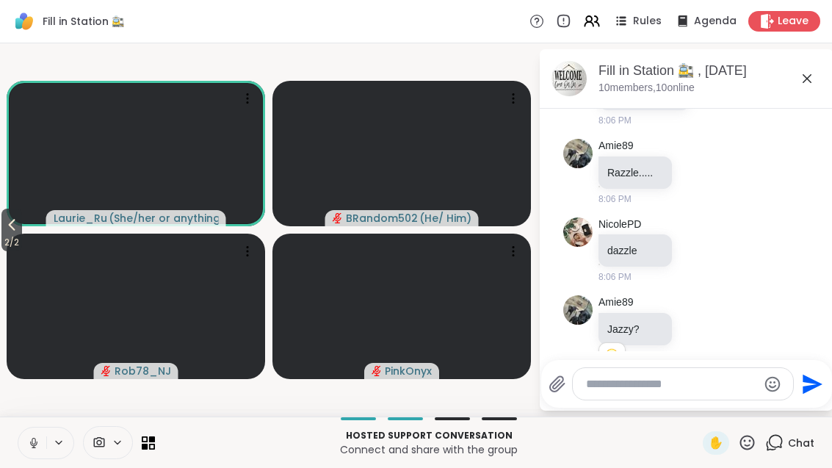
click at [12, 238] on span "2 / 2" at bounding box center [11, 243] width 21 height 18
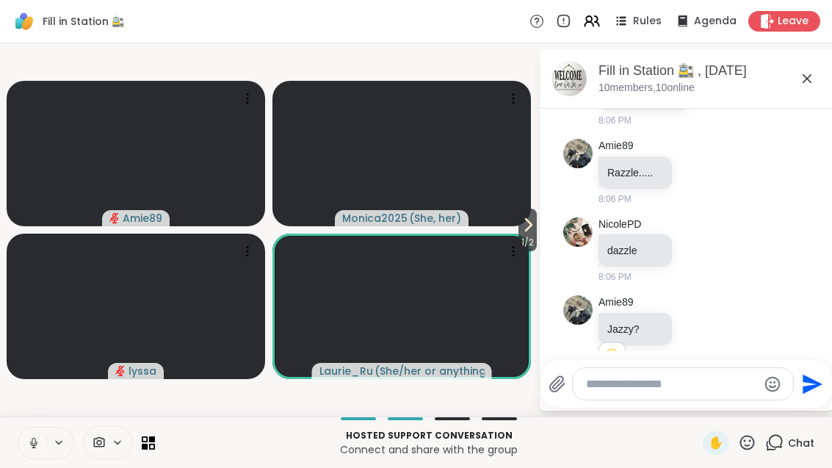
click at [527, 228] on icon at bounding box center [528, 225] width 18 height 18
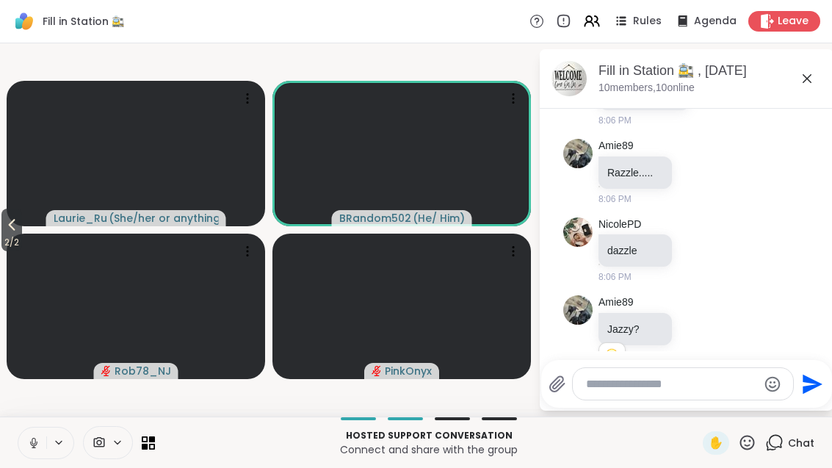
click at [10, 233] on icon at bounding box center [12, 225] width 18 height 18
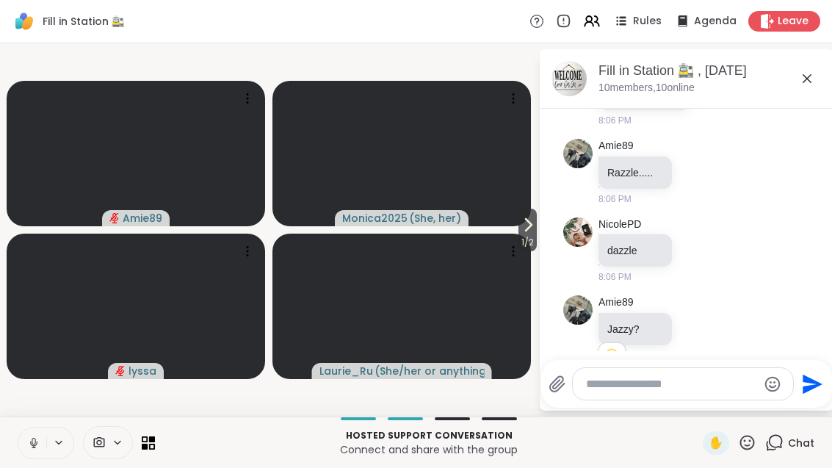
click at [522, 233] on icon at bounding box center [528, 225] width 18 height 18
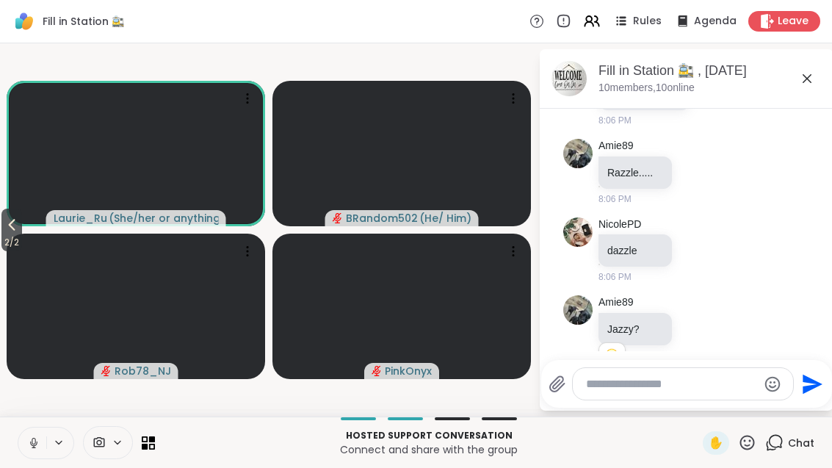
click at [7, 237] on span "2 / 2" at bounding box center [11, 243] width 21 height 18
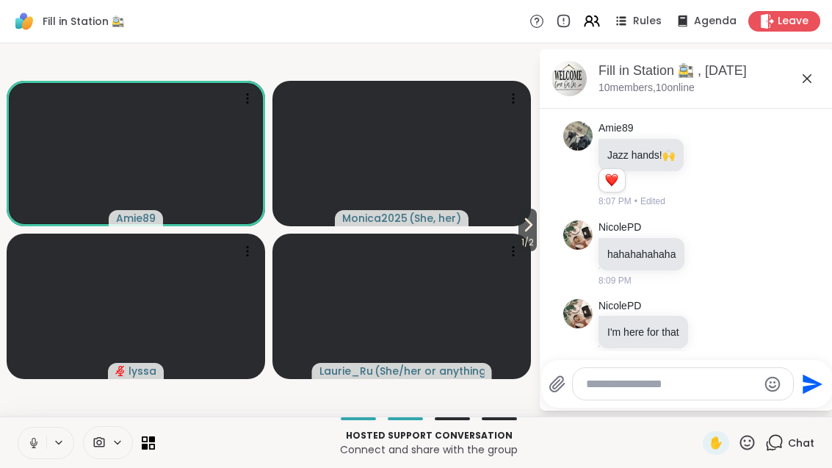
scroll to position [25354, 0]
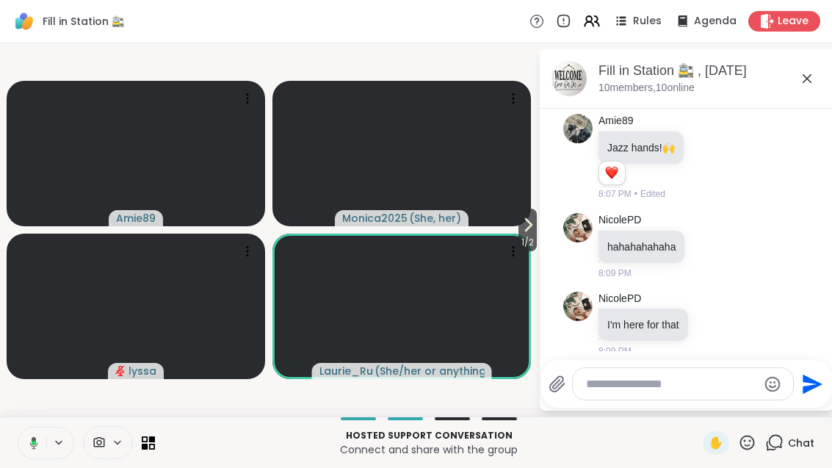
click at [525, 227] on icon at bounding box center [528, 225] width 18 height 18
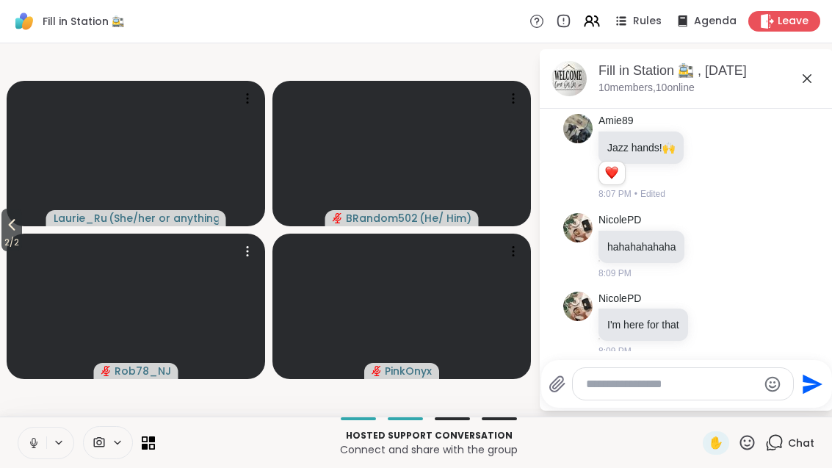
click at [14, 256] on video at bounding box center [136, 306] width 259 height 145
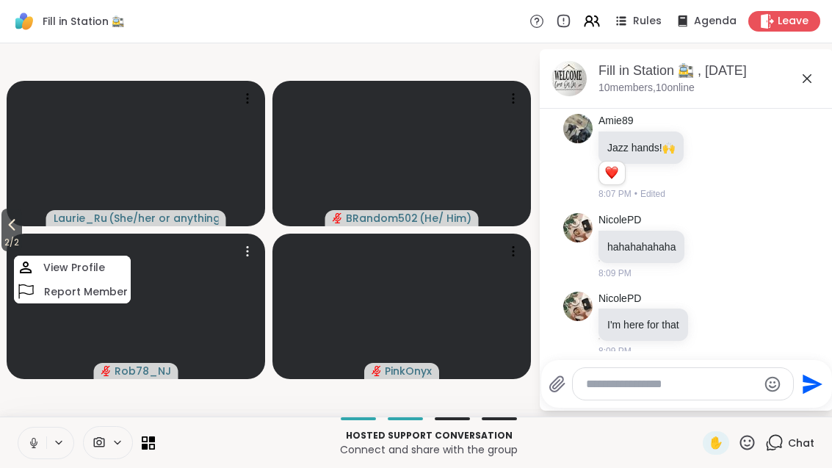
click at [10, 228] on icon at bounding box center [12, 225] width 18 height 18
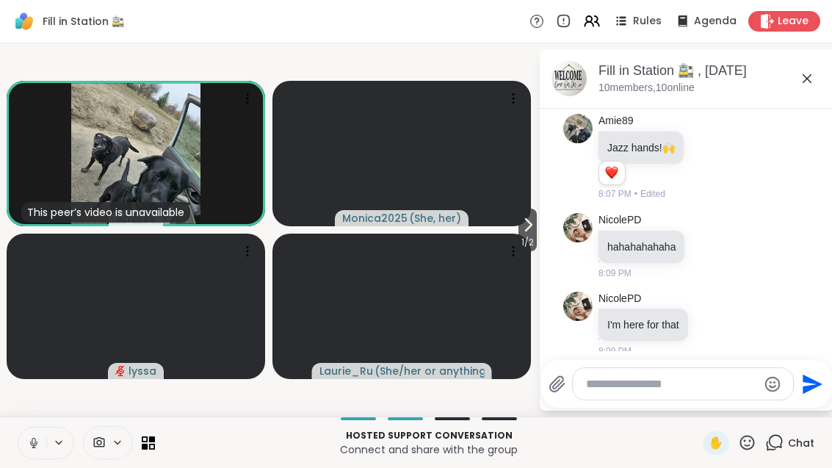
click at [534, 231] on icon at bounding box center [528, 225] width 18 height 18
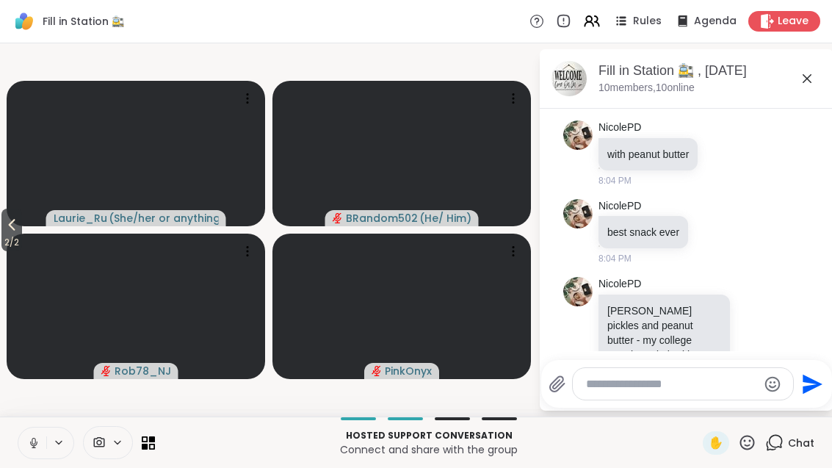
scroll to position [23803, 0]
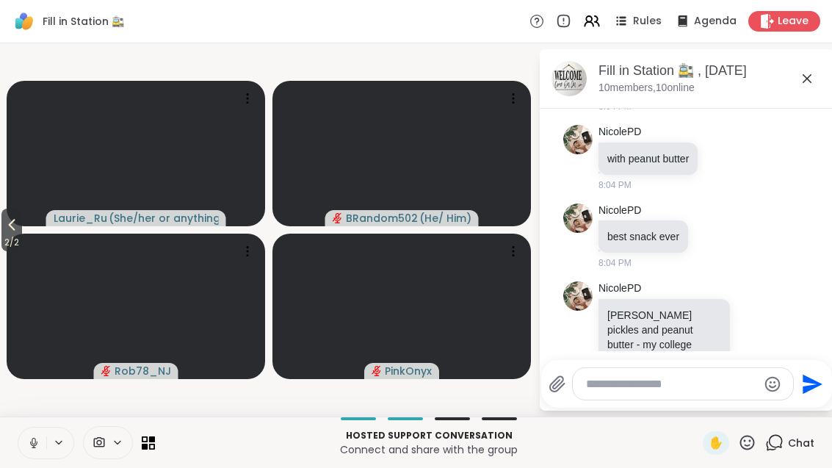
click at [804, 74] on icon at bounding box center [807, 79] width 18 height 18
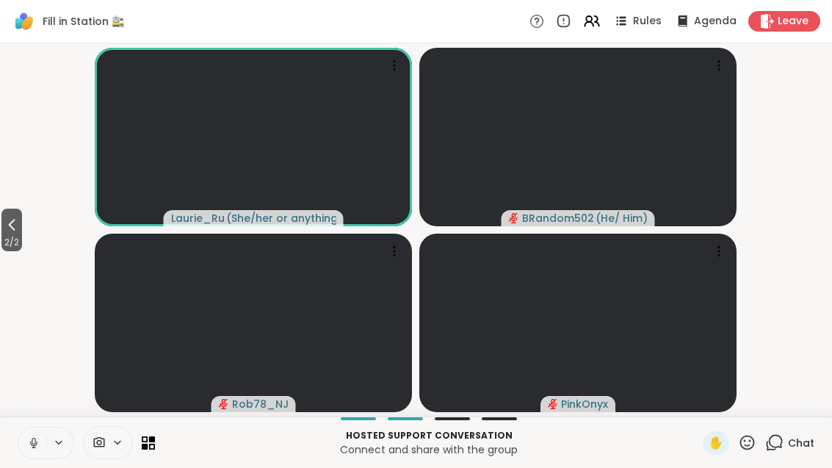
click at [788, 438] on div "Chat" at bounding box center [789, 443] width 49 height 24
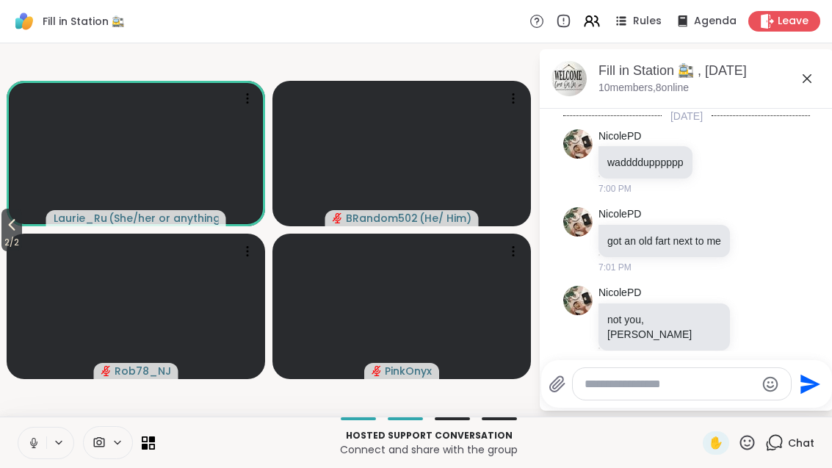
scroll to position [25354, 0]
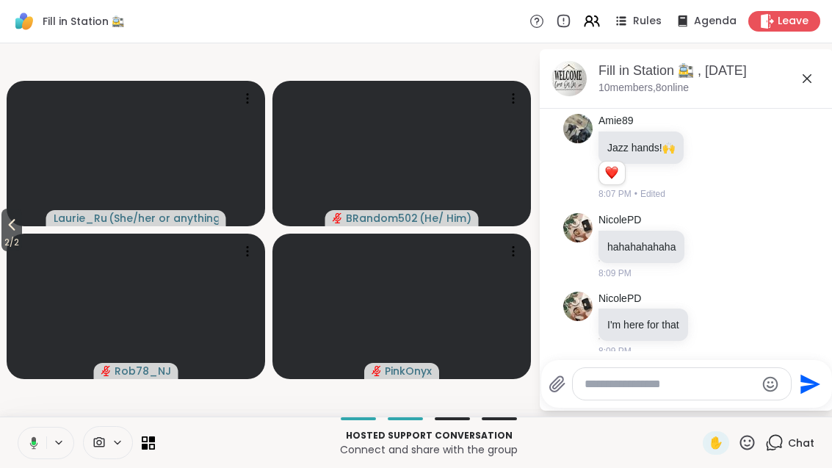
click at [806, 76] on icon at bounding box center [807, 79] width 18 height 18
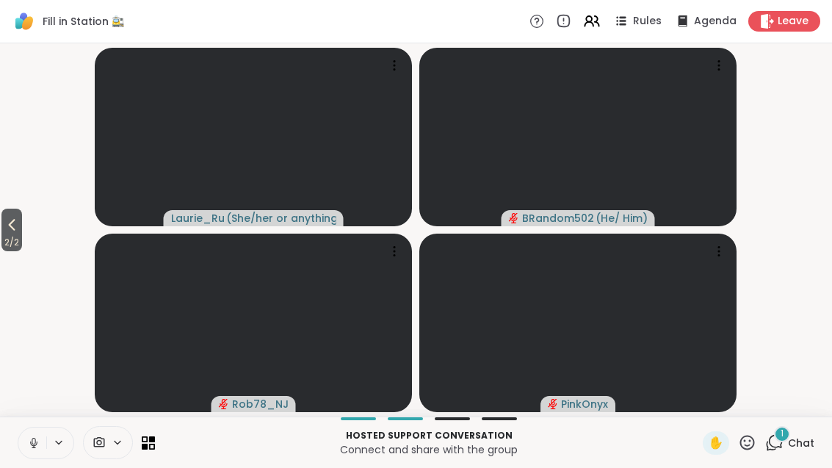
click at [799, 440] on span "Chat" at bounding box center [801, 443] width 26 height 15
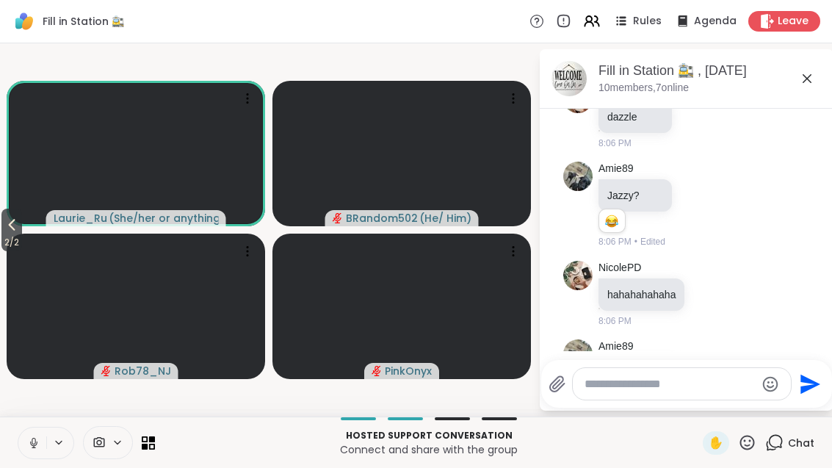
scroll to position [25111, 0]
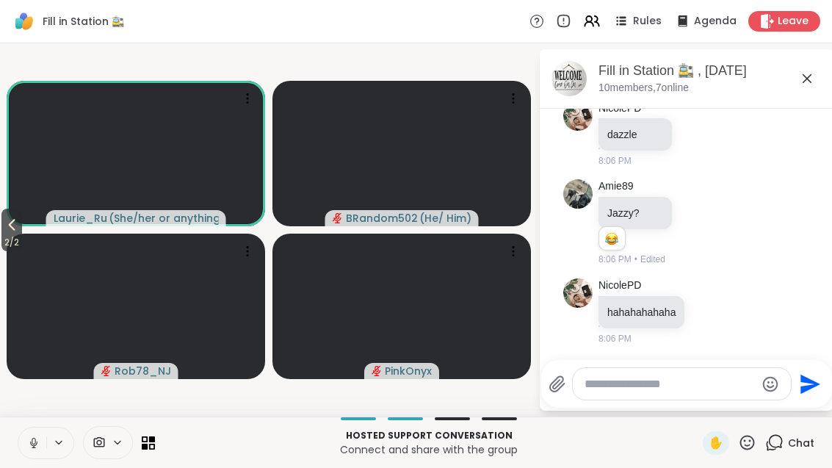
click at [815, 77] on icon at bounding box center [807, 79] width 18 height 18
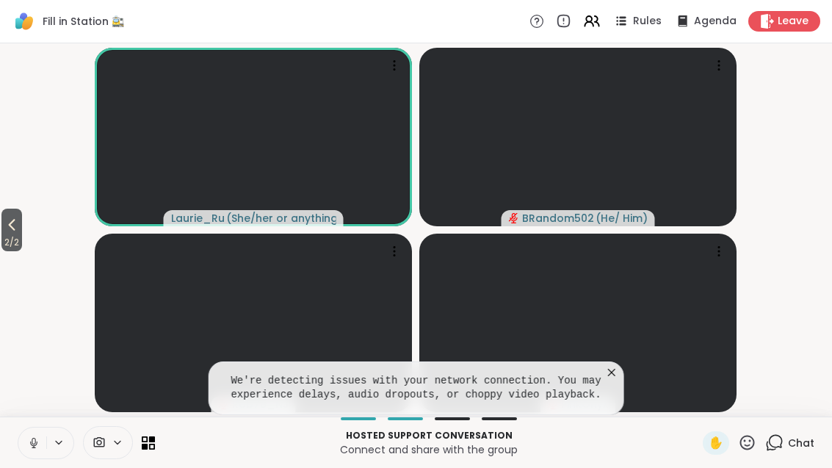
click at [613, 369] on icon at bounding box center [611, 372] width 7 height 7
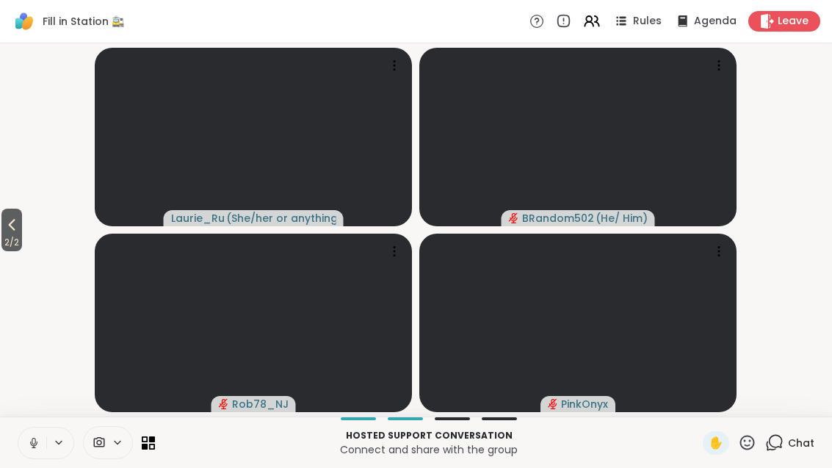
click at [10, 239] on span "2 / 2" at bounding box center [11, 243] width 21 height 18
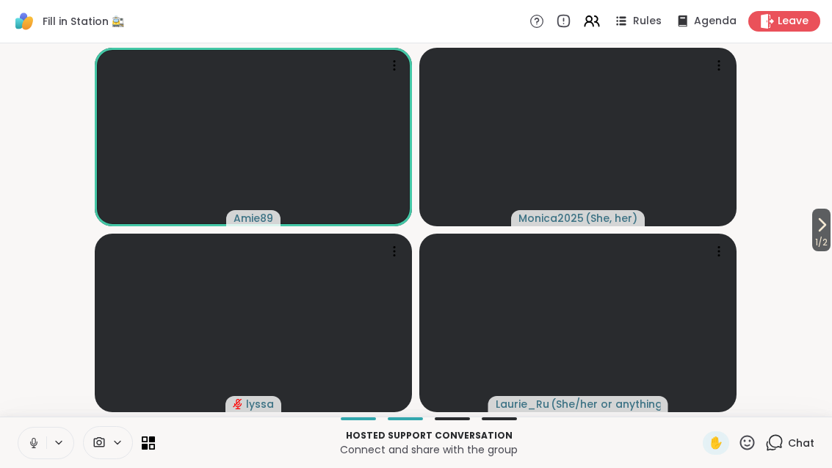
click at [829, 237] on span "1 / 2" at bounding box center [821, 243] width 18 height 18
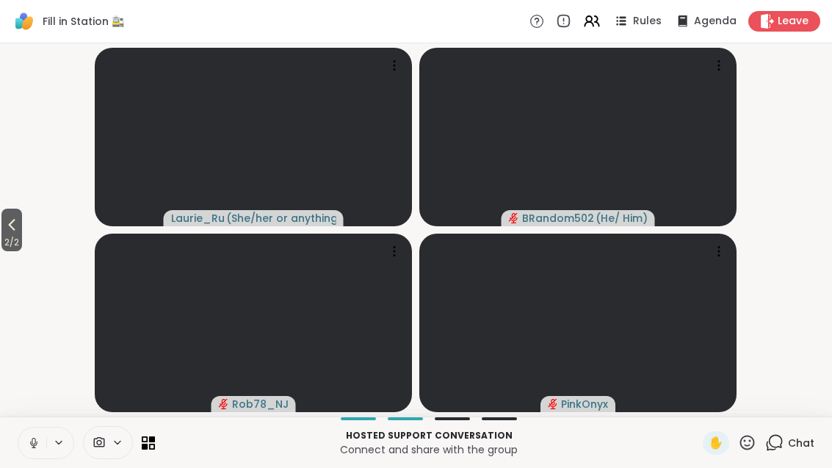
click at [10, 221] on icon at bounding box center [12, 225] width 18 height 18
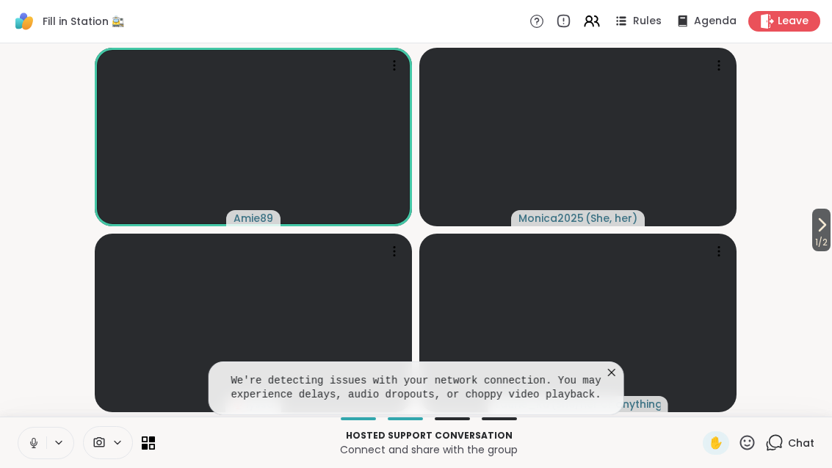
click at [829, 228] on button "1 / 2" at bounding box center [821, 230] width 18 height 43
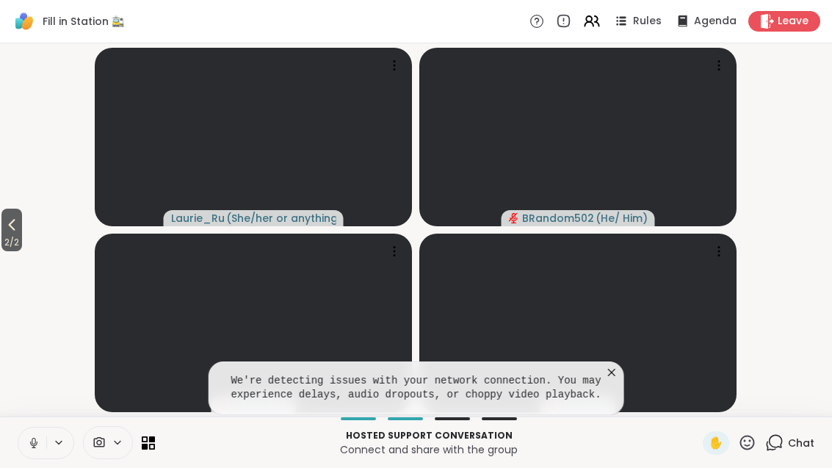
click at [638, 351] on video at bounding box center [577, 323] width 317 height 178
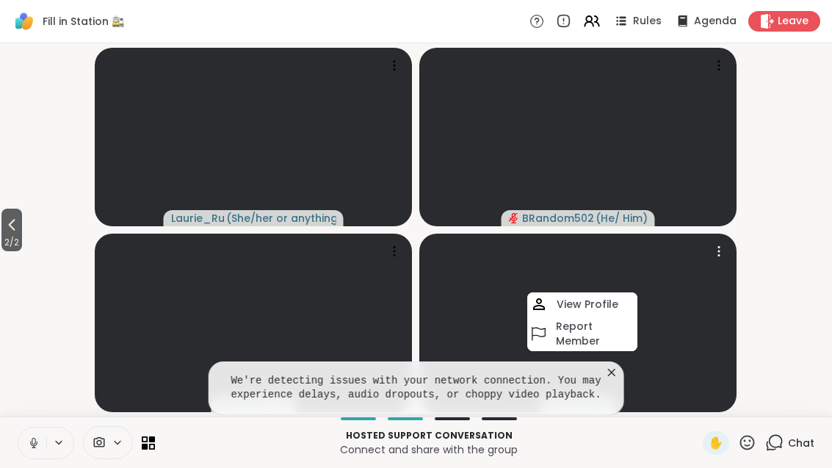
click at [604, 374] on pre "We're detecting issues with your network connection. You may experience delays,…" at bounding box center [416, 388] width 380 height 29
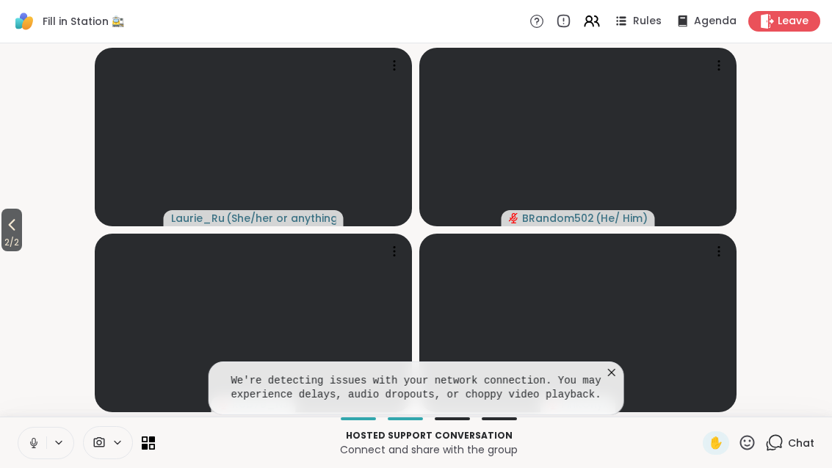
click at [596, 347] on video at bounding box center [577, 323] width 317 height 178
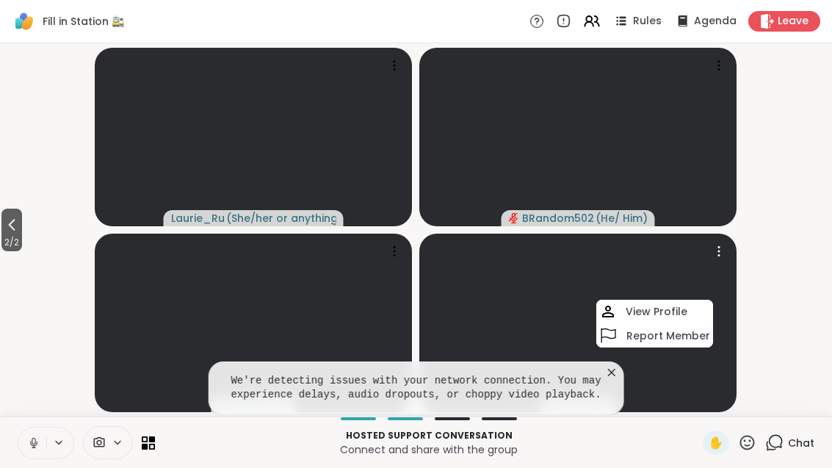
click at [597, 347] on video at bounding box center [577, 323] width 317 height 178
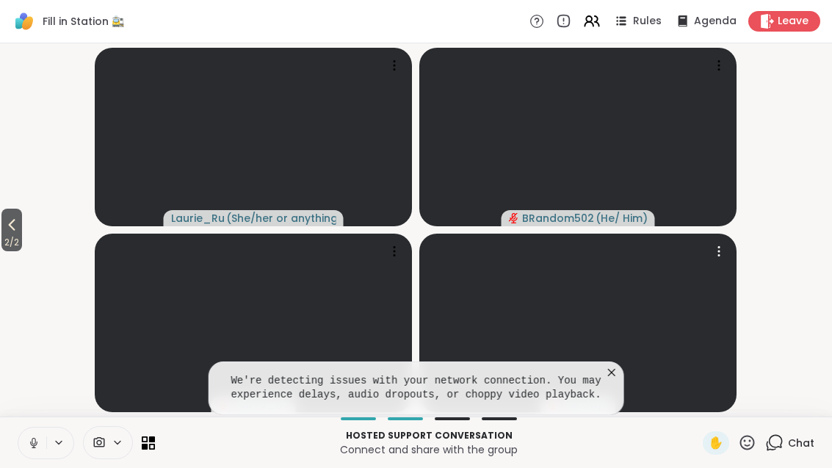
click at [607, 365] on icon at bounding box center [612, 372] width 15 height 15
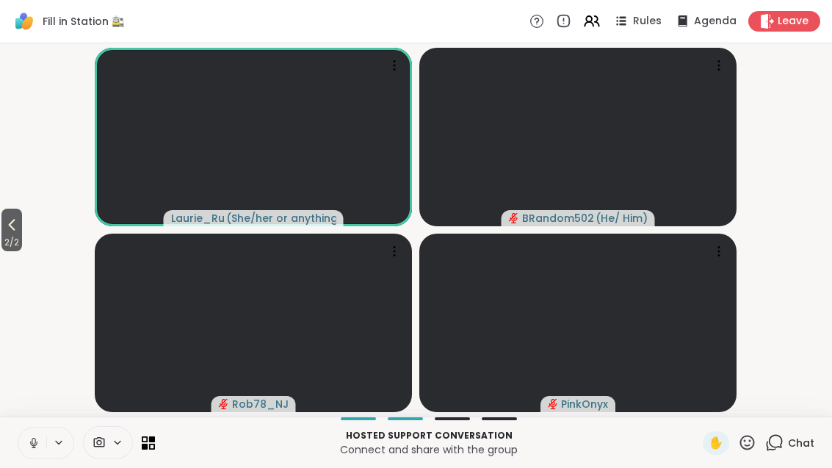
click at [7, 238] on span "2 / 2" at bounding box center [11, 243] width 21 height 18
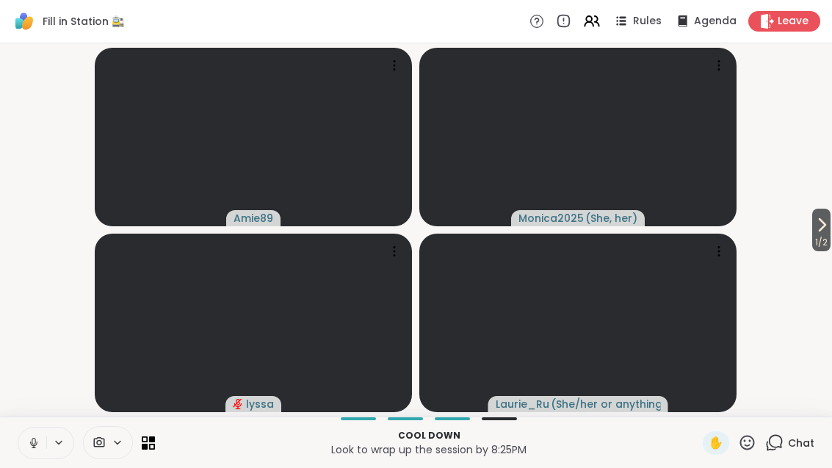
click at [829, 210] on button "1 / 2" at bounding box center [821, 230] width 18 height 43
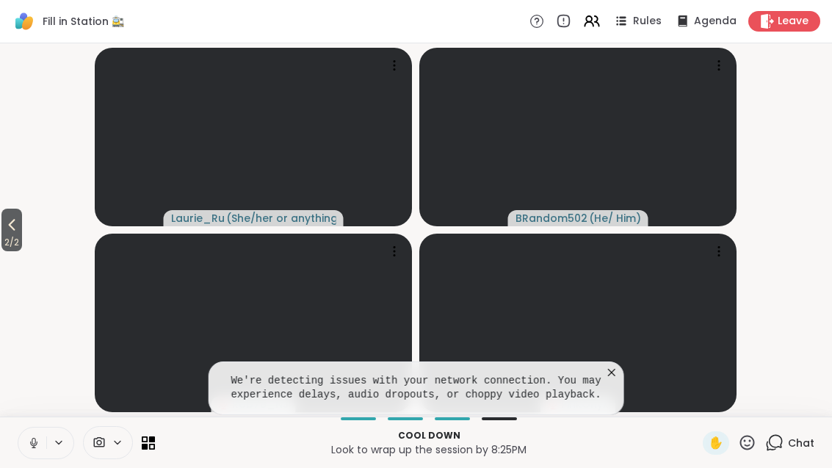
click at [613, 365] on icon at bounding box center [612, 372] width 15 height 15
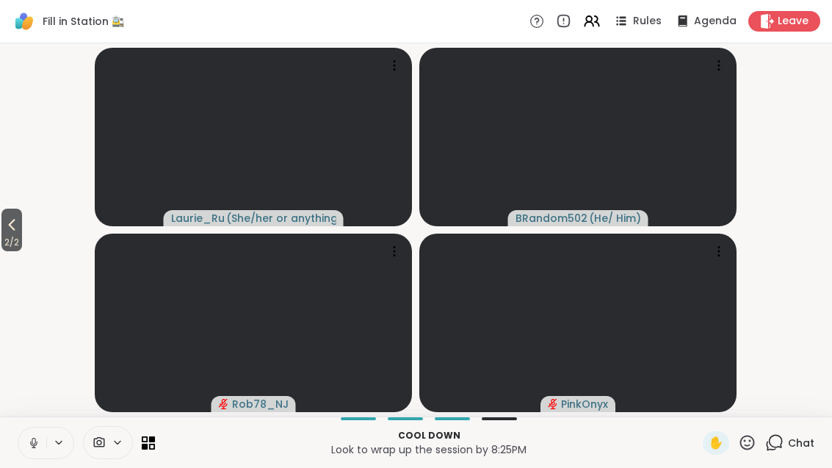
click at [22, 245] on span "2 / 2" at bounding box center [11, 243] width 21 height 18
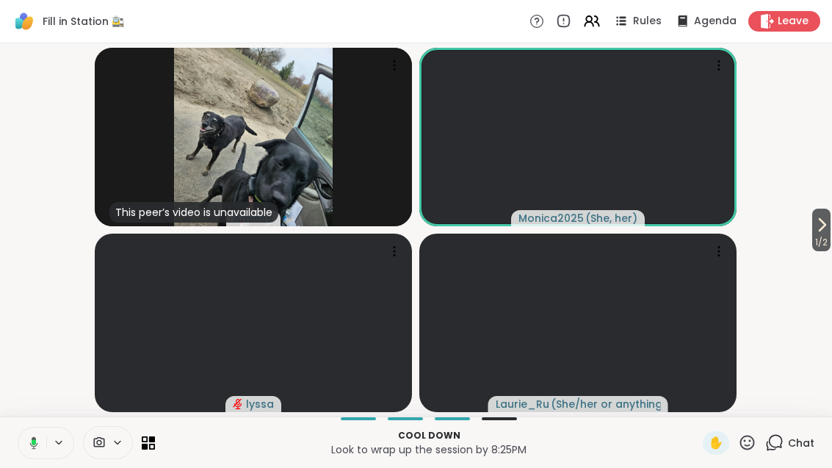
click at [826, 237] on span "1 / 2" at bounding box center [821, 243] width 18 height 18
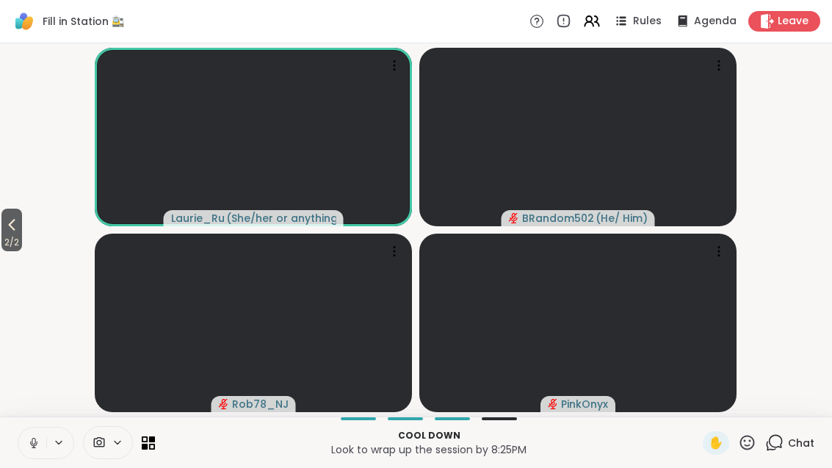
click at [4, 223] on button "2 / 2" at bounding box center [11, 230] width 21 height 43
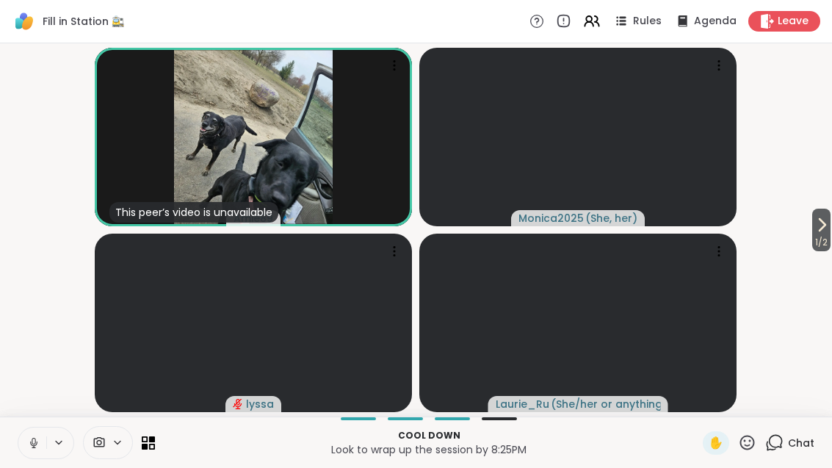
click at [826, 237] on span "1 / 2" at bounding box center [821, 243] width 18 height 18
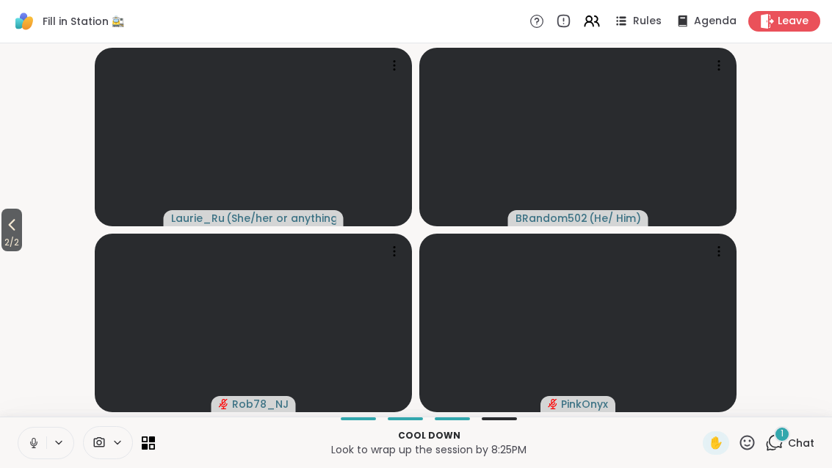
click at [793, 449] on span "Chat" at bounding box center [801, 443] width 26 height 15
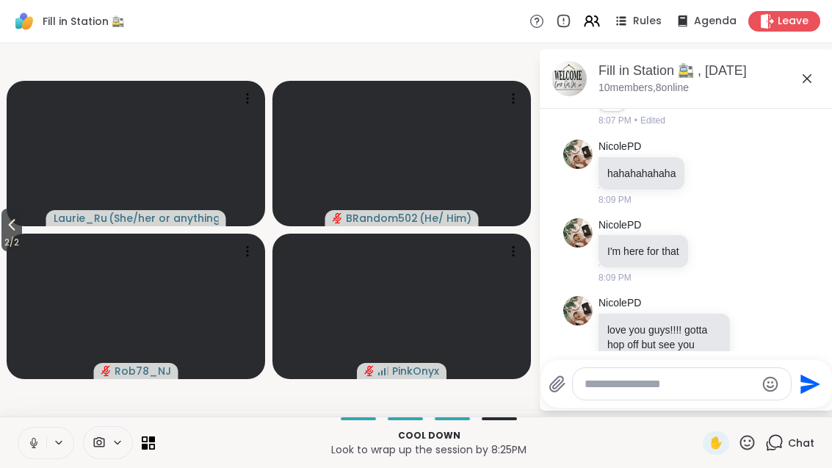
scroll to position [25418, 0]
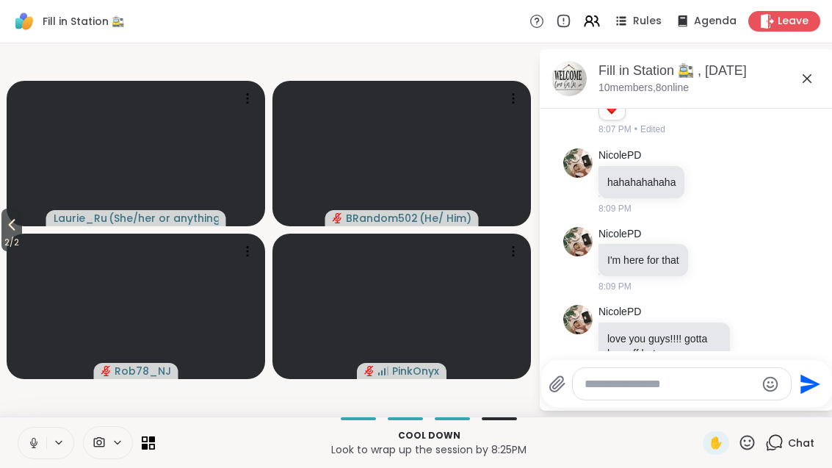
click at [815, 81] on icon at bounding box center [807, 79] width 18 height 18
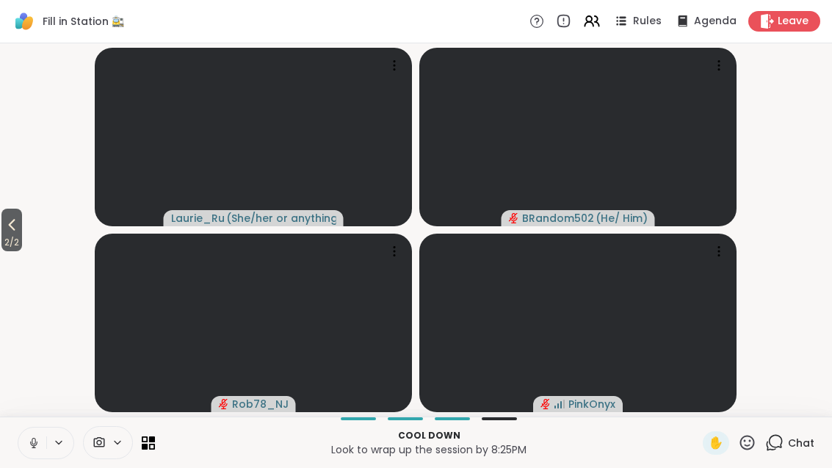
click at [800, 79] on video-player-container "2 / 2 [PERSON_NAME] ( She/her or anything else ) BRandom502 ( He/ Him ) Rob78_N…" at bounding box center [416, 229] width 815 height 361
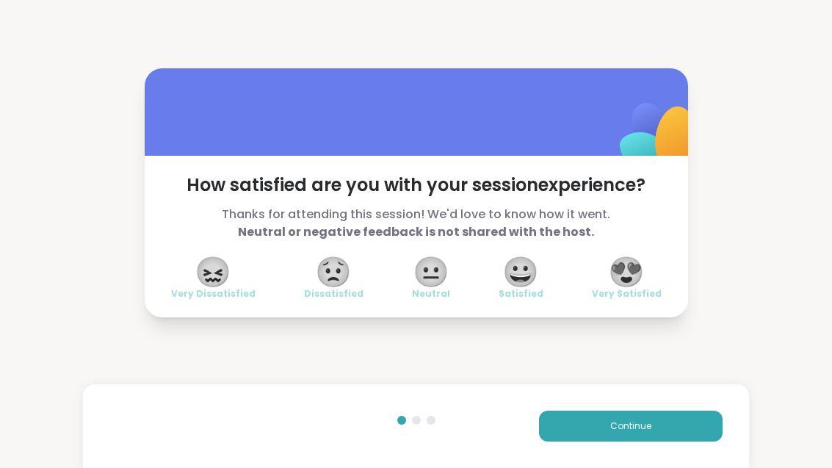
click at [527, 281] on span "😀" at bounding box center [520, 272] width 37 height 26
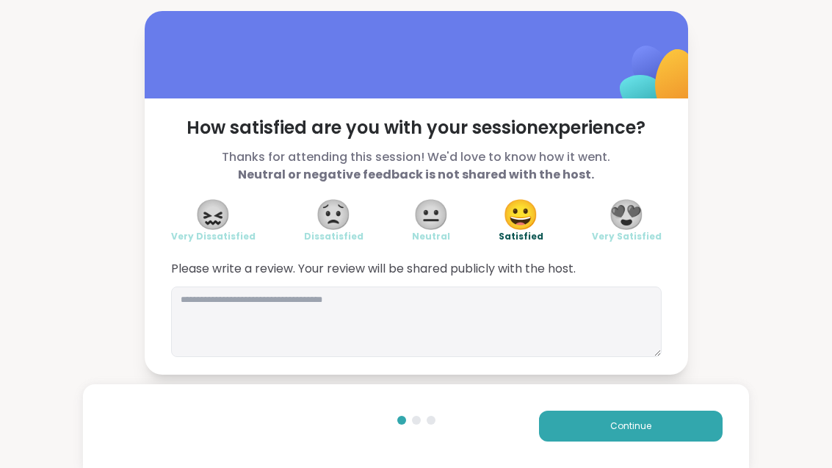
click at [631, 434] on button "Continue" at bounding box center [631, 426] width 184 height 31
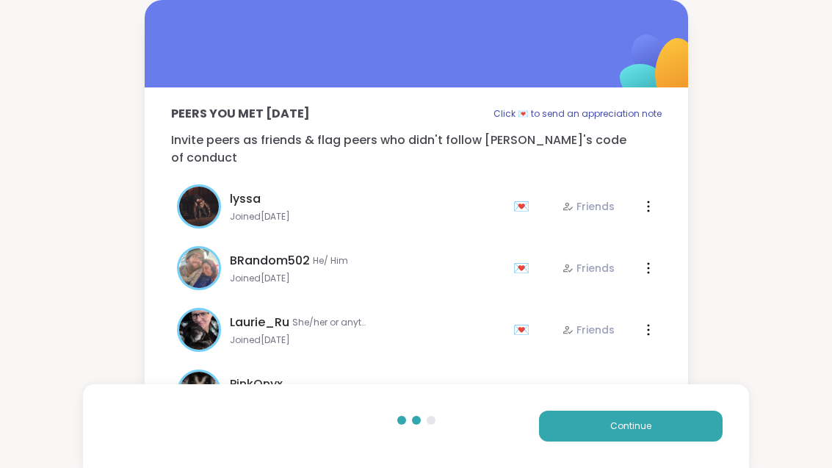
click at [675, 439] on button "Continue" at bounding box center [631, 426] width 184 height 31
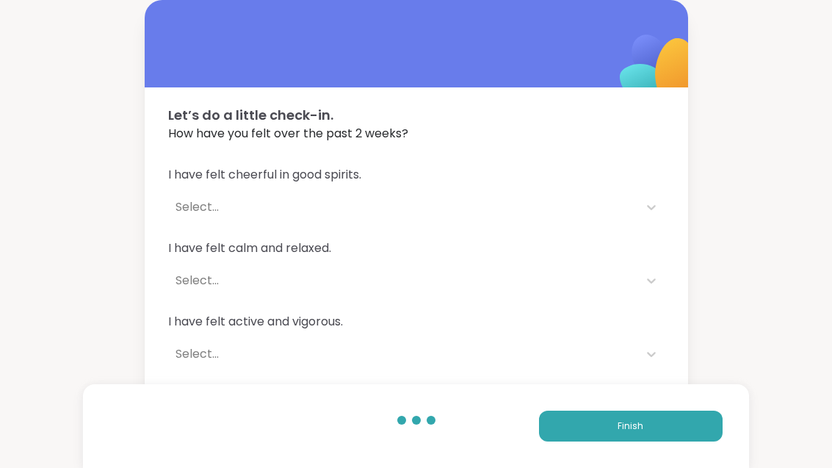
click at [683, 437] on button "Finish" at bounding box center [631, 426] width 184 height 31
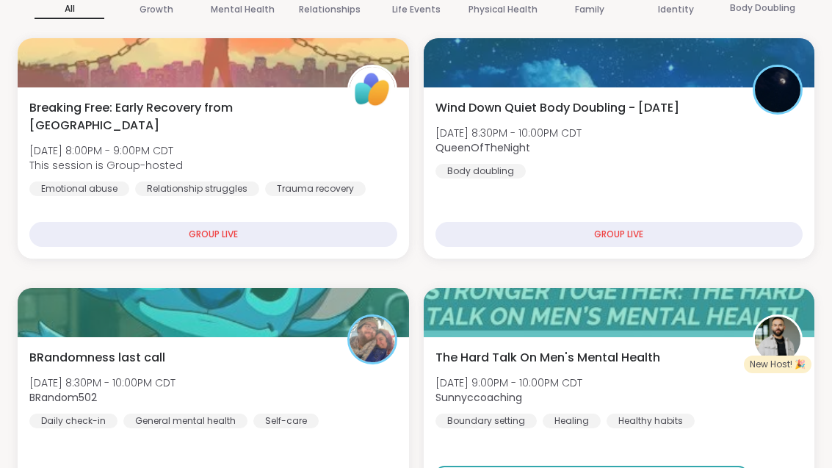
scroll to position [286, 0]
click at [270, 403] on div "BRandomness last call [DATE] 8:30PM - 10:00PM CDT BRandom502 Daily check-in Gen…" at bounding box center [213, 388] width 368 height 79
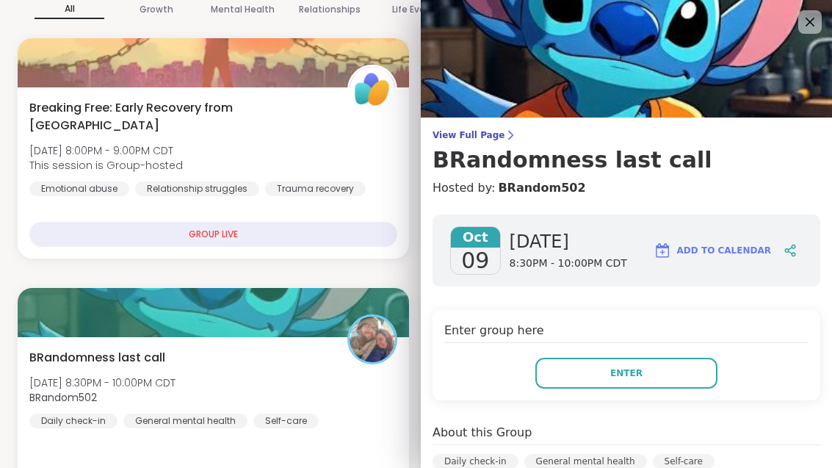
click at [712, 376] on button "Enter" at bounding box center [626, 373] width 182 height 31
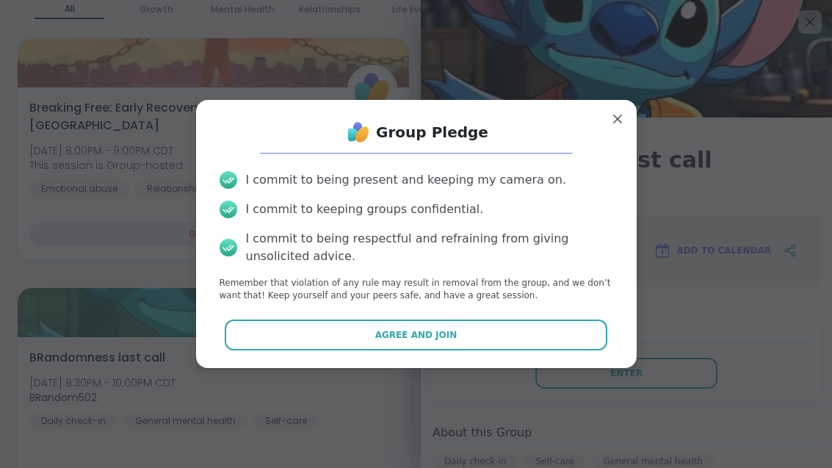
click at [521, 350] on button "Agree and Join" at bounding box center [416, 335] width 383 height 31
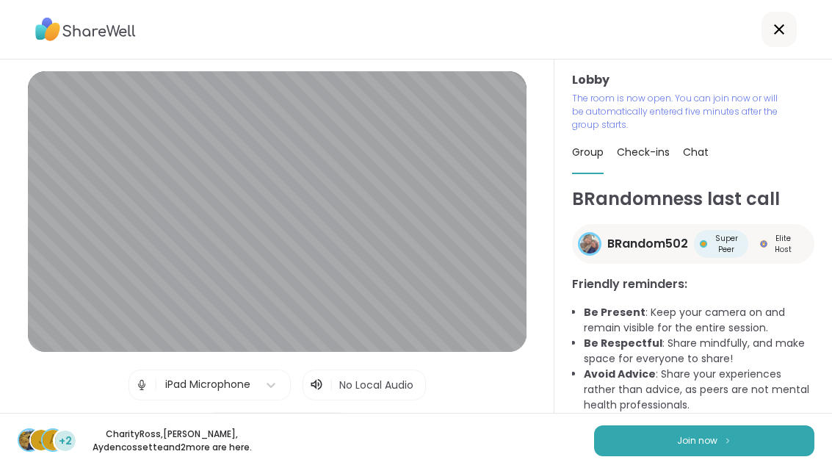
click at [736, 426] on div "BRandomness last call BRandom502 Super Peer Elite Host Friendly reminders: Be P…" at bounding box center [693, 306] width 242 height 240
click at [669, 456] on button "Join now" at bounding box center [704, 440] width 220 height 31
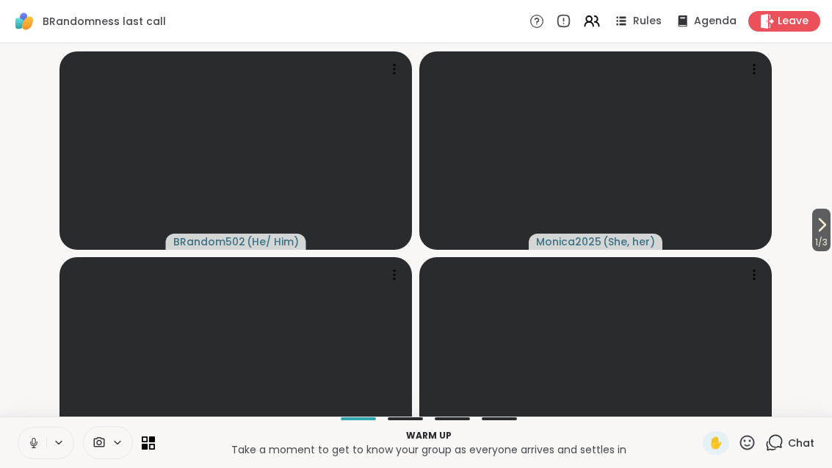
click at [813, 234] on icon at bounding box center [822, 225] width 18 height 18
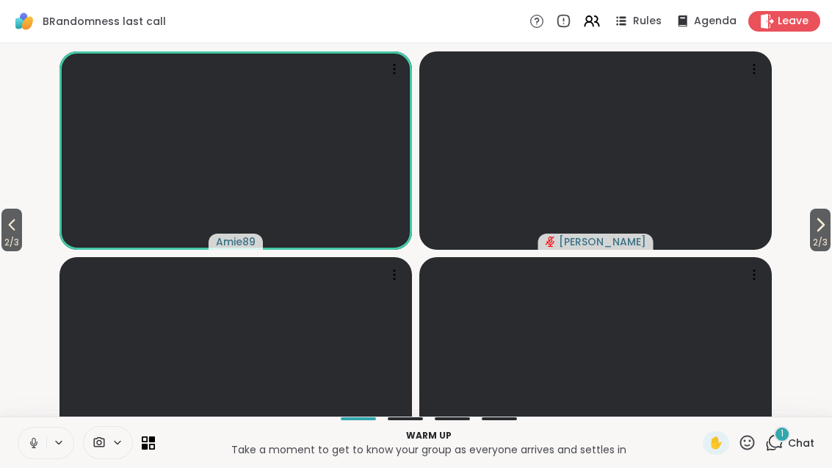
click at [820, 251] on span "2 / 3" at bounding box center [820, 243] width 21 height 18
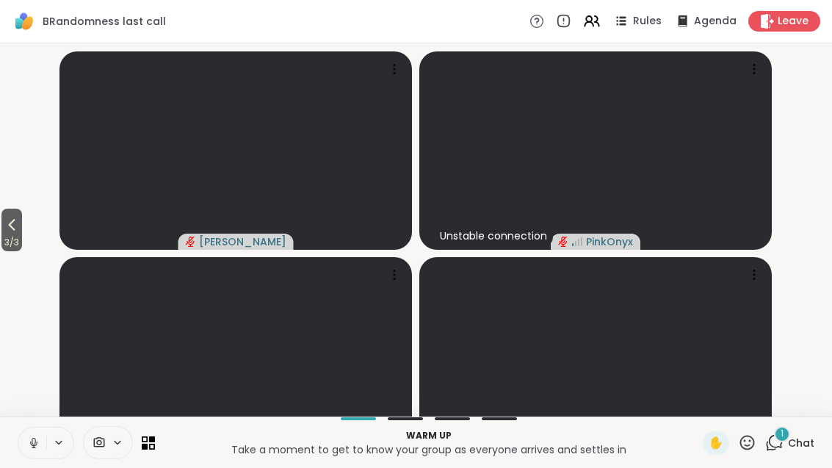
click at [783, 452] on icon at bounding box center [774, 442] width 18 height 18
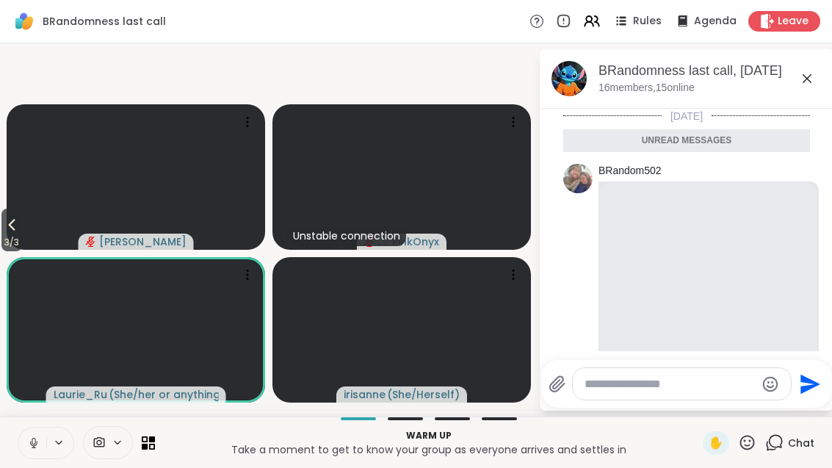
click at [804, 76] on icon at bounding box center [807, 79] width 18 height 18
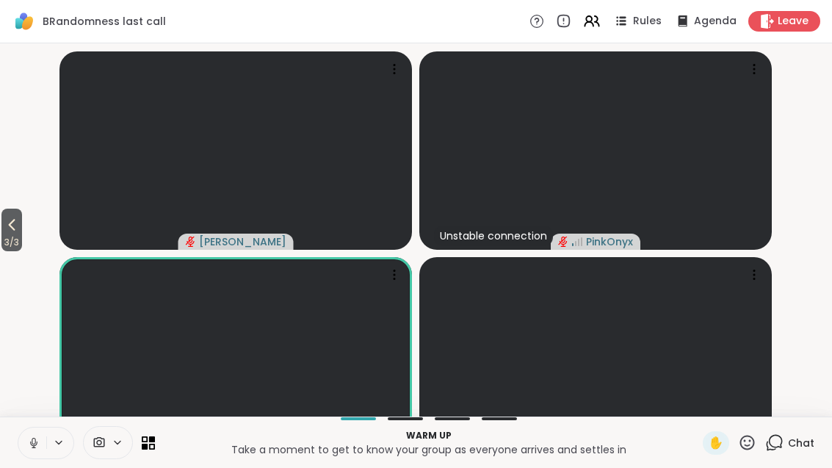
click at [167, 442] on p "Warm up" at bounding box center [429, 435] width 530 height 13
click at [143, 449] on icon at bounding box center [145, 446] width 6 height 6
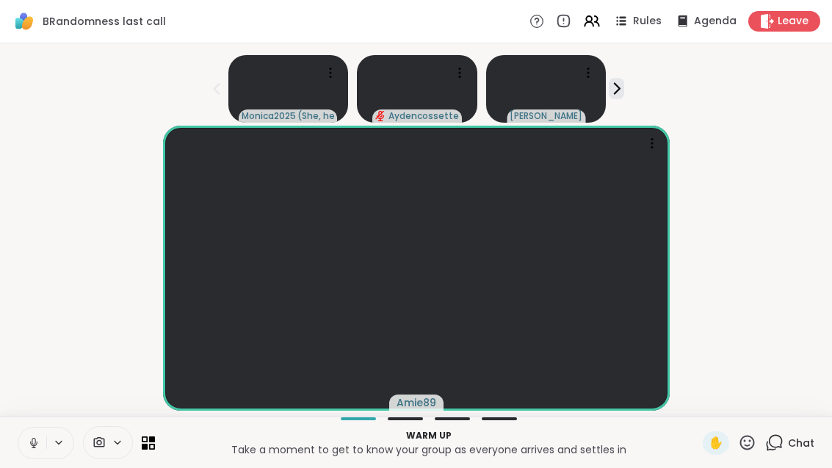
click at [784, 455] on div "Chat" at bounding box center [789, 443] width 49 height 24
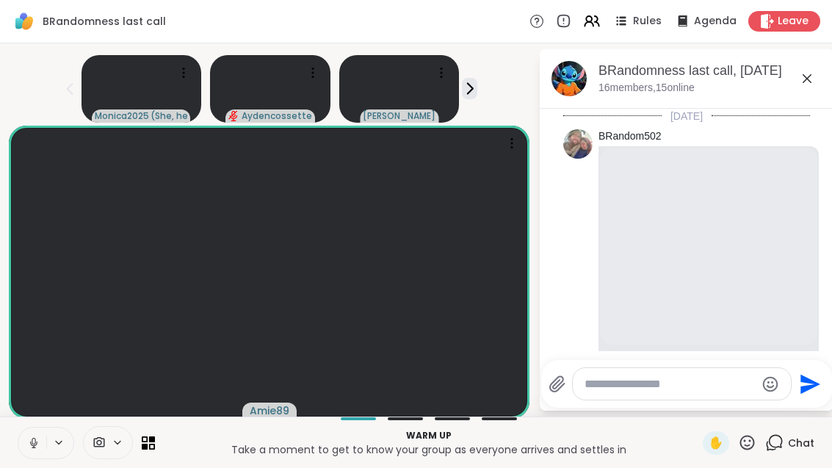
scroll to position [84, 0]
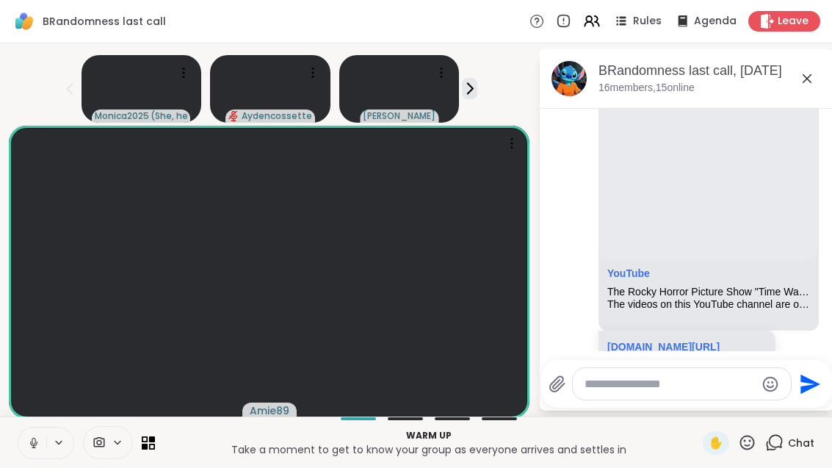
click at [788, 455] on div "Chat" at bounding box center [789, 443] width 49 height 24
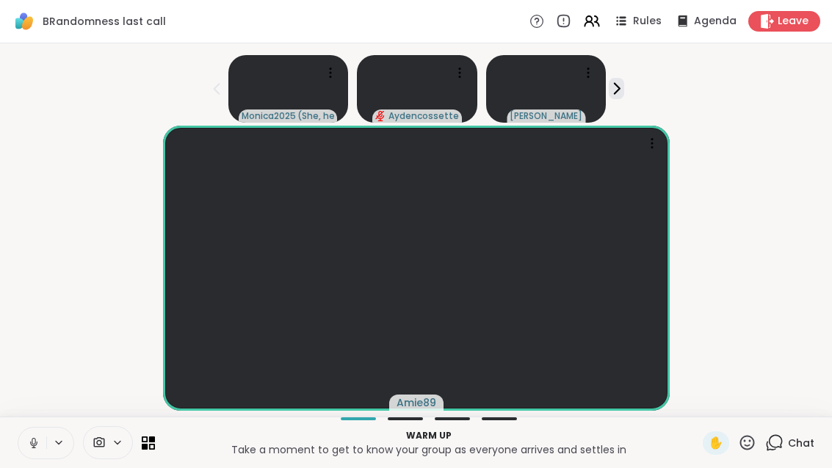
click at [154, 450] on icon at bounding box center [148, 442] width 13 height 13
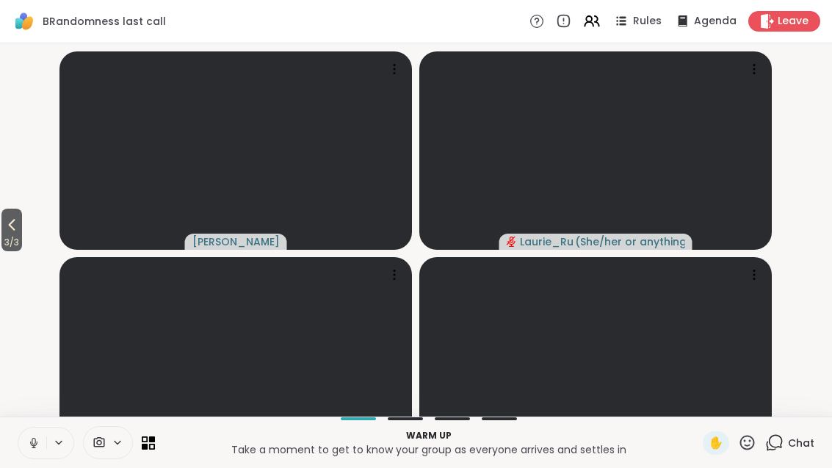
click at [11, 251] on span "3 / 3" at bounding box center [11, 243] width 21 height 18
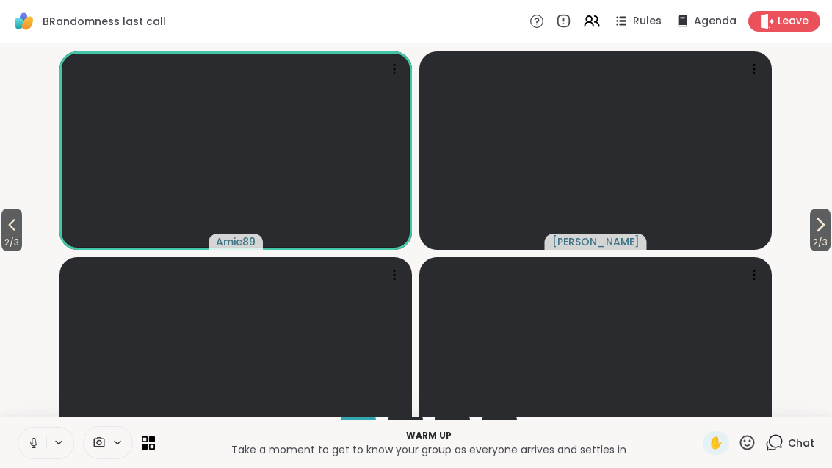
click at [7, 251] on span "2 / 3" at bounding box center [11, 243] width 21 height 18
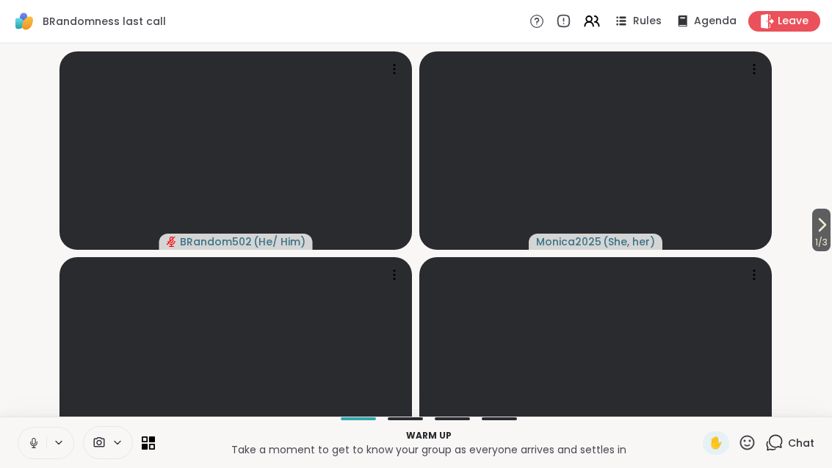
click at [825, 251] on span "1 / 3" at bounding box center [821, 243] width 18 height 18
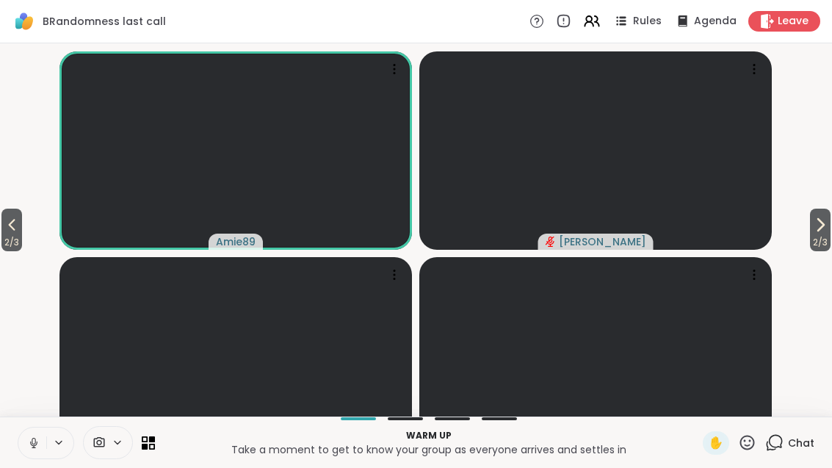
click at [828, 251] on button "2 / 3" at bounding box center [820, 230] width 21 height 43
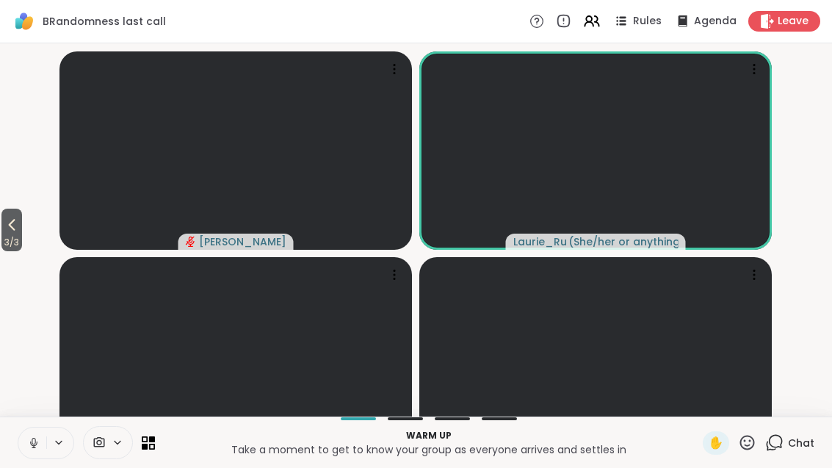
click at [148, 450] on icon at bounding box center [148, 442] width 13 height 13
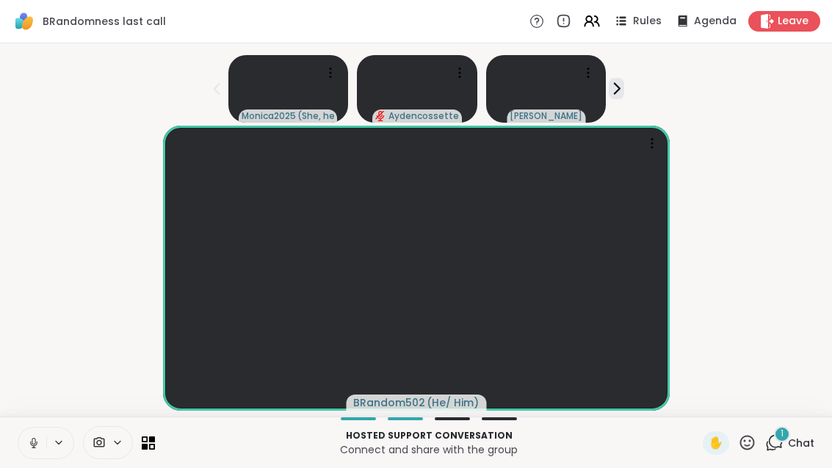
click at [792, 450] on span "Chat" at bounding box center [801, 443] width 26 height 15
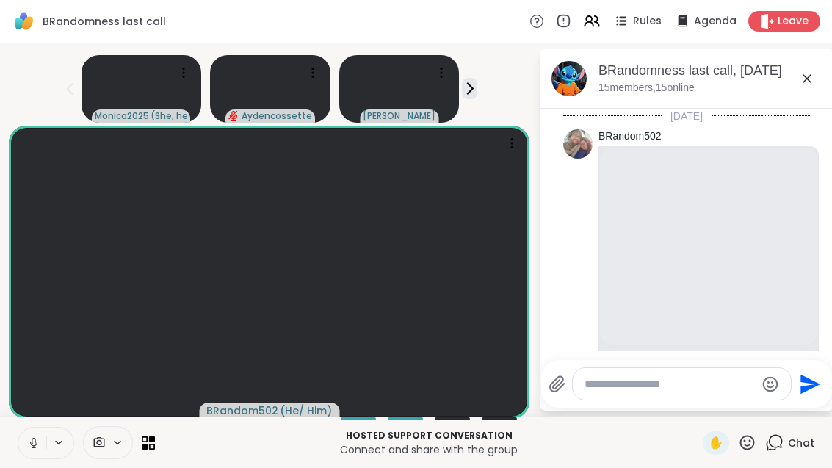
scroll to position [226, 0]
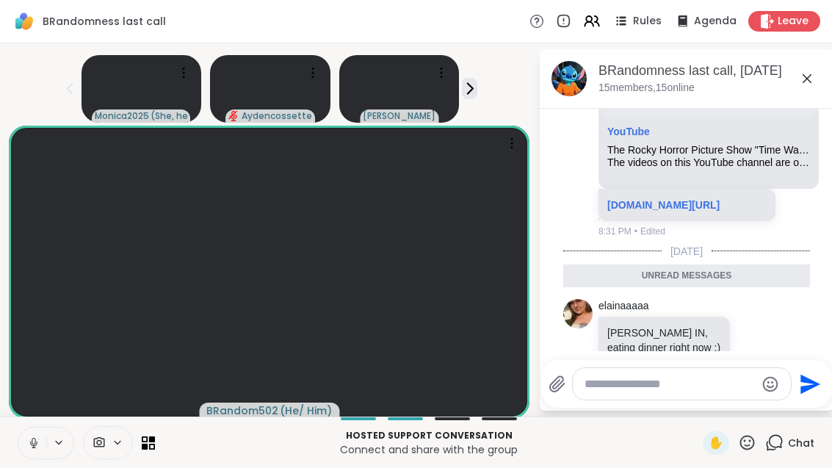
click at [791, 450] on span "Chat" at bounding box center [801, 443] width 26 height 15
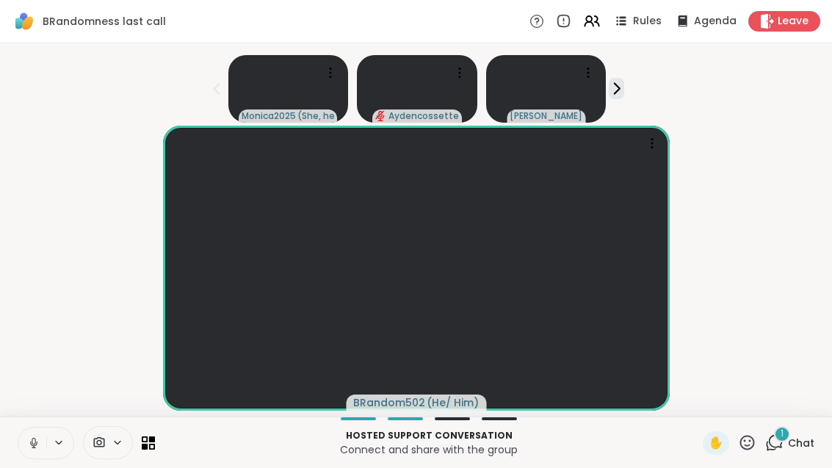
click at [789, 450] on span "Chat" at bounding box center [801, 443] width 26 height 15
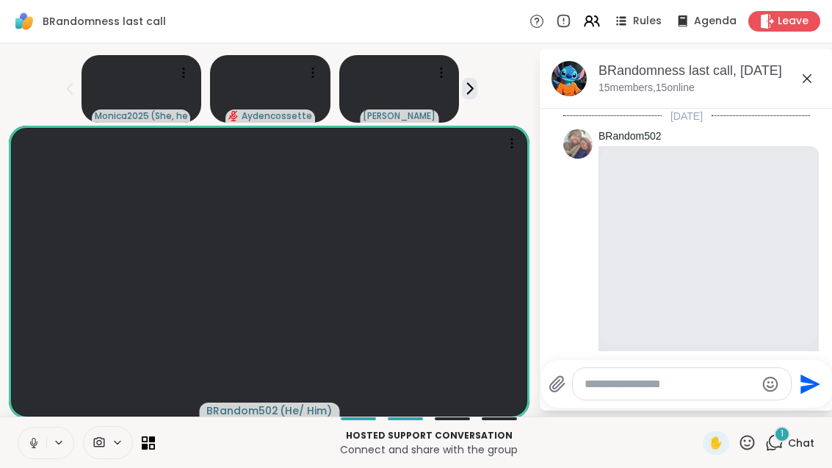
scroll to position [304, 0]
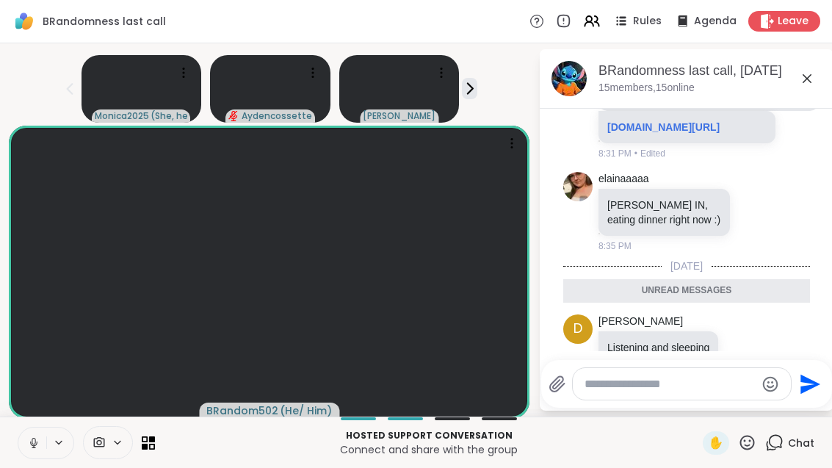
click at [781, 452] on icon at bounding box center [774, 442] width 18 height 18
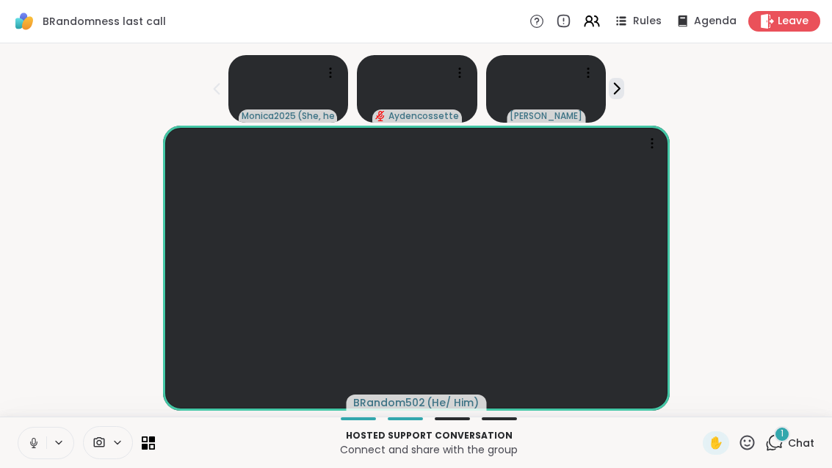
click at [786, 455] on div "1 Chat" at bounding box center [789, 443] width 49 height 24
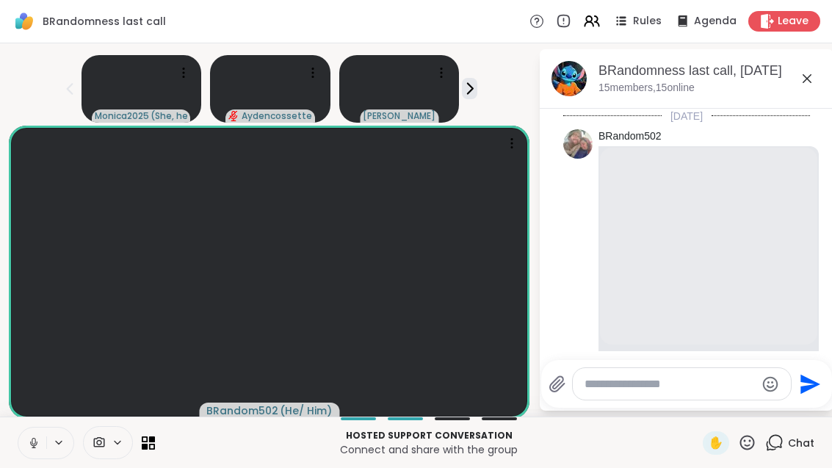
scroll to position [508, 0]
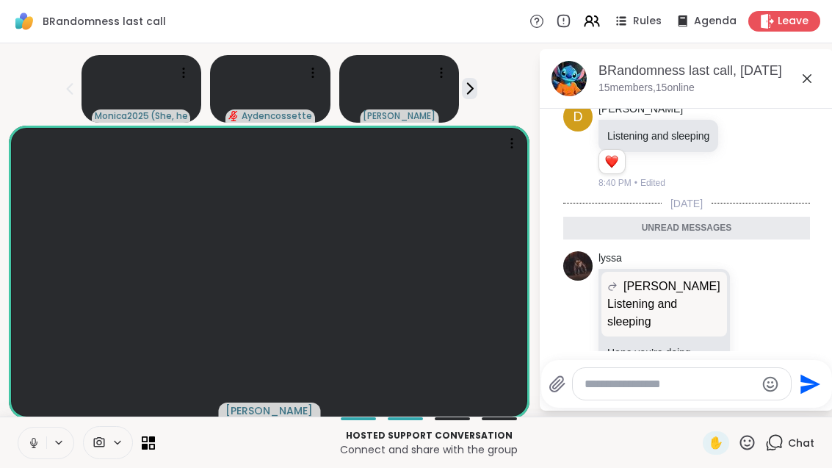
click at [40, 458] on button at bounding box center [32, 442] width 28 height 31
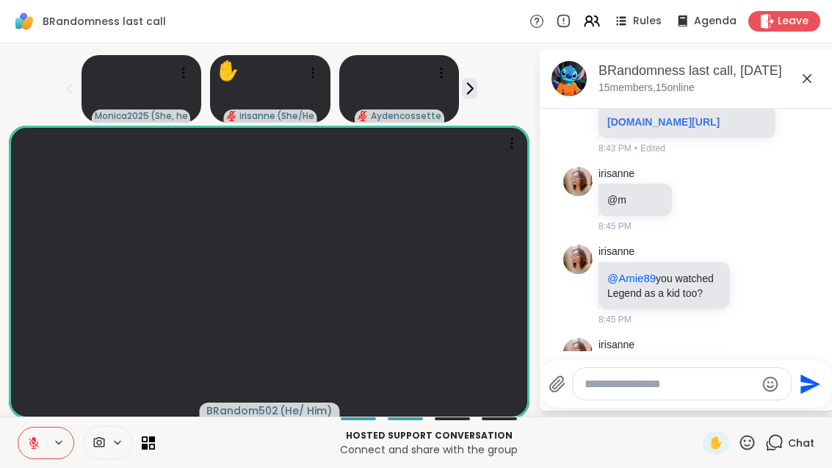
scroll to position [1409, 0]
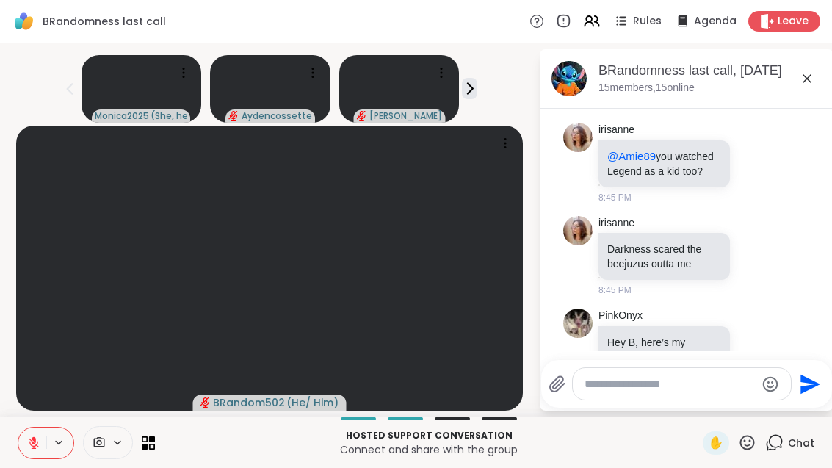
click at [38, 447] on icon at bounding box center [34, 443] width 10 height 10
click at [32, 450] on button at bounding box center [32, 442] width 28 height 31
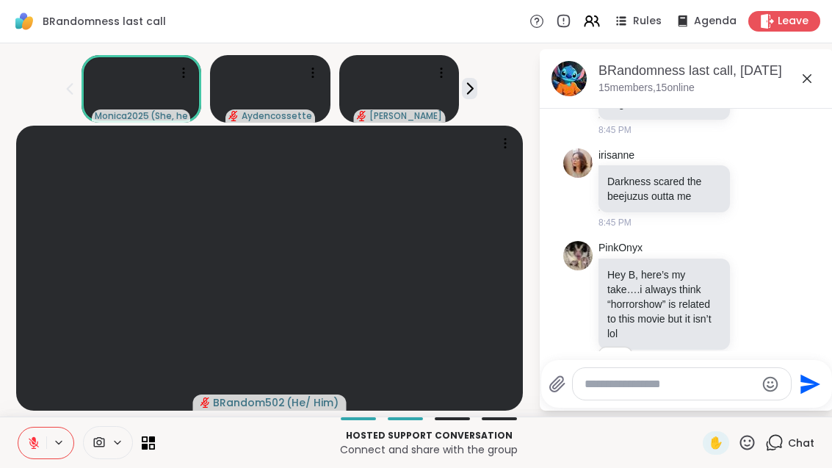
scroll to position [1554, 0]
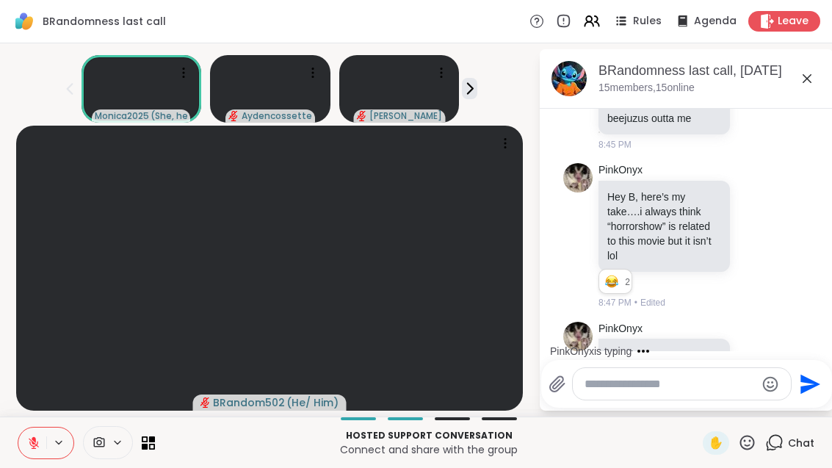
click at [749, 354] on icon at bounding box center [755, 361] width 13 height 15
click at [749, 331] on div "Select Reaction: Heart" at bounding box center [755, 337] width 13 height 13
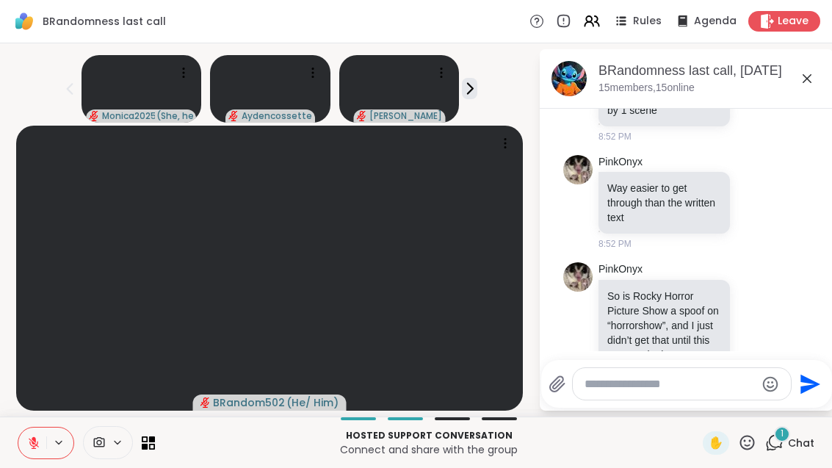
scroll to position [2862, 0]
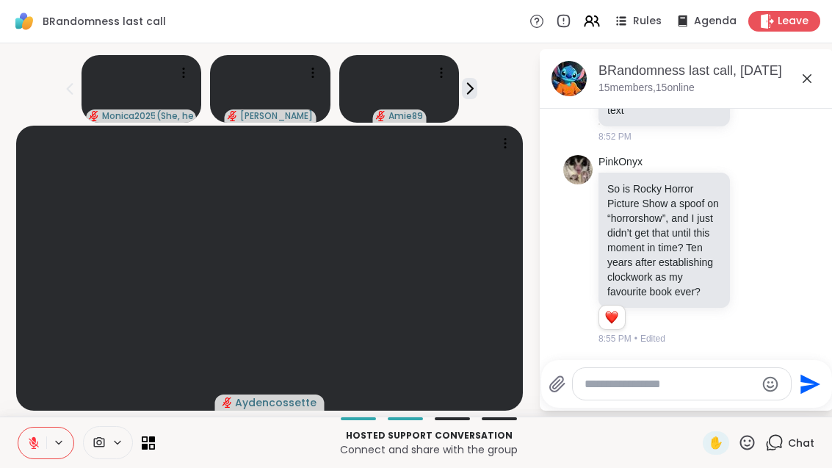
click at [168, 450] on p "Connect and share with the group" at bounding box center [429, 449] width 530 height 15
click at [147, 448] on icon at bounding box center [145, 446] width 6 height 6
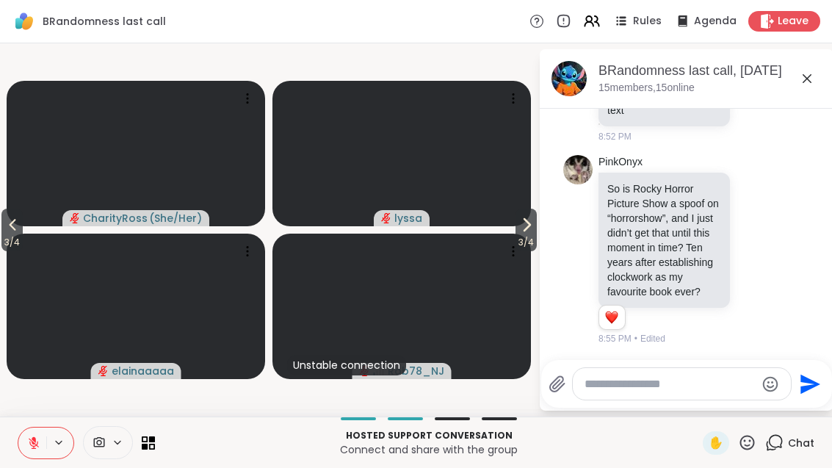
click at [533, 240] on span "3 / 4" at bounding box center [526, 243] width 21 height 18
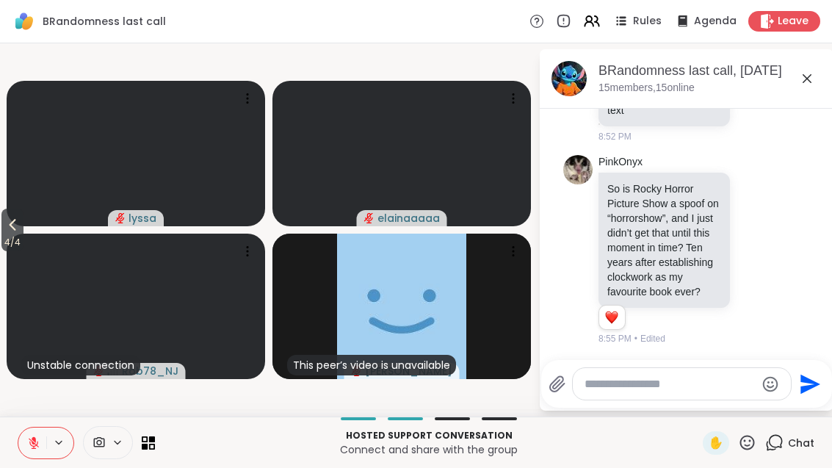
click at [14, 226] on icon at bounding box center [13, 225] width 7 height 12
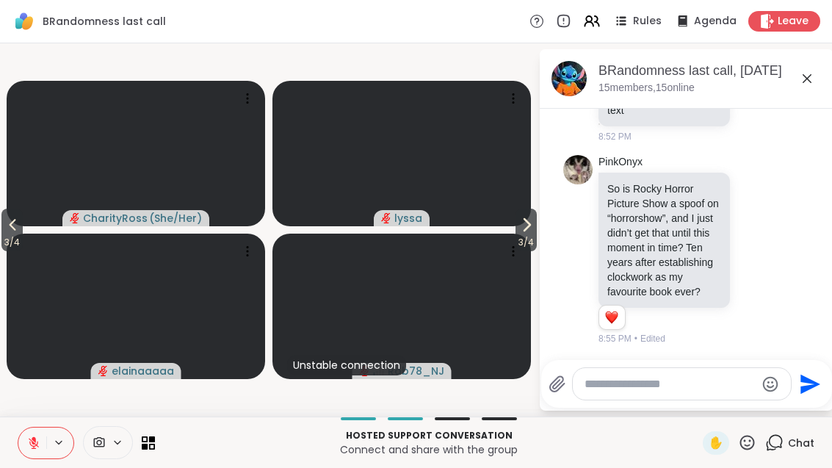
click at [23, 233] on button "3 / 4" at bounding box center [11, 230] width 21 height 43
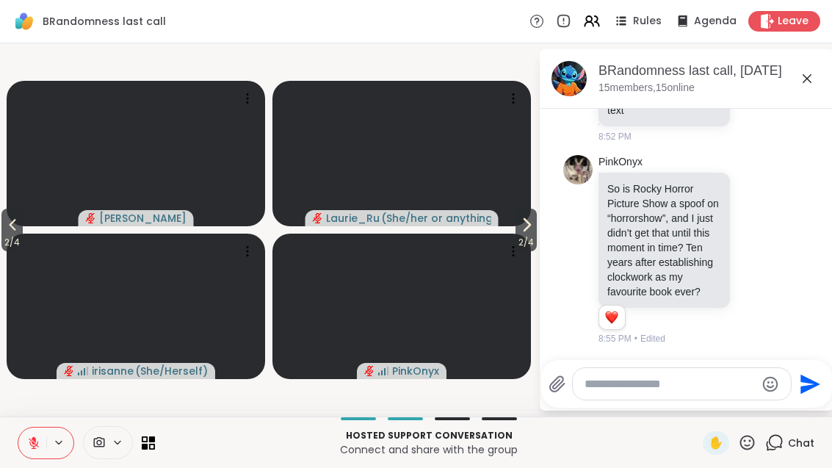
click at [23, 228] on button "2 / 4" at bounding box center [11, 230] width 21 height 43
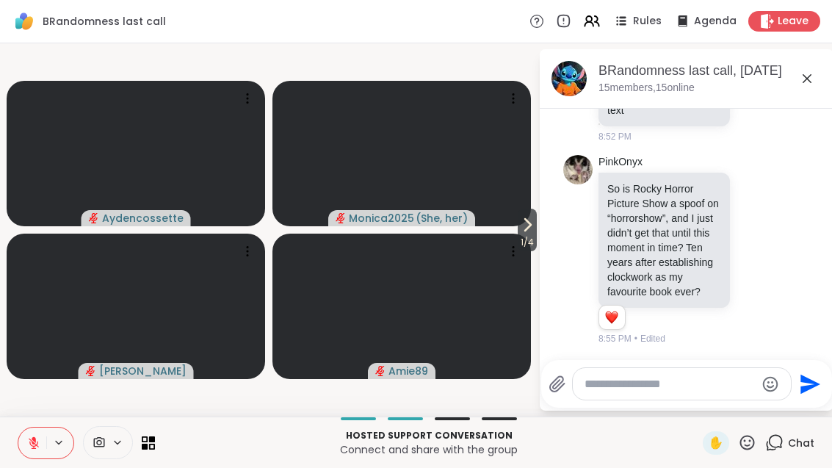
click at [527, 220] on icon at bounding box center [528, 225] width 18 height 18
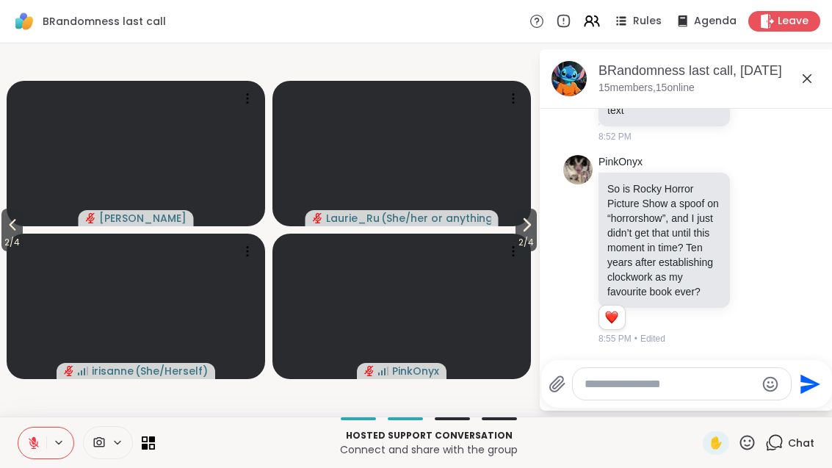
click at [530, 218] on icon at bounding box center [527, 225] width 18 height 18
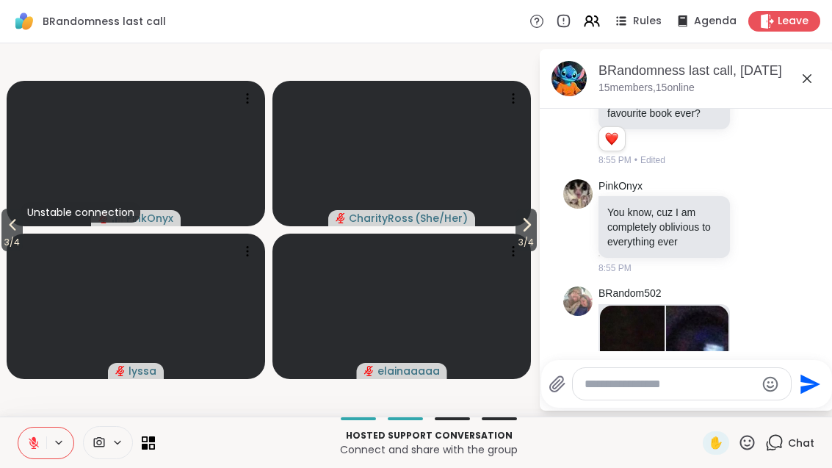
scroll to position [3053, 0]
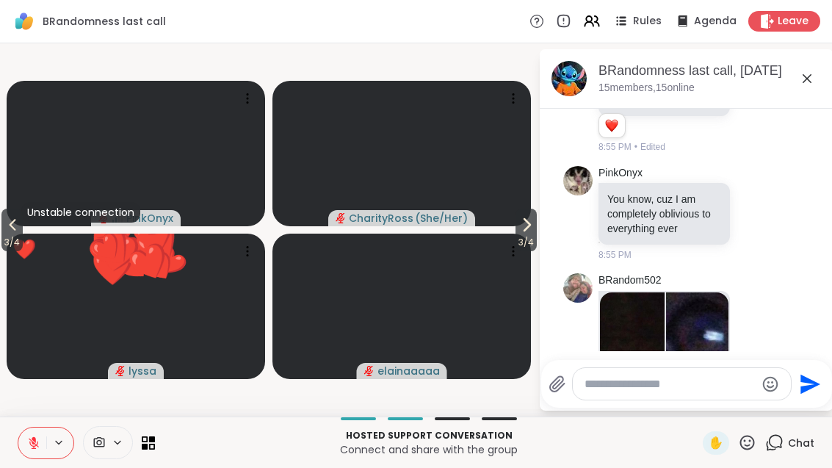
click at [629, 292] on img at bounding box center [632, 467] width 65 height 350
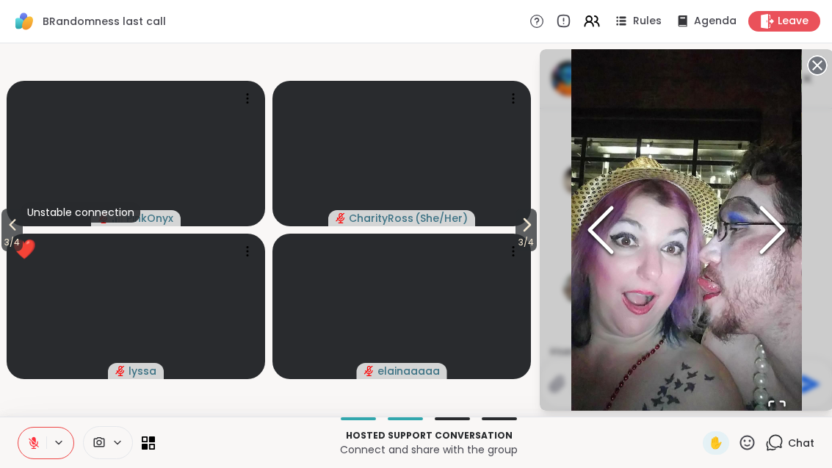
click at [791, 238] on icon "Next Slide" at bounding box center [773, 230] width 44 height 88
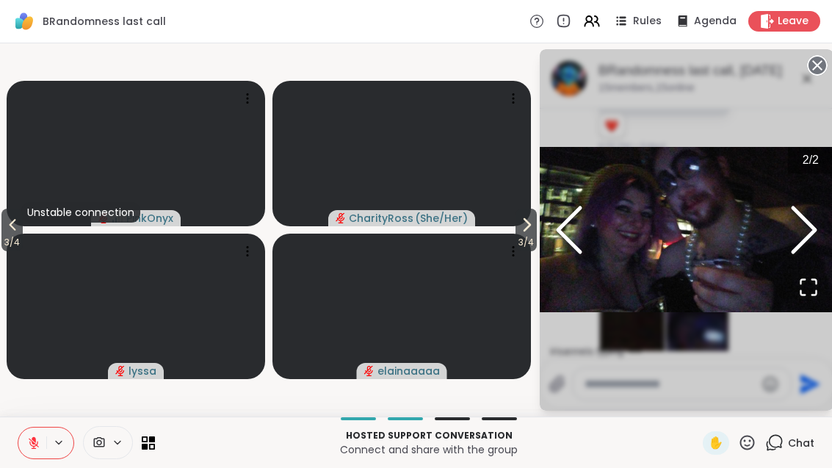
click at [827, 247] on button "Next Slide" at bounding box center [804, 230] width 59 height 162
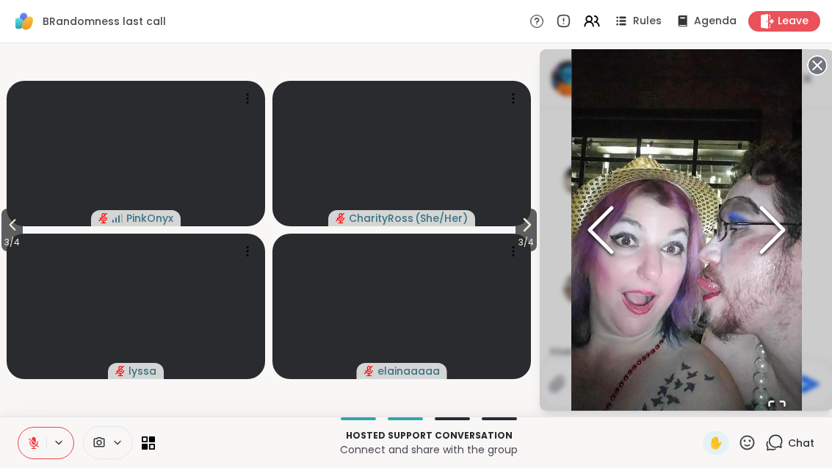
click at [795, 239] on icon "Next Slide" at bounding box center [773, 230] width 44 height 88
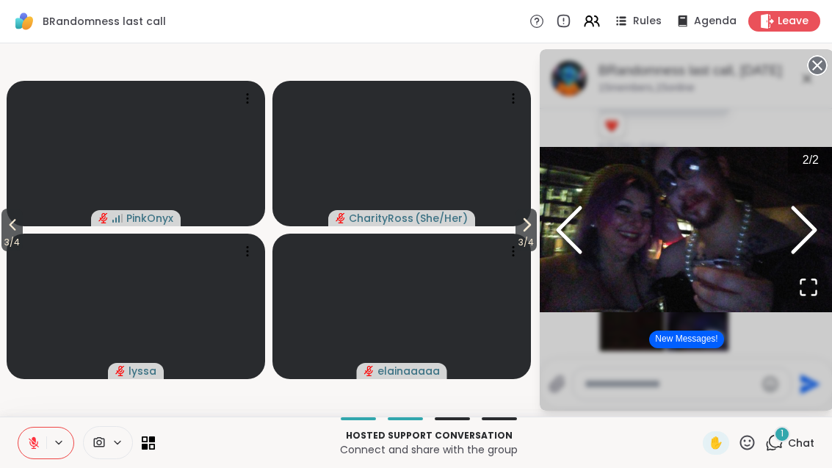
click at [797, 231] on icon "Next Slide" at bounding box center [804, 230] width 44 height 88
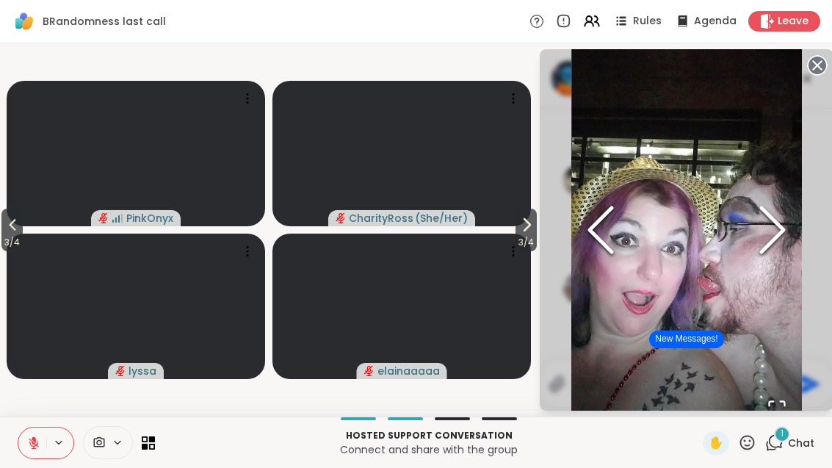
click at [795, 234] on icon "Next Slide" at bounding box center [773, 230] width 44 height 88
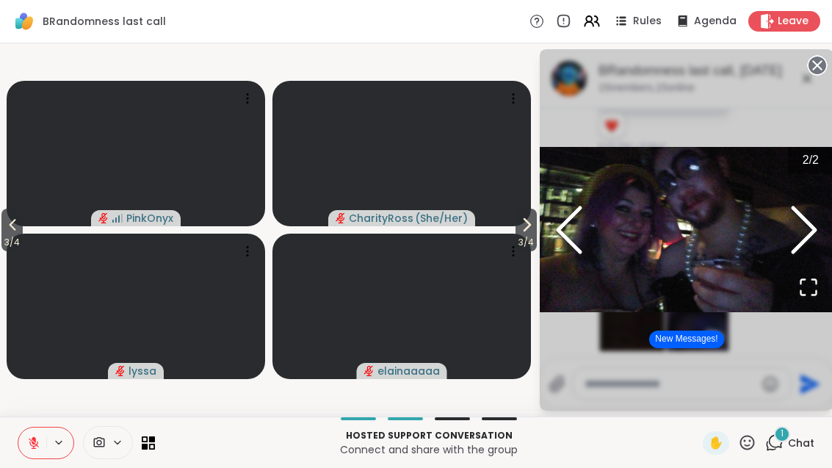
click at [817, 64] on icon at bounding box center [817, 65] width 21 height 21
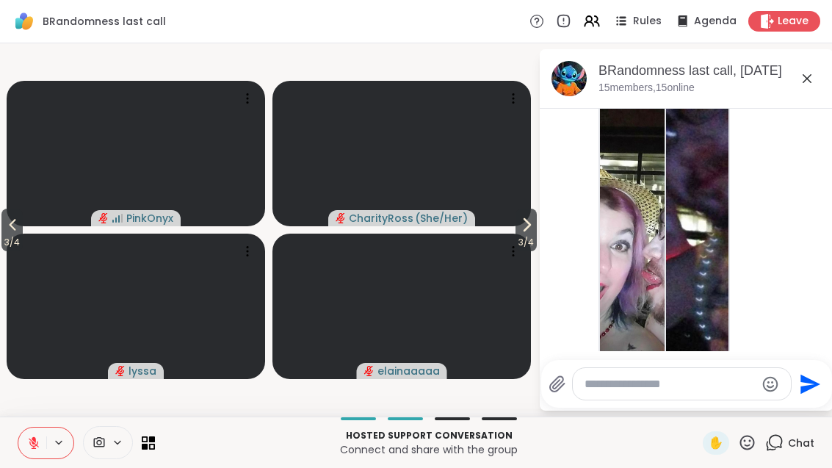
scroll to position [3241, 0]
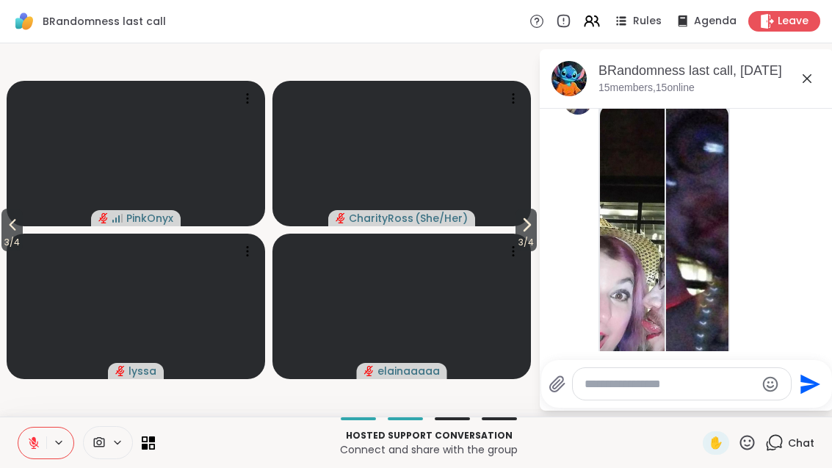
click at [629, 255] on img at bounding box center [632, 279] width 65 height 350
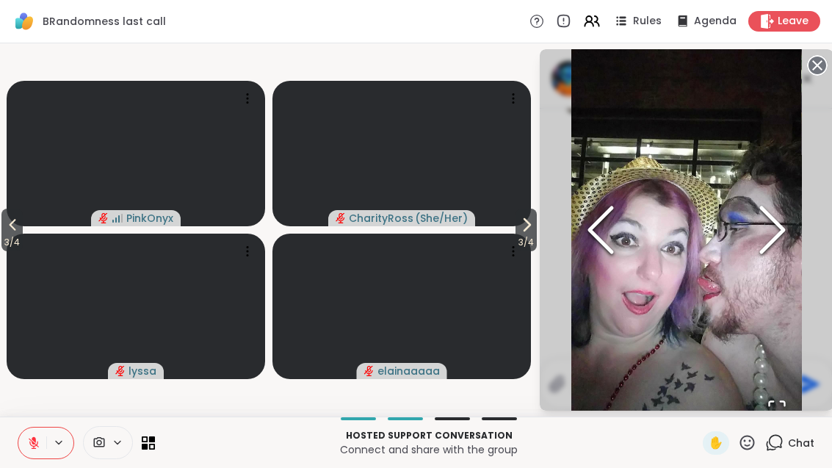
click at [795, 230] on icon "Next Slide" at bounding box center [773, 230] width 44 height 88
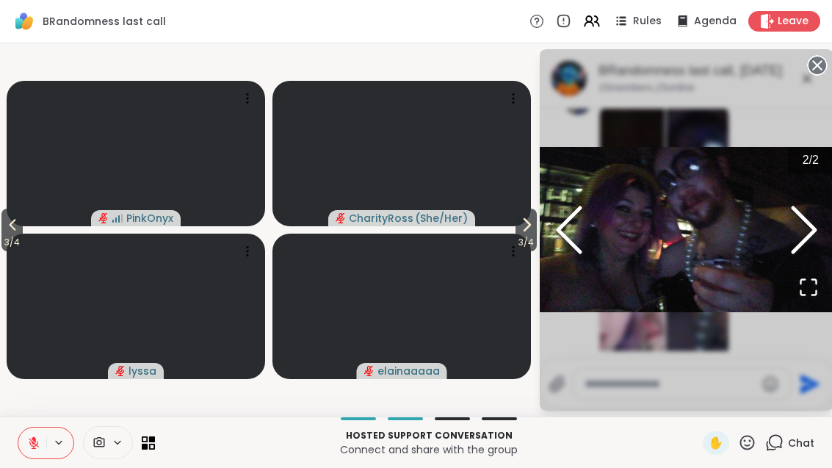
click at [573, 226] on icon "Previous Slide" at bounding box center [569, 230] width 44 height 88
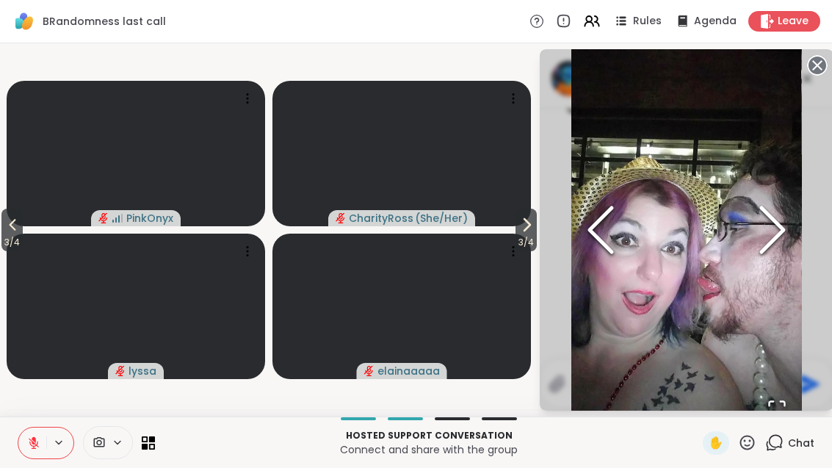
click at [792, 436] on span "Chat" at bounding box center [801, 443] width 26 height 15
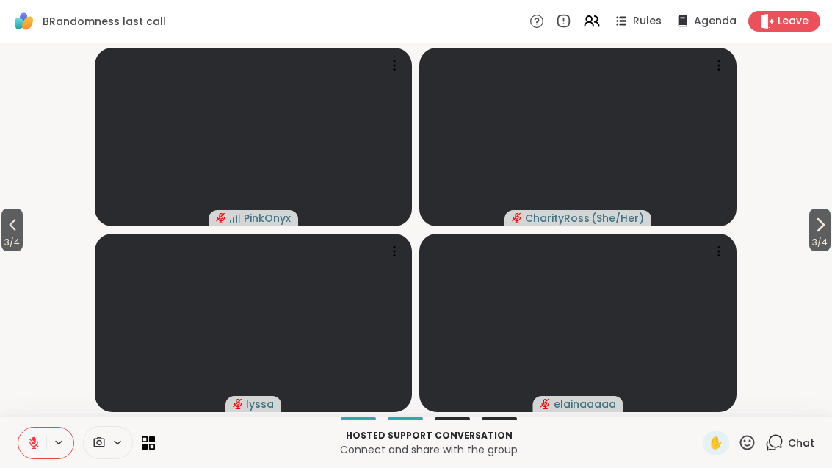
click at [37, 436] on icon at bounding box center [33, 442] width 13 height 13
click at [27, 455] on button at bounding box center [31, 442] width 30 height 31
click at [788, 445] on div "Chat" at bounding box center [789, 443] width 49 height 24
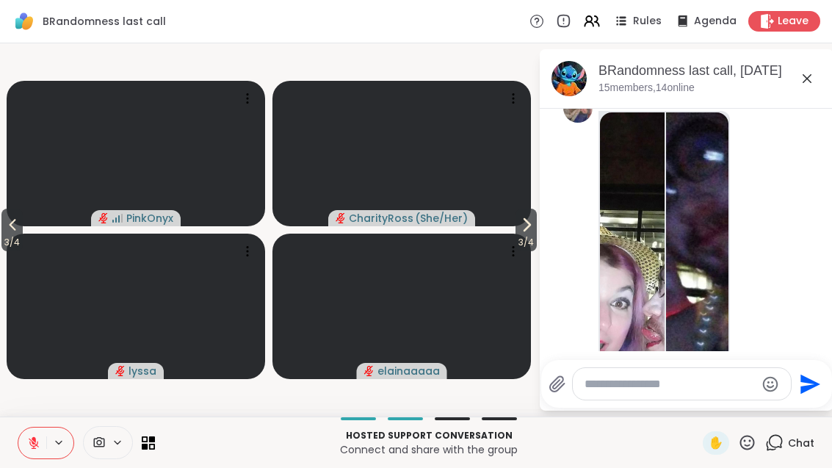
scroll to position [3213, 0]
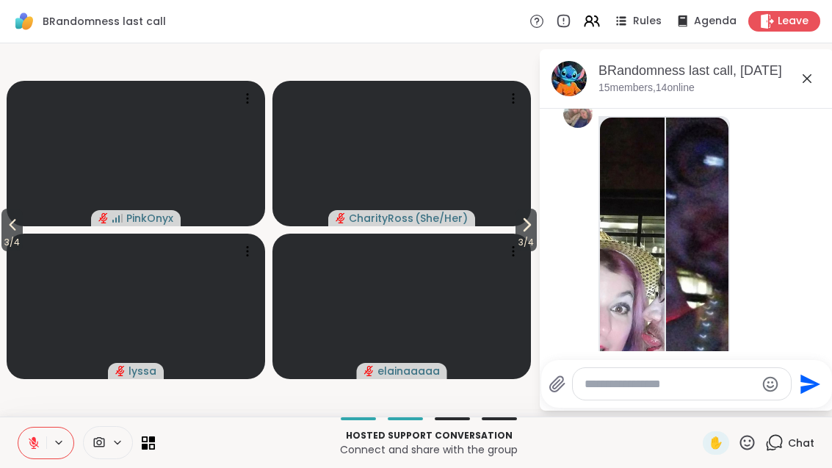
click at [632, 253] on img at bounding box center [632, 293] width 65 height 350
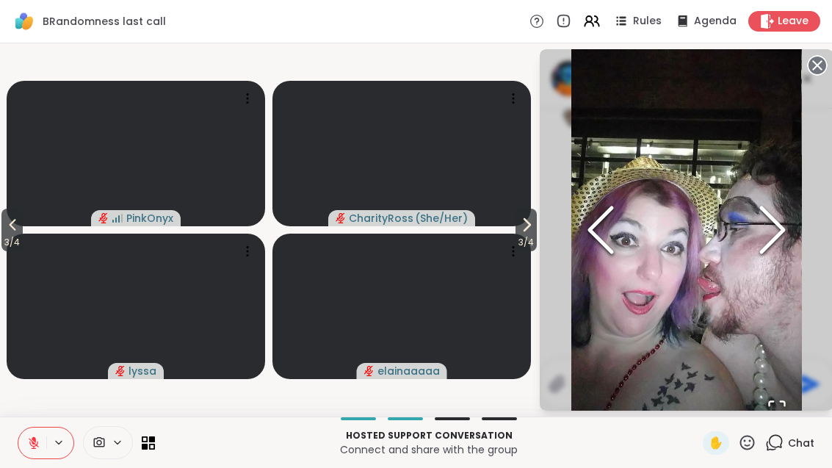
click at [784, 453] on div "Chat" at bounding box center [789, 443] width 49 height 24
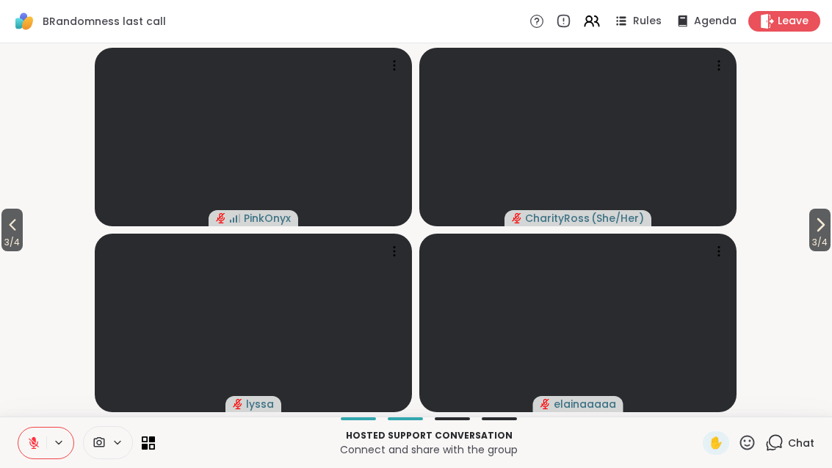
click at [796, 452] on div "Chat" at bounding box center [789, 443] width 49 height 24
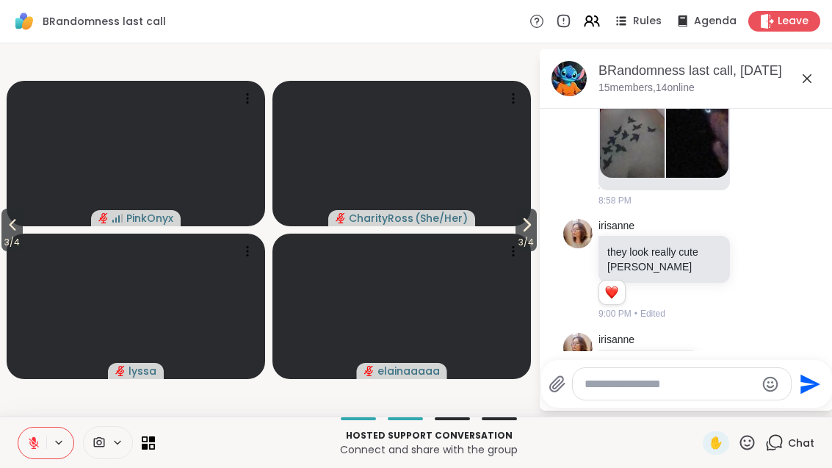
scroll to position [3480, 0]
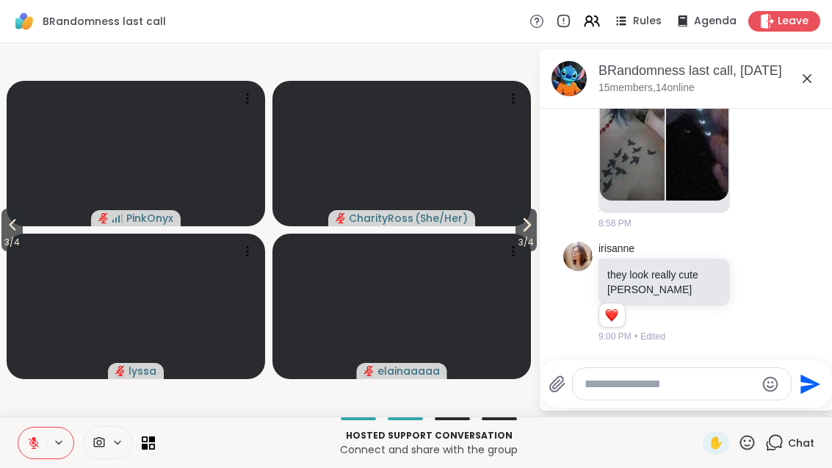
click at [725, 391] on icon at bounding box center [725, 398] width 13 height 15
click at [723, 369] on div "Select Reaction: Heart" at bounding box center [725, 375] width 13 height 13
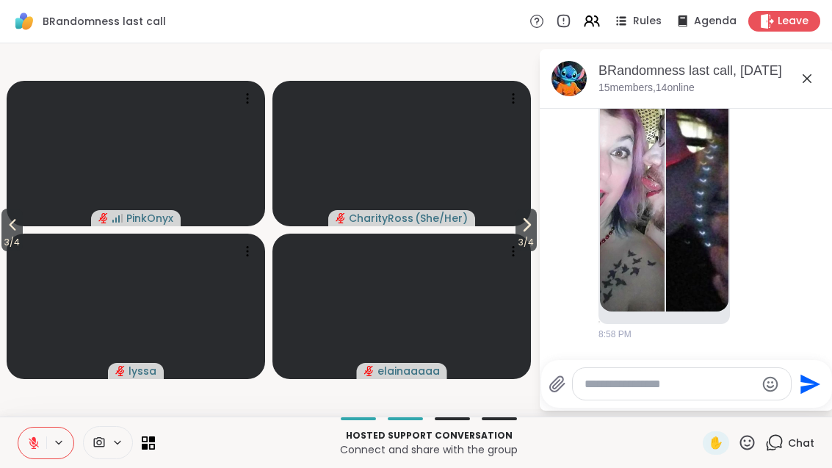
scroll to position [3360, 0]
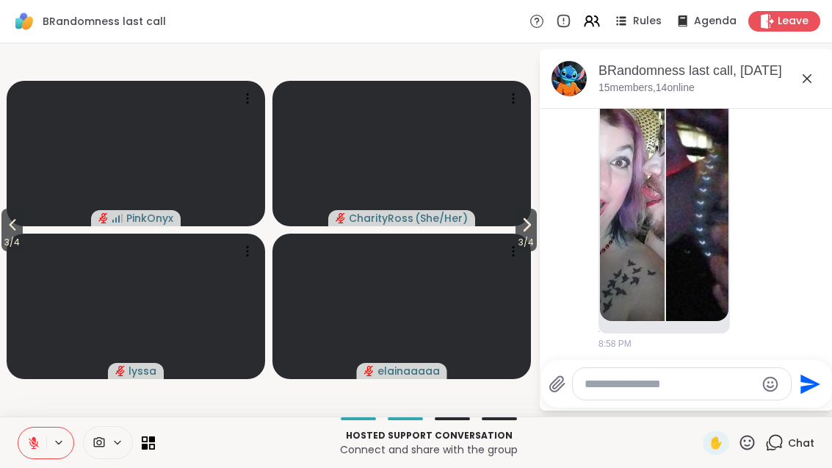
click at [759, 405] on icon at bounding box center [755, 412] width 13 height 15
click at [646, 382] on div "Select Reaction: Heart" at bounding box center [638, 388] width 13 height 13
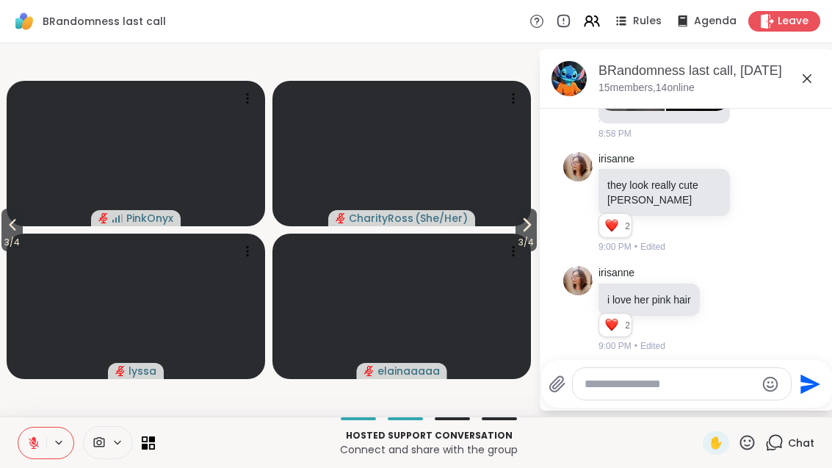
scroll to position [3581, 0]
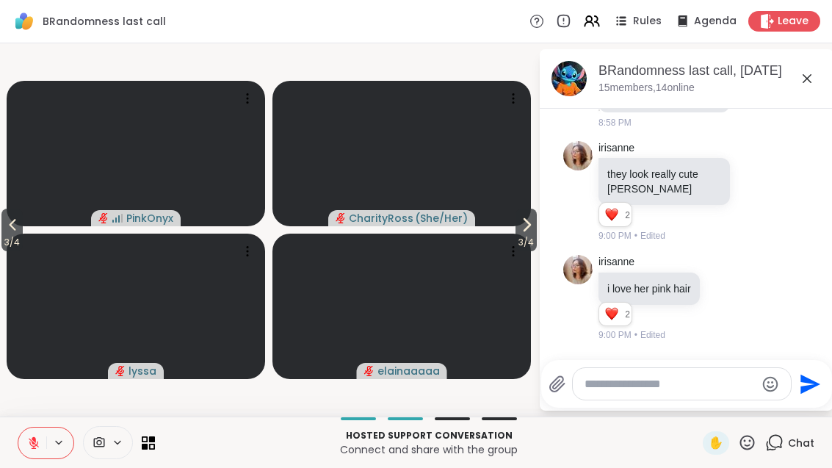
click at [812, 79] on icon at bounding box center [807, 79] width 18 height 18
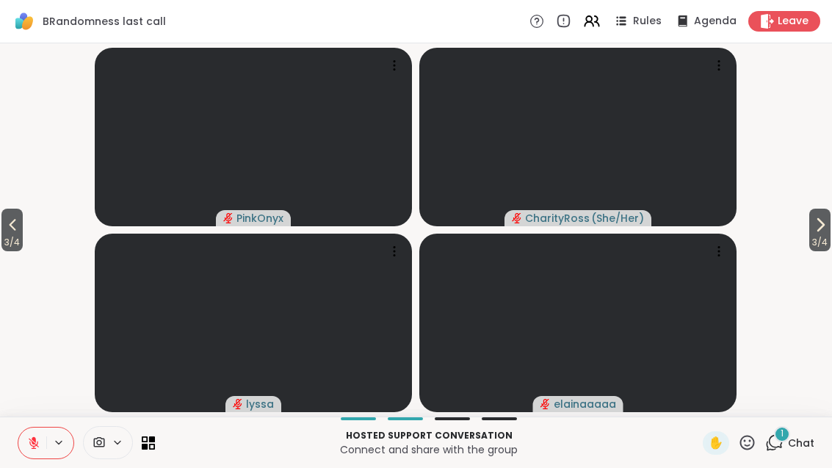
click at [812, 433] on div "1 Chat" at bounding box center [789, 443] width 49 height 24
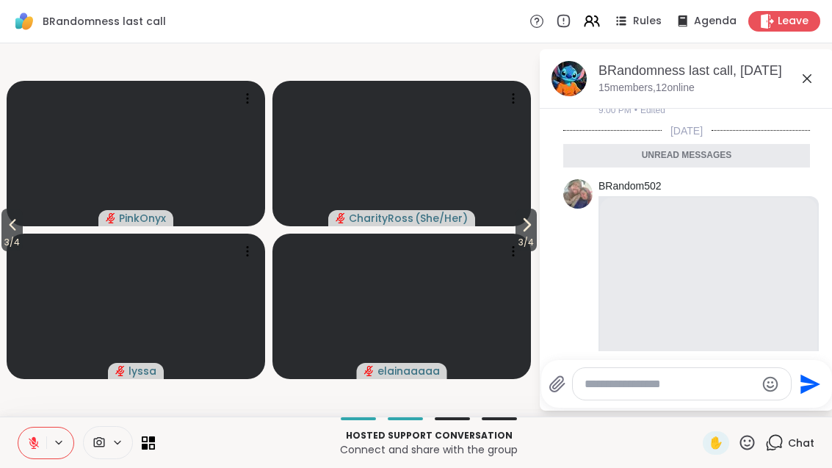
scroll to position [4009, 0]
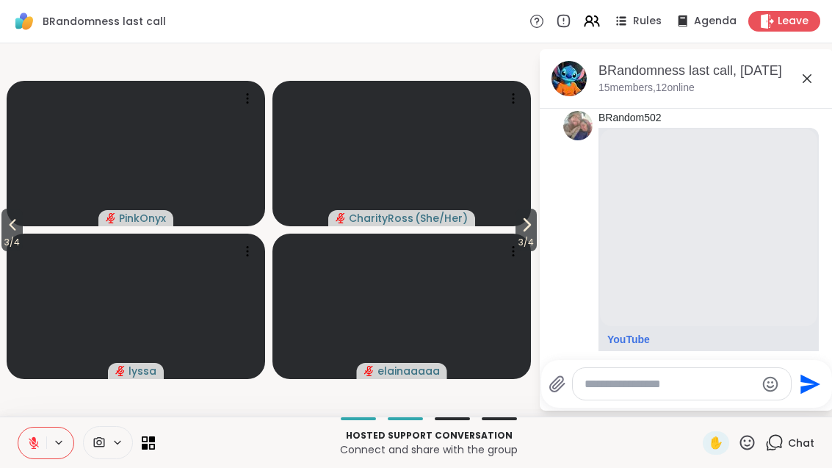
click at [802, 82] on icon at bounding box center [807, 79] width 18 height 18
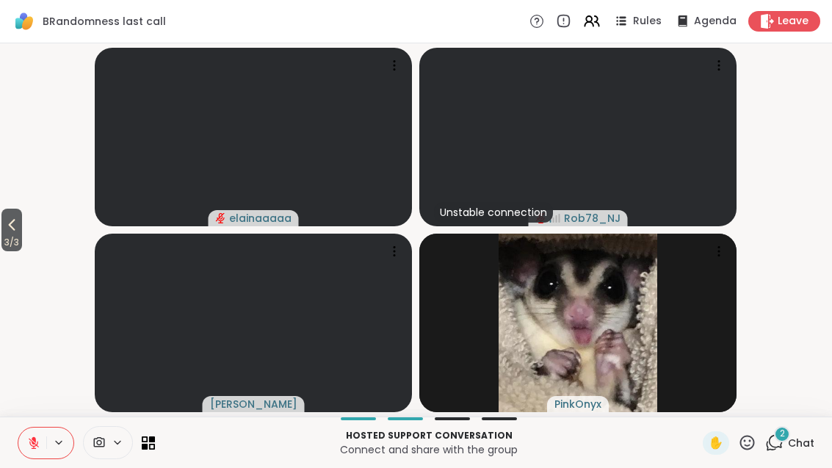
click at [783, 437] on span "2" at bounding box center [782, 433] width 5 height 12
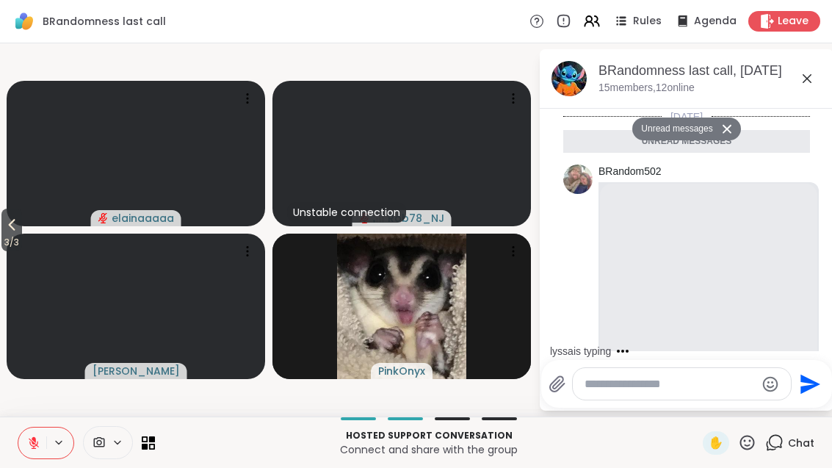
scroll to position [4301, 0]
click at [801, 81] on icon at bounding box center [807, 79] width 18 height 18
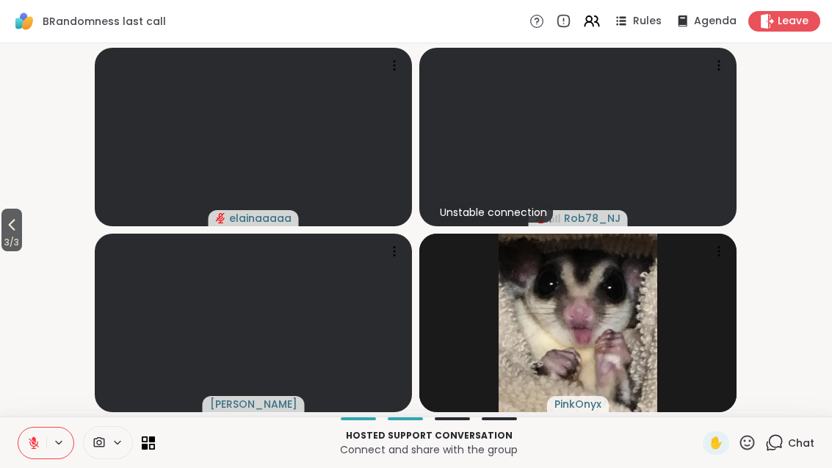
click at [12, 238] on span "3 / 3" at bounding box center [11, 243] width 21 height 18
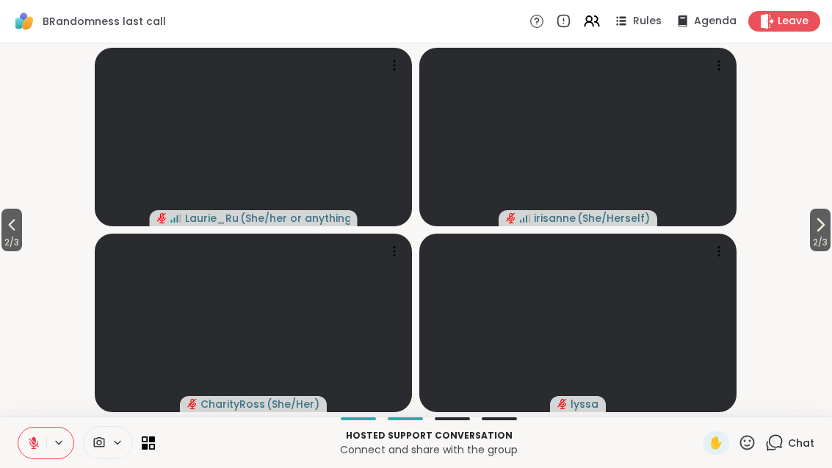
click at [22, 238] on span "2 / 3" at bounding box center [11, 243] width 21 height 18
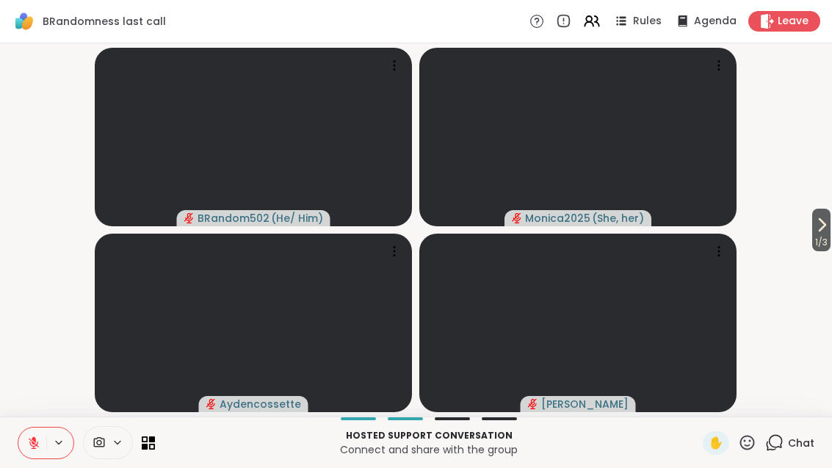
click at [823, 239] on span "1 / 3" at bounding box center [821, 243] width 18 height 18
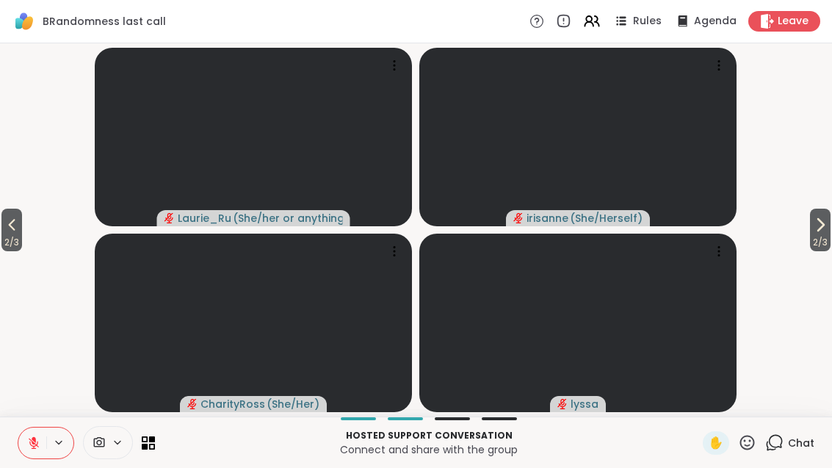
click at [821, 239] on span "2 / 3" at bounding box center [820, 243] width 21 height 18
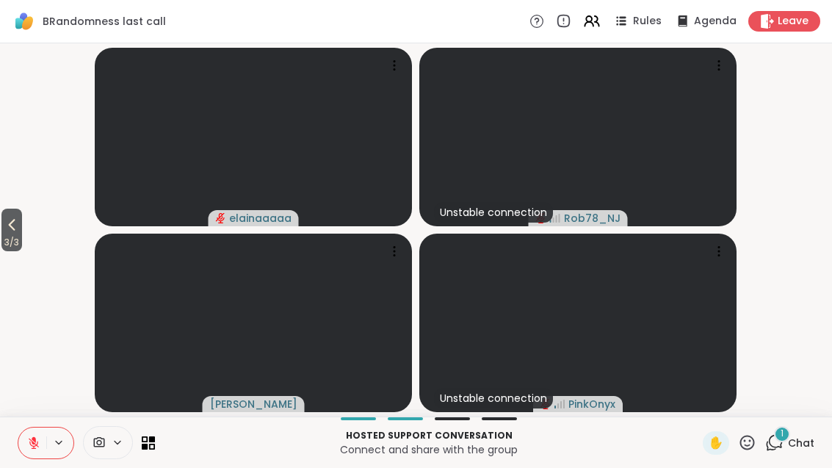
click at [779, 441] on div "1" at bounding box center [782, 434] width 16 height 16
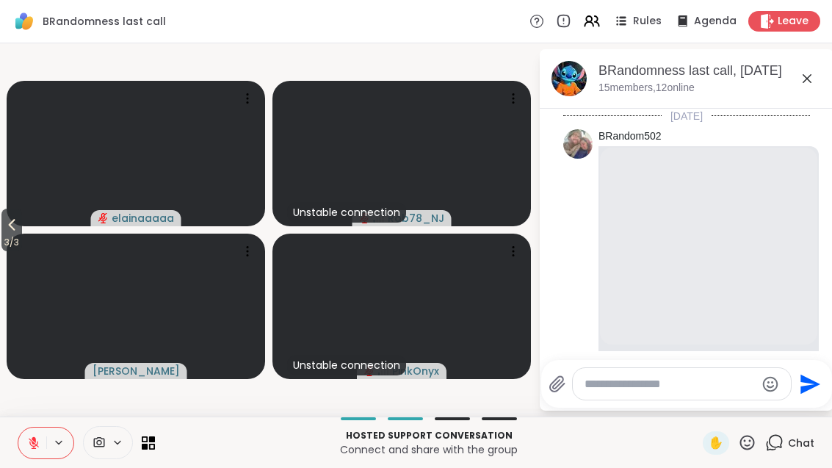
scroll to position [4820, 0]
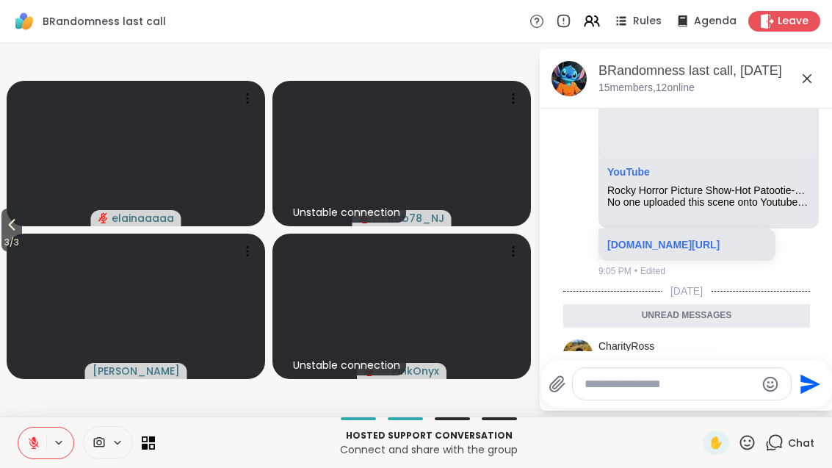
click at [762, 372] on icon at bounding box center [755, 379] width 13 height 15
click at [635, 349] on div "Select Reaction: Heart" at bounding box center [638, 355] width 13 height 13
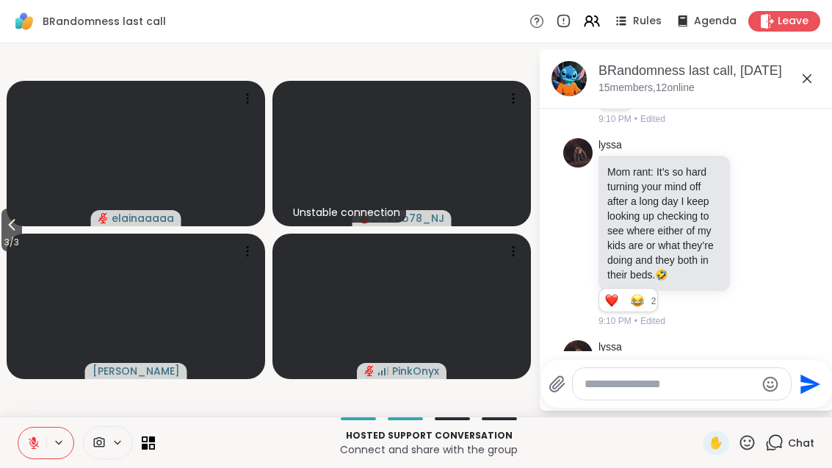
scroll to position [5120, 0]
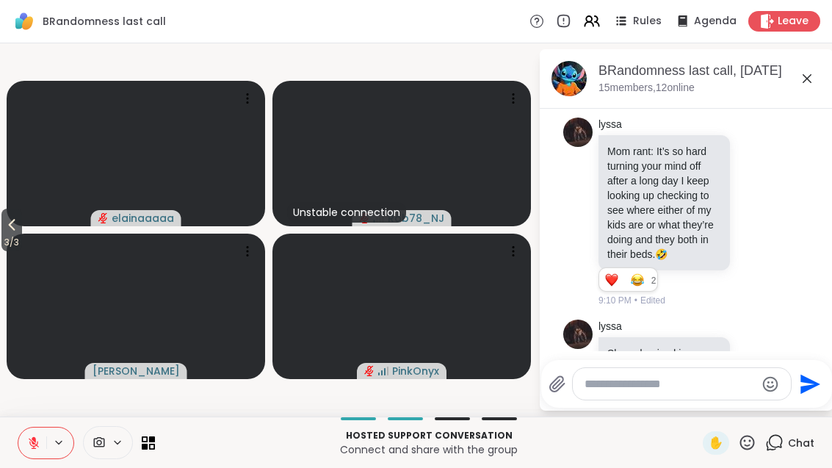
click at [10, 237] on span "3 / 3" at bounding box center [11, 243] width 21 height 18
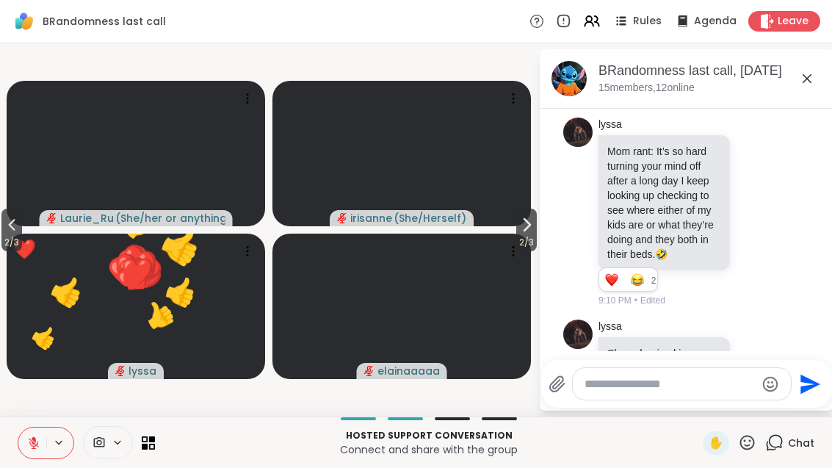
click at [32, 239] on button "👍" at bounding box center [45, 200] width 82 height 82
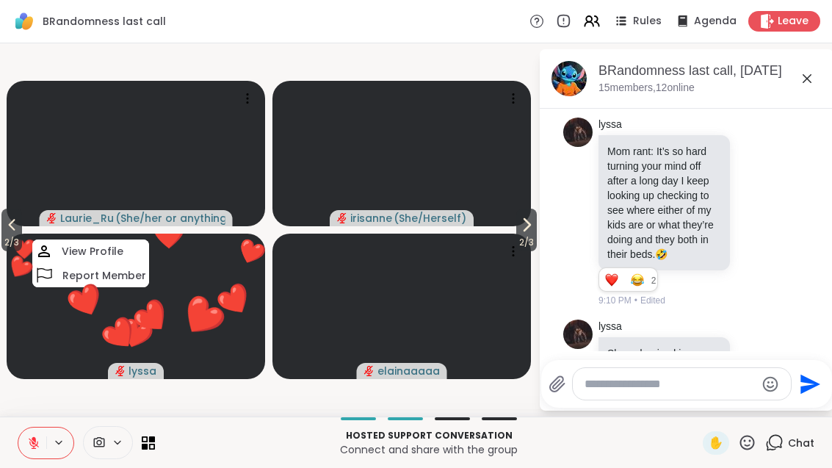
click at [22, 234] on span "2 / 3" at bounding box center [11, 243] width 21 height 18
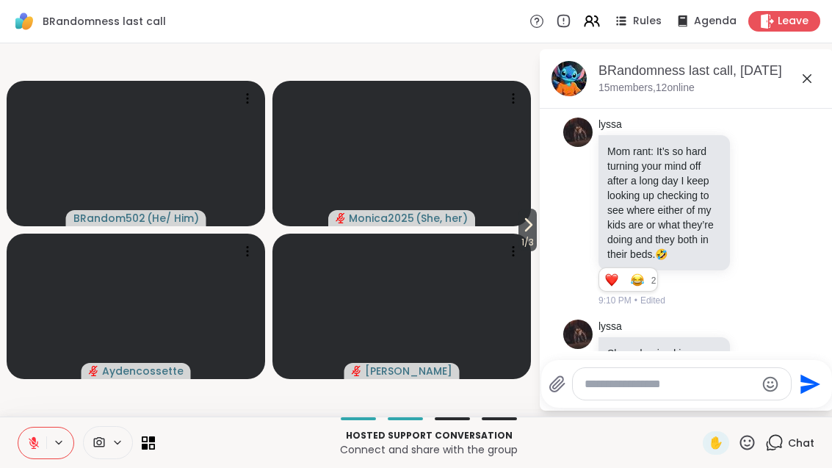
click at [33, 453] on button at bounding box center [32, 442] width 28 height 31
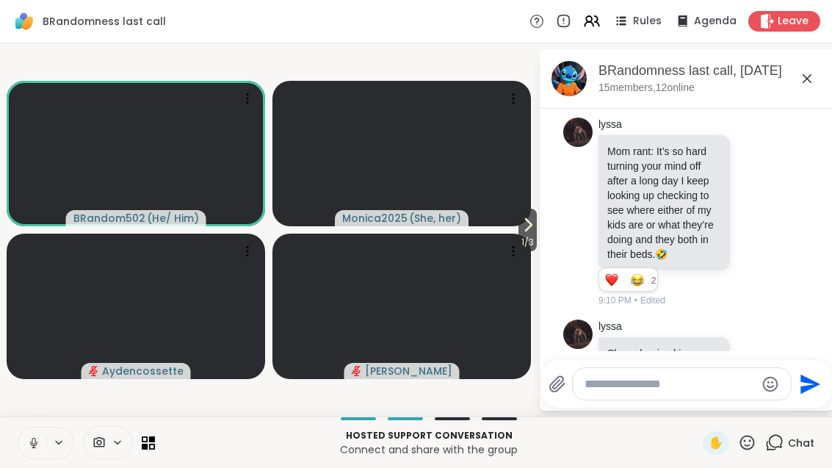
click at [11, 433] on div "Hosted support conversation Connect and share with the group ✋ Chat" at bounding box center [416, 441] width 832 height 51
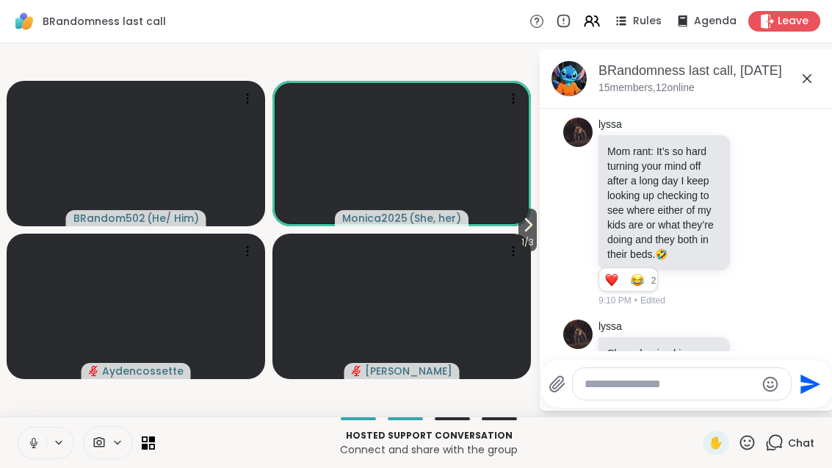
click at [13, 439] on div "Hosted support conversation Connect and share with the group ✋ Chat" at bounding box center [416, 441] width 832 height 51
click at [37, 455] on button at bounding box center [32, 442] width 28 height 31
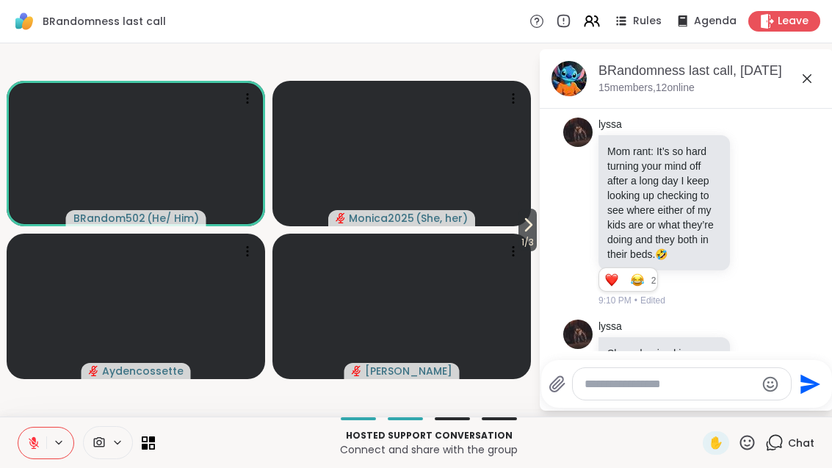
click at [754, 440] on icon at bounding box center [747, 442] width 15 height 15
click at [704, 404] on span "❤️" at bounding box center [704, 404] width 15 height 18
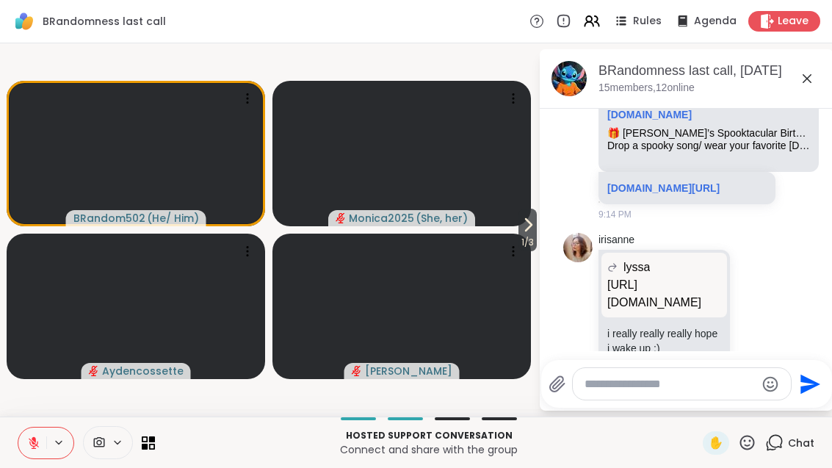
scroll to position [5678, 0]
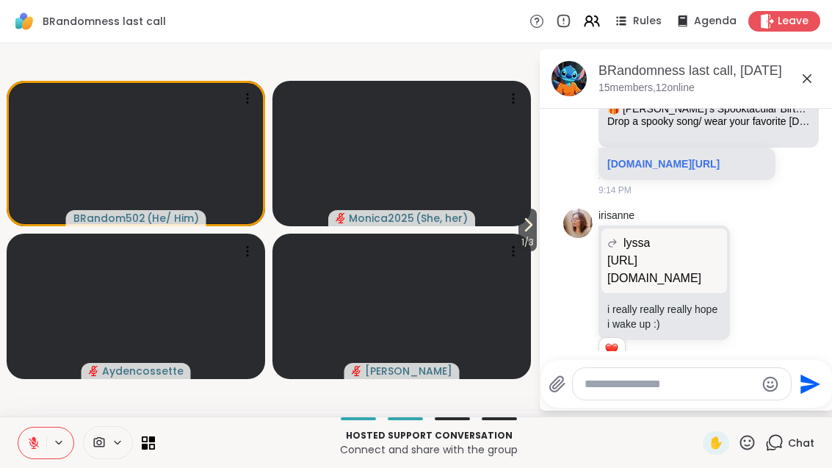
click at [748, 451] on icon at bounding box center [747, 442] width 18 height 18
click at [708, 405] on span "❤️" at bounding box center [704, 404] width 15 height 18
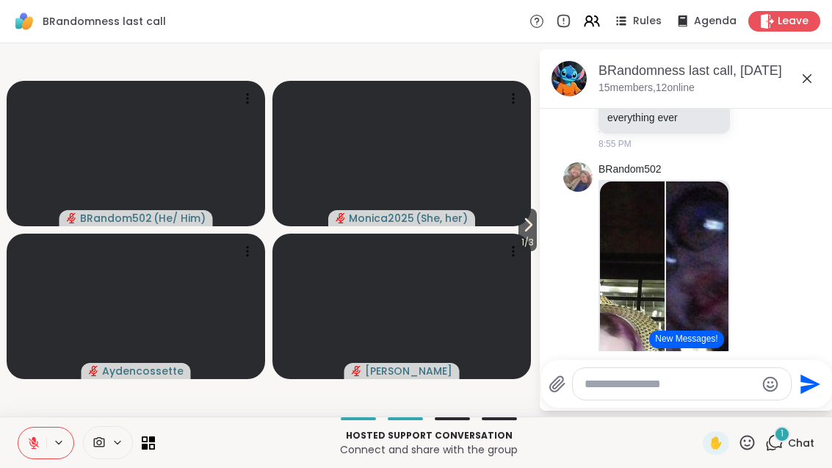
scroll to position [3134, 0]
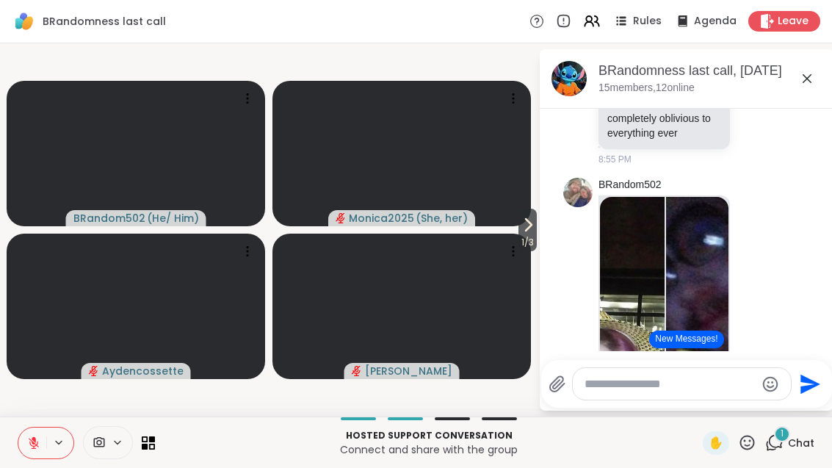
click at [618, 300] on img at bounding box center [632, 372] width 65 height 350
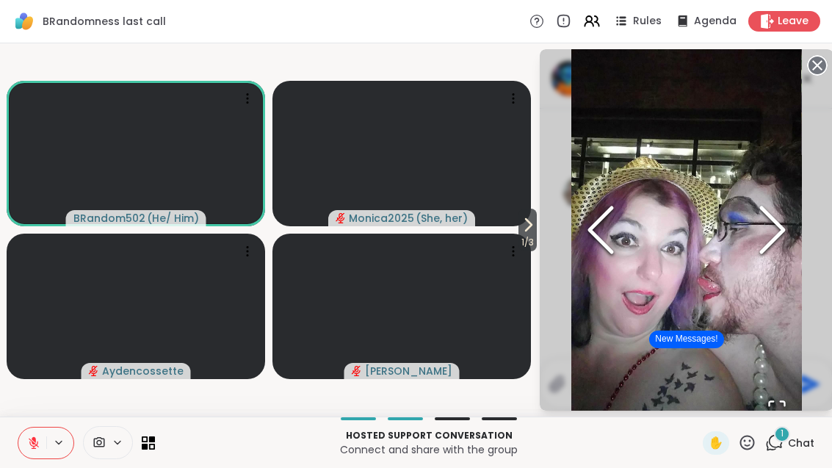
click at [795, 248] on icon "Next Slide" at bounding box center [773, 230] width 44 height 88
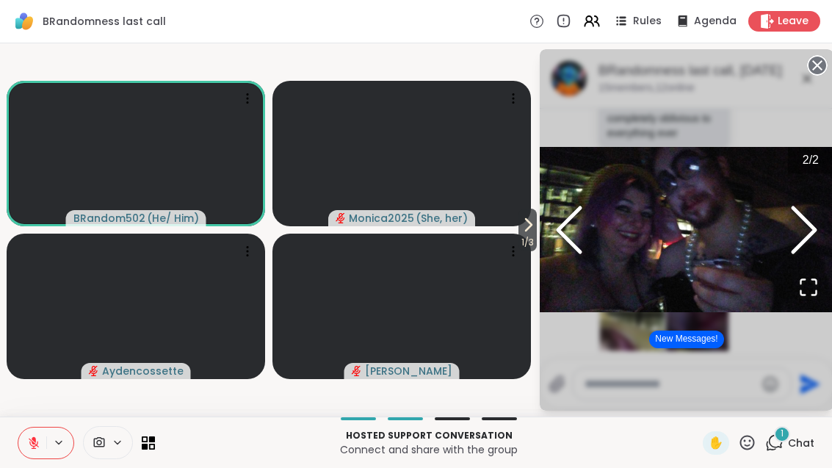
click at [818, 70] on circle at bounding box center [818, 66] width 18 height 18
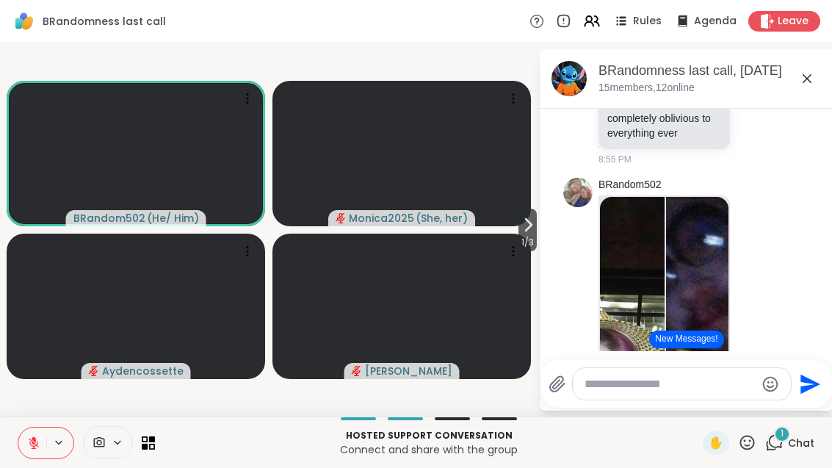
click at [782, 453] on div "1 Chat" at bounding box center [789, 443] width 49 height 24
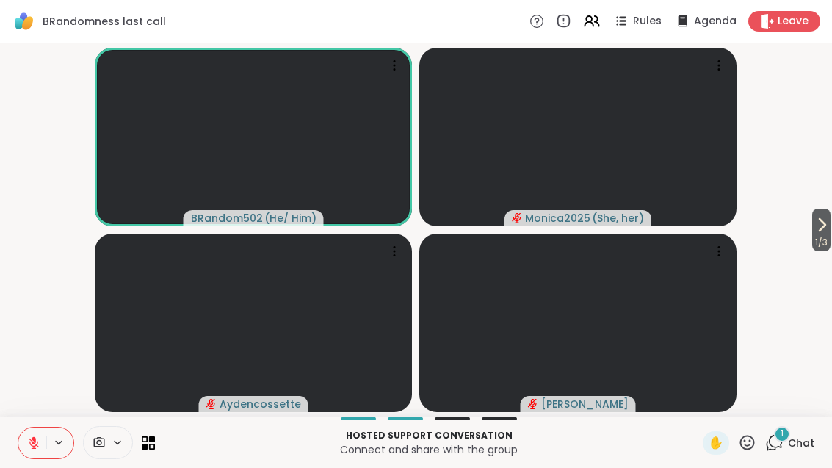
click at [778, 448] on icon at bounding box center [774, 442] width 18 height 18
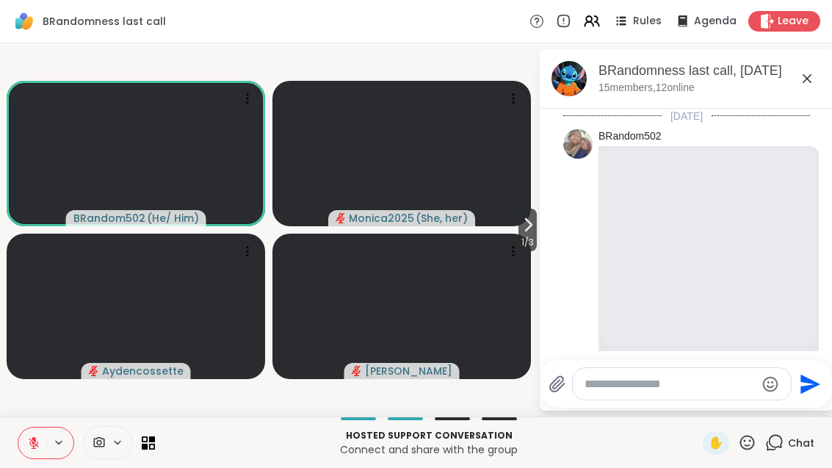
scroll to position [5820, 0]
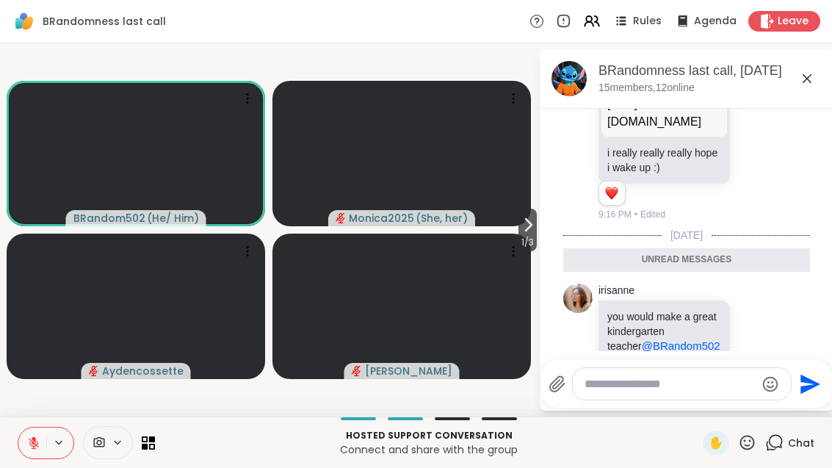
click at [756, 323] on icon at bounding box center [755, 330] width 13 height 15
click at [638, 300] on div "Select Reaction: Heart" at bounding box center [638, 306] width 13 height 13
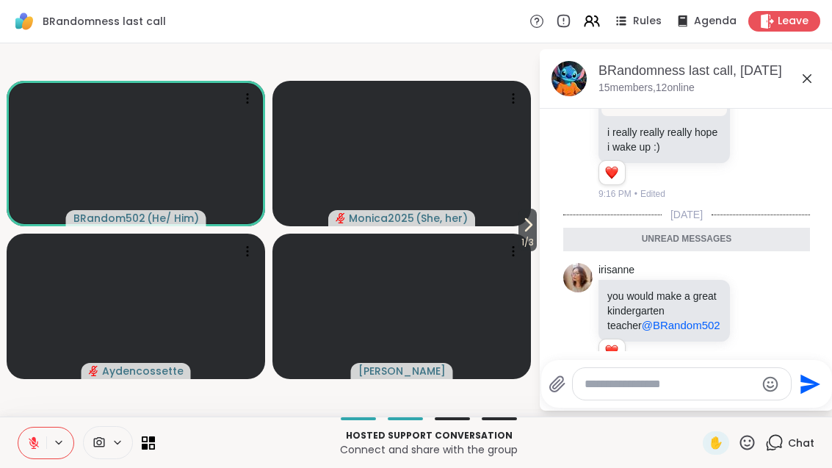
click at [32, 447] on icon at bounding box center [33, 442] width 13 height 13
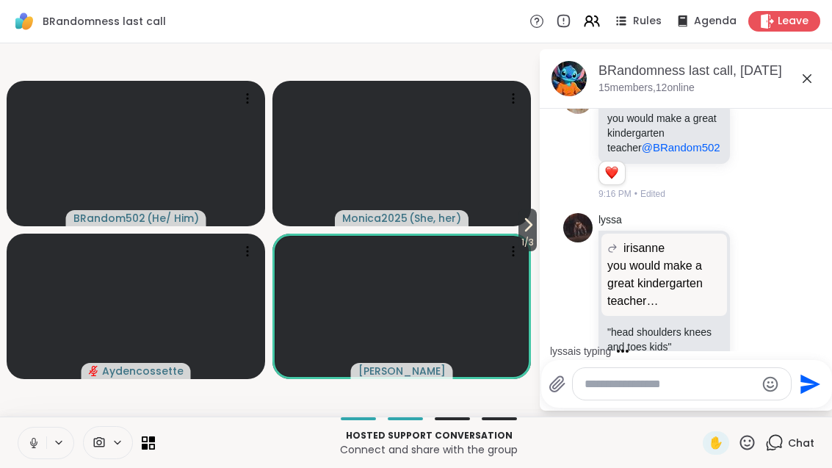
scroll to position [6062, 0]
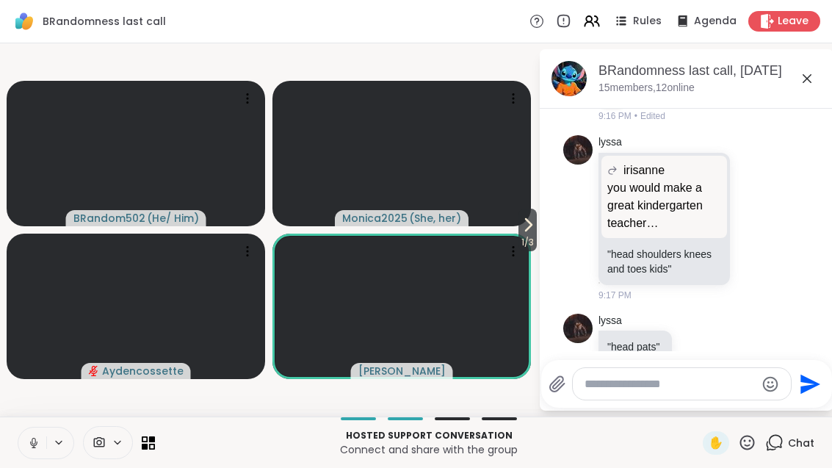
click at [521, 234] on span "1 / 3" at bounding box center [528, 243] width 18 height 18
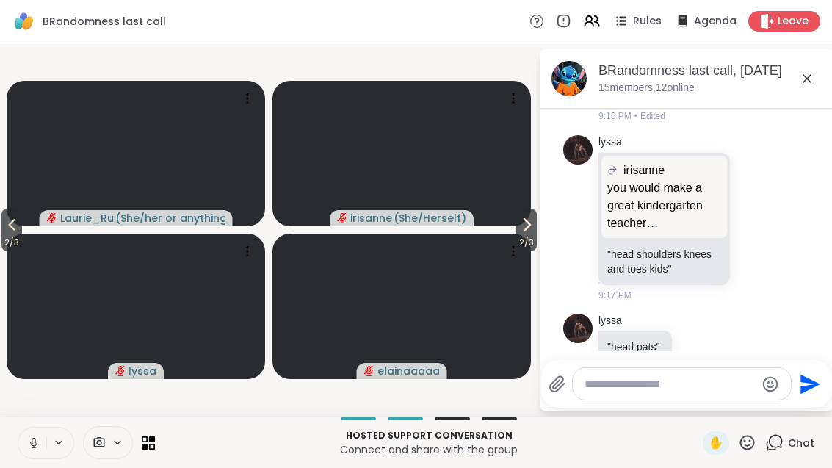
click at [522, 245] on span "2 / 3" at bounding box center [526, 243] width 21 height 18
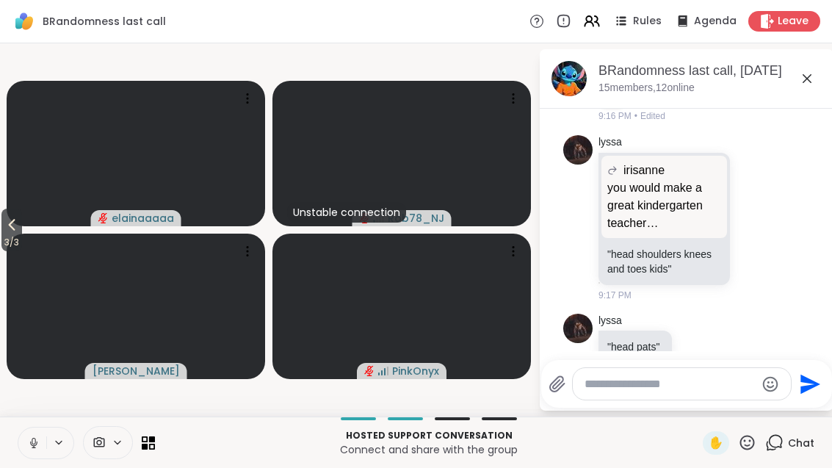
click at [7, 245] on span "3 / 3" at bounding box center [11, 243] width 21 height 18
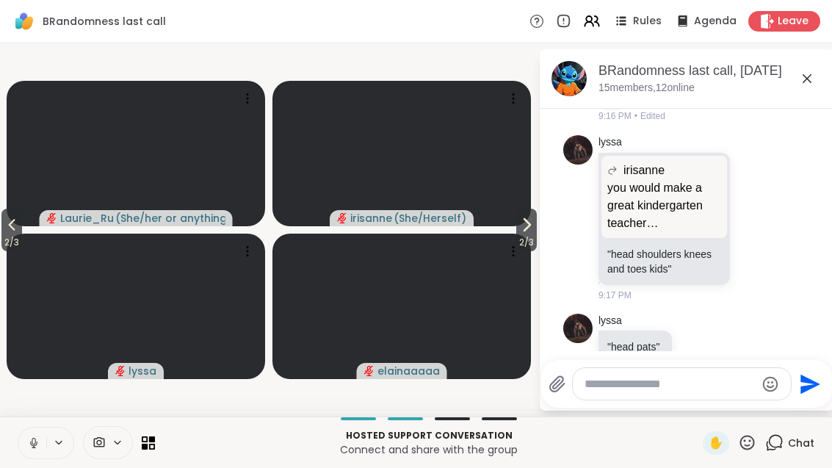
click at [4, 242] on span "2 / 3" at bounding box center [11, 243] width 21 height 18
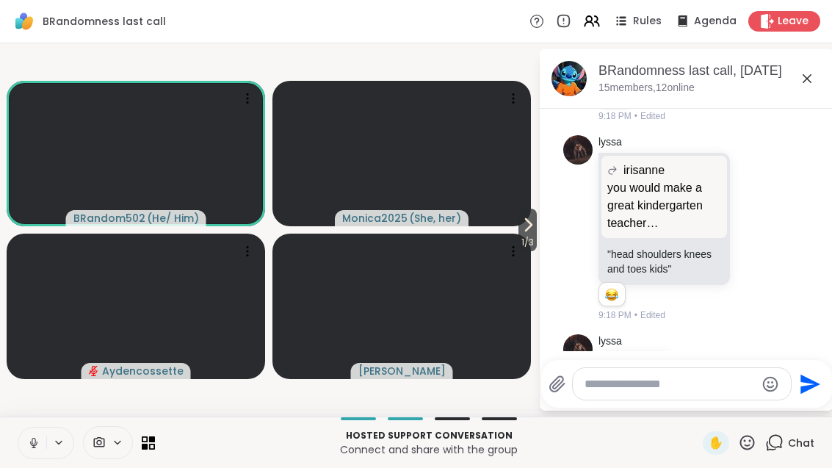
scroll to position [6103, 0]
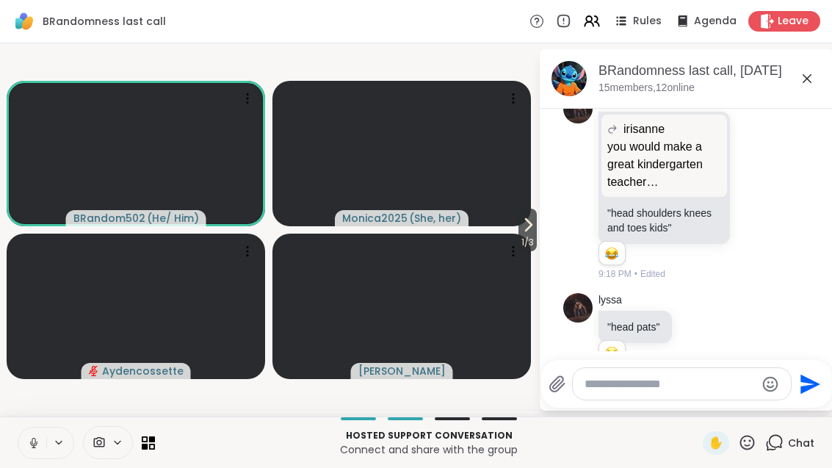
click at [28, 450] on button at bounding box center [32, 442] width 28 height 31
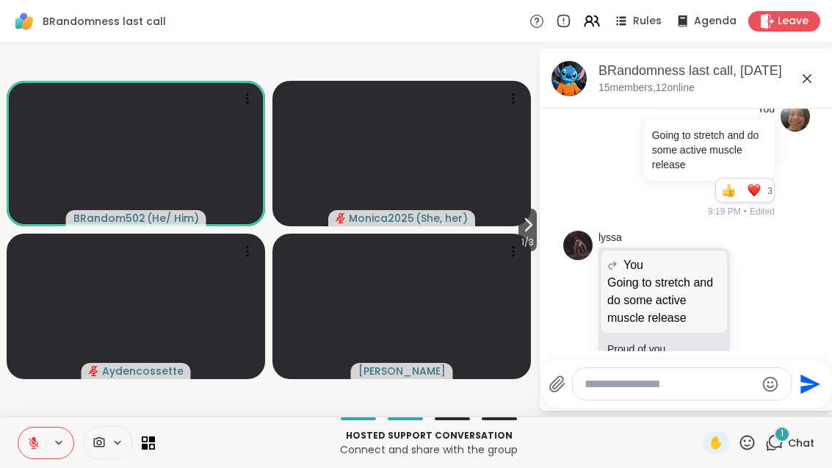
scroll to position [6501, 0]
